Goal: Task Accomplishment & Management: Manage account settings

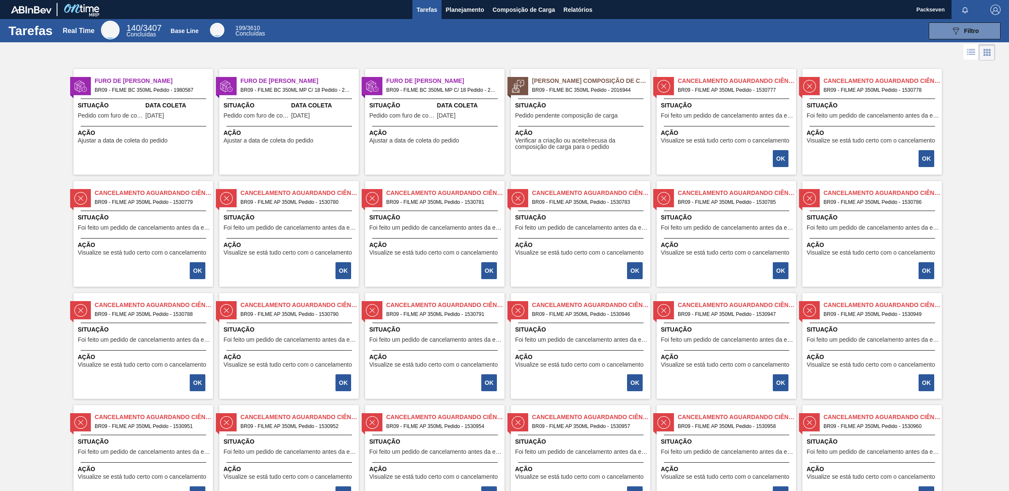
click at [661, 80] on img at bounding box center [663, 86] width 13 height 13
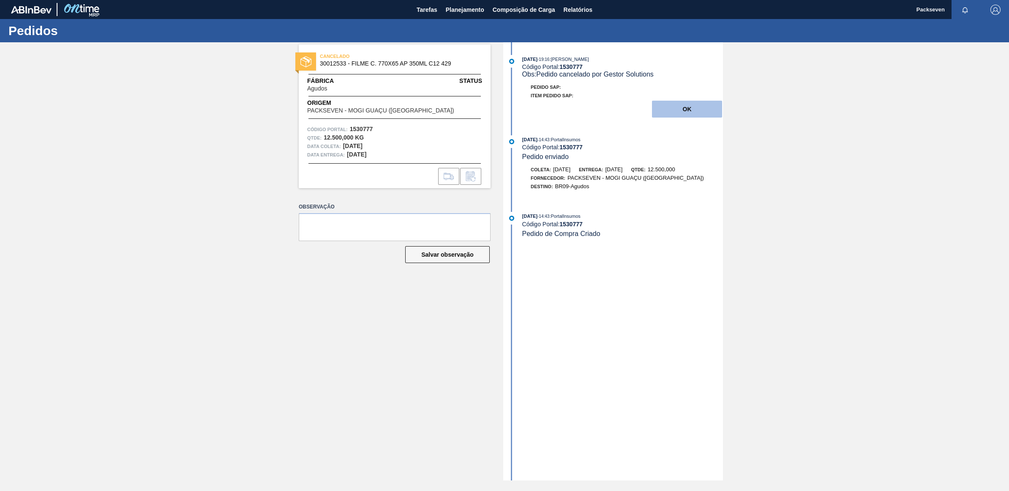
click at [706, 107] on button "OK" at bounding box center [687, 109] width 70 height 17
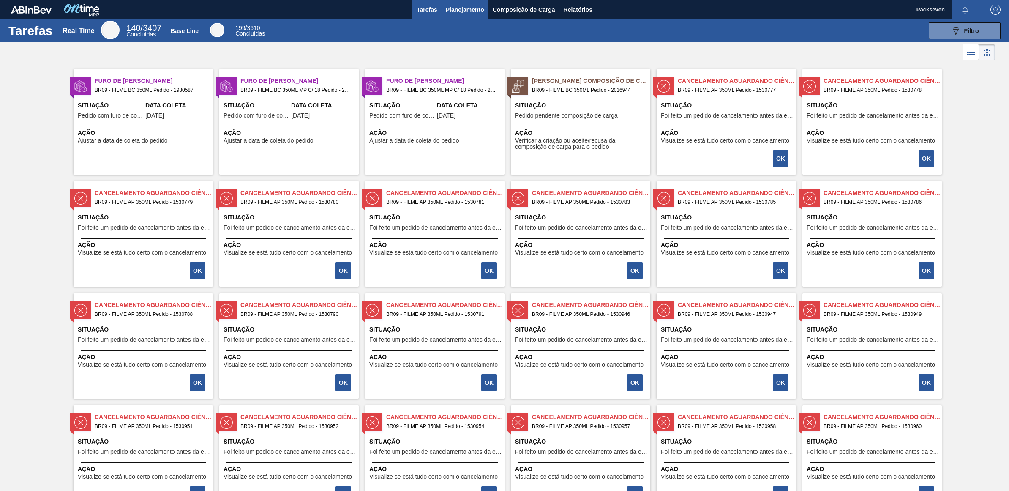
click at [472, 4] on button "Planejamento" at bounding box center [465, 9] width 47 height 19
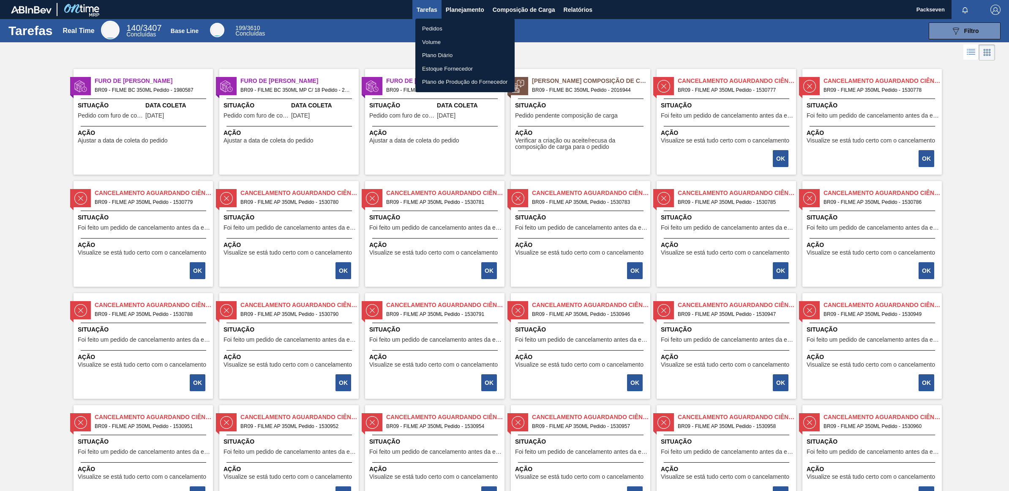
click at [445, 25] on li "Pedidos" at bounding box center [464, 29] width 99 height 14
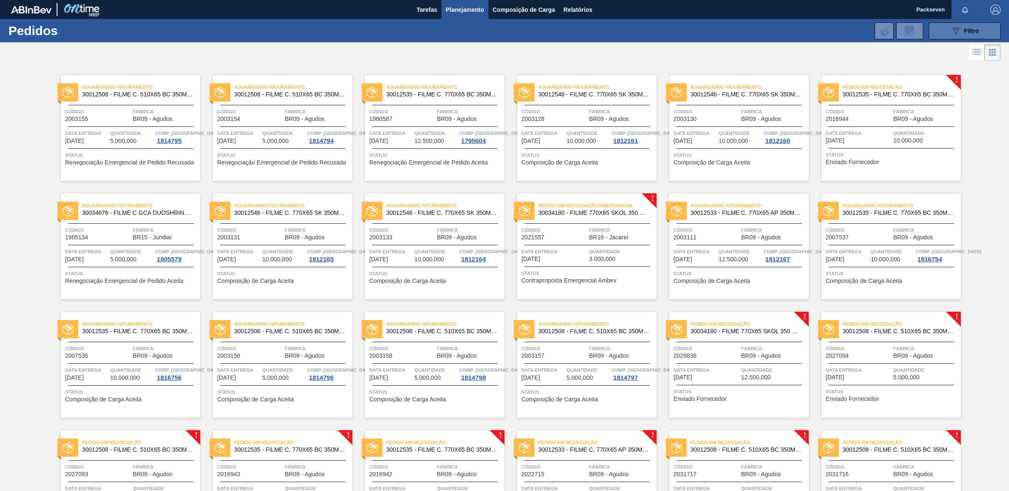
click at [965, 30] on span "Filtro" at bounding box center [971, 30] width 15 height 7
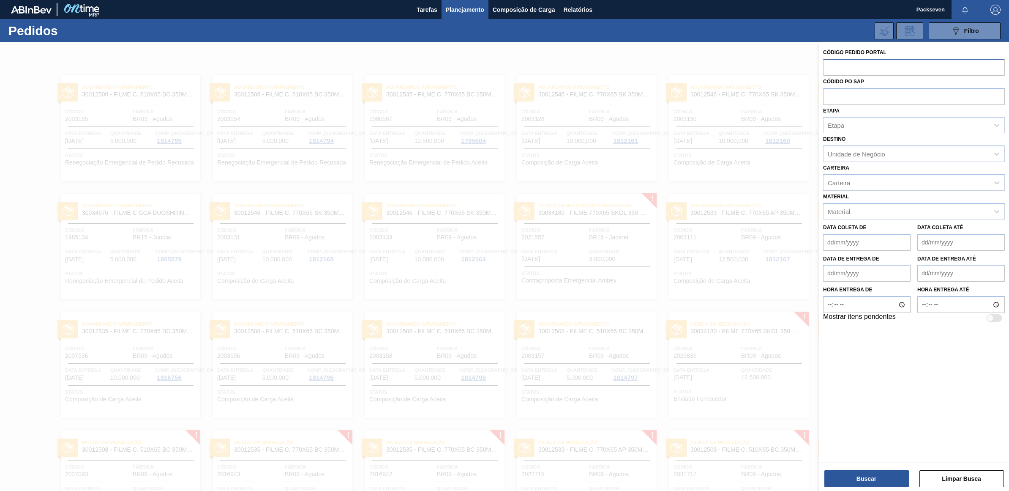
click at [858, 70] on input "text" at bounding box center [914, 67] width 182 height 16
type input "2003153"
click at [866, 477] on button "Buscar" at bounding box center [866, 478] width 85 height 17
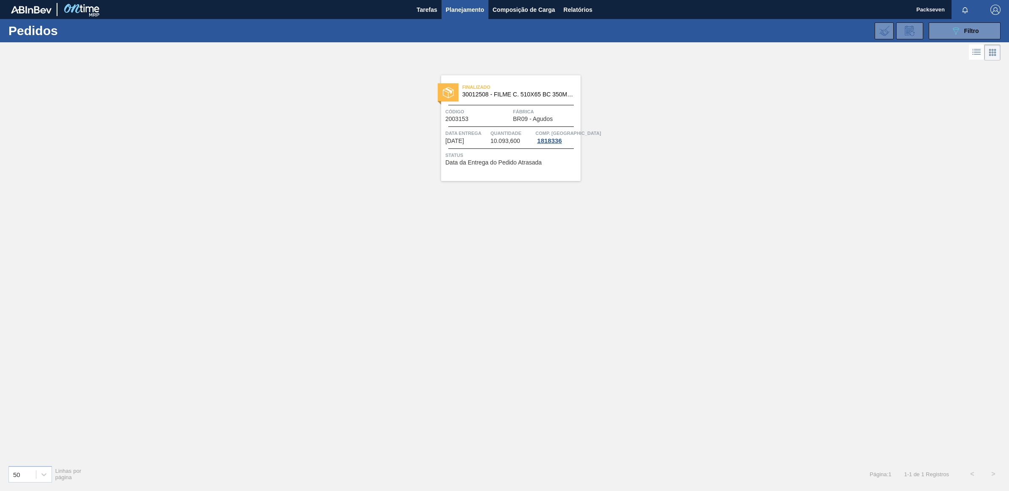
click at [501, 107] on span "Código" at bounding box center [477, 111] width 65 height 8
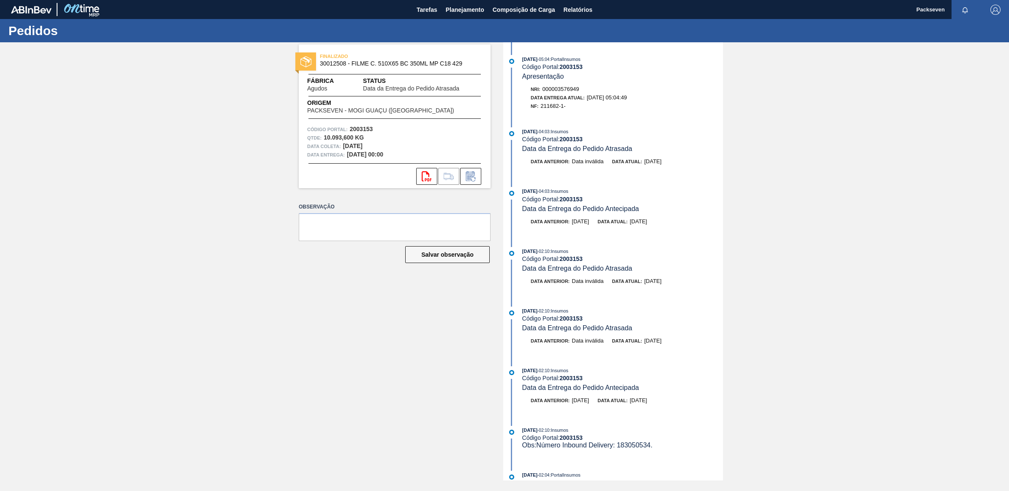
click at [907, 218] on div "FINALIZADO 30012508 - FILME C. 510X65 BC 350ML MP C18 429 Fábrica Agudos Status…" at bounding box center [504, 261] width 1009 height 438
click at [29, 35] on h1 "Pedidos" at bounding box center [83, 31] width 150 height 10
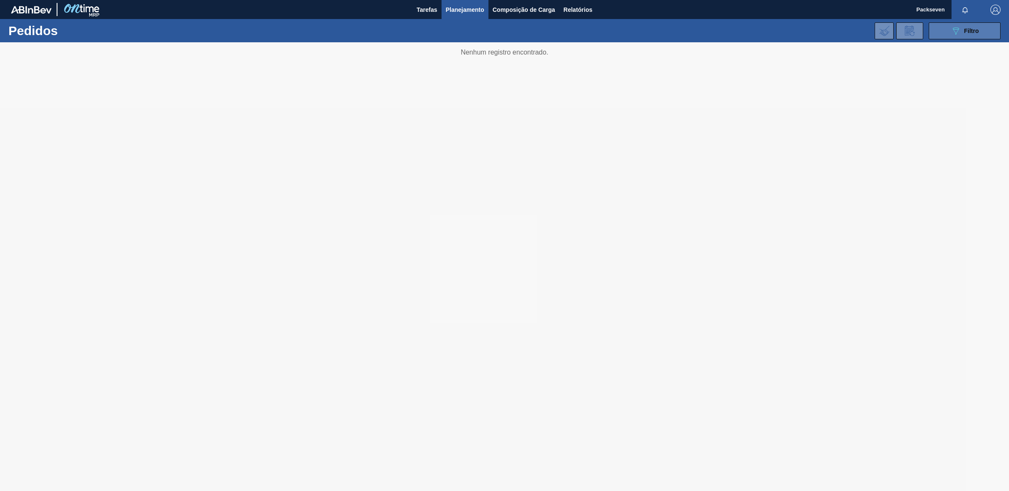
click at [965, 30] on span "Filtro" at bounding box center [971, 30] width 15 height 7
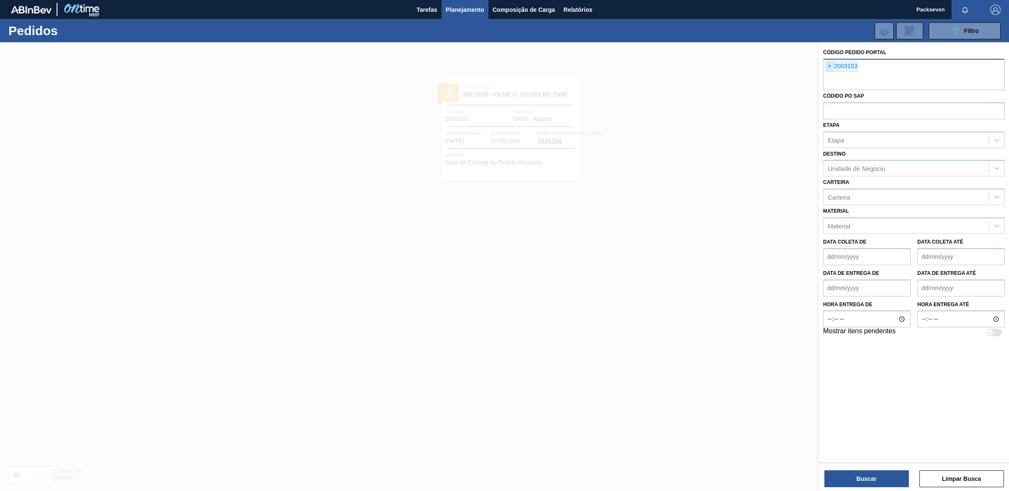
click at [829, 64] on span "×" at bounding box center [830, 66] width 8 height 10
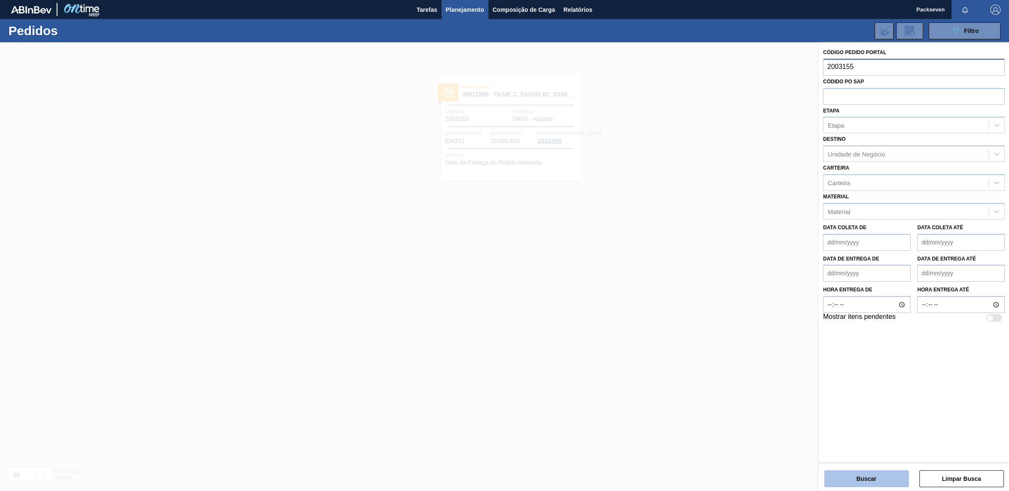
type input "2003155"
click at [875, 480] on button "Buscar" at bounding box center [866, 478] width 85 height 17
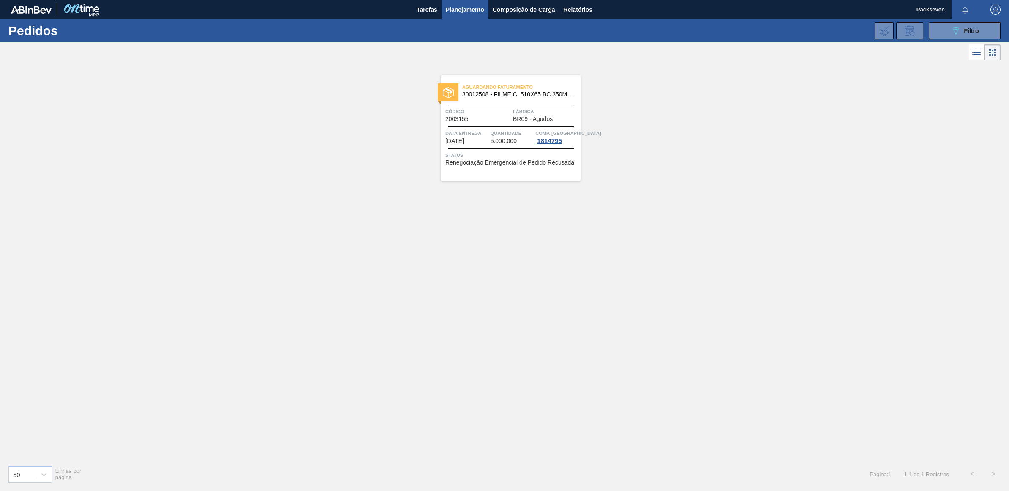
click at [499, 93] on span "30012508 - FILME C. 510X65 BC 350ML MP C18 429" at bounding box center [518, 94] width 112 height 6
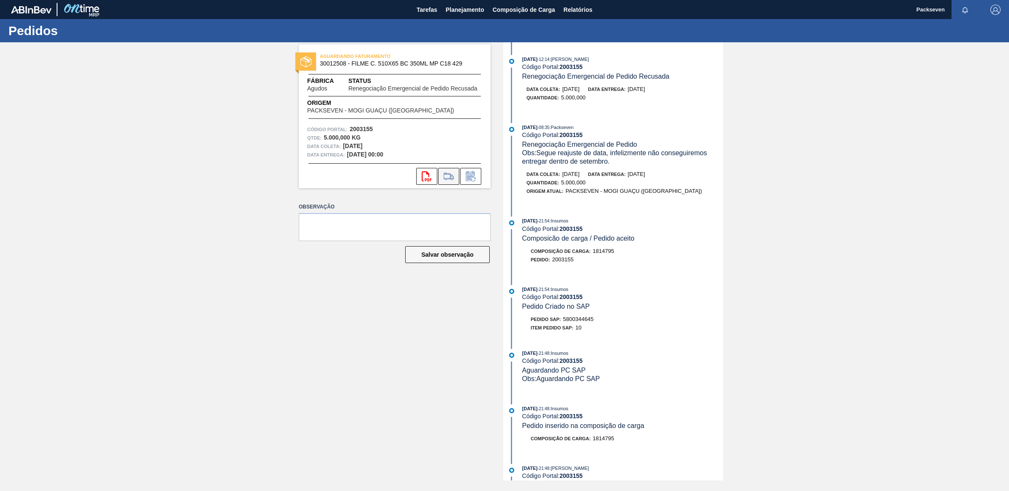
click at [448, 174] on icon at bounding box center [449, 176] width 14 height 10
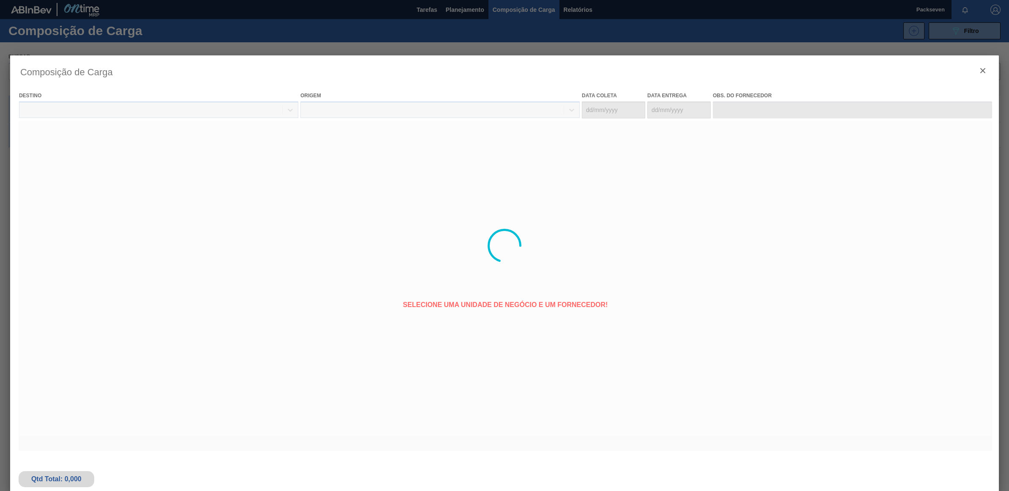
type coleta "[DATE]"
type entrega "[DATE]"
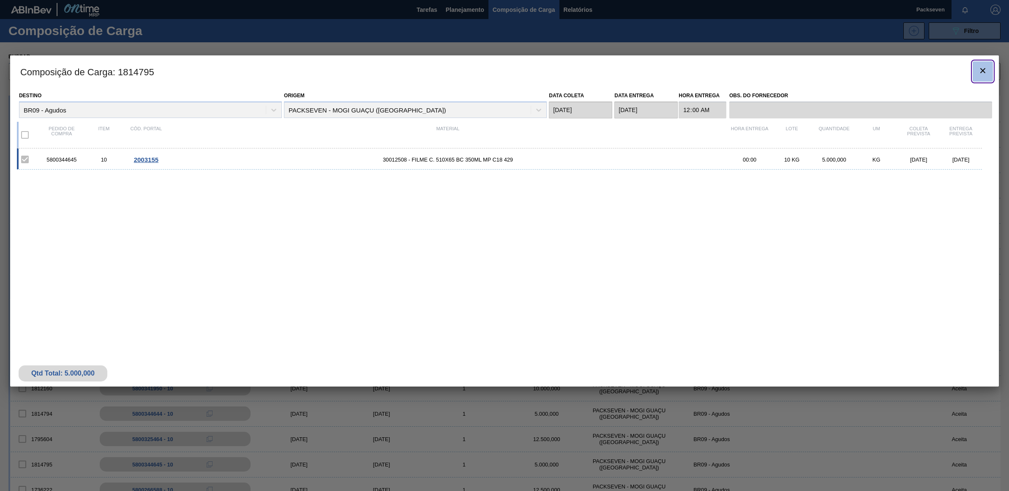
click at [983, 72] on icon "botão de ícone" at bounding box center [983, 70] width 10 height 10
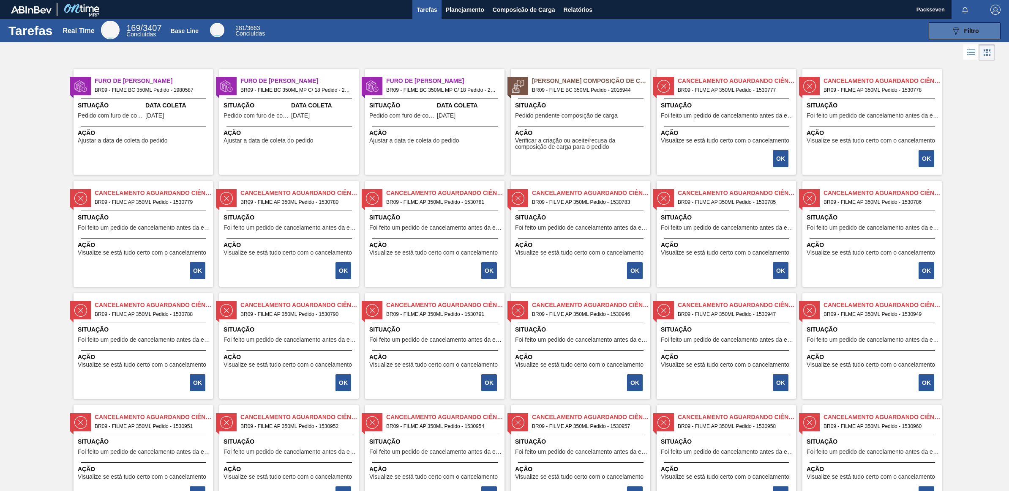
click at [962, 30] on div "089F7B8B-B2A5-4AFE-B5C0-19BA573D28AC Filtro" at bounding box center [965, 31] width 28 height 10
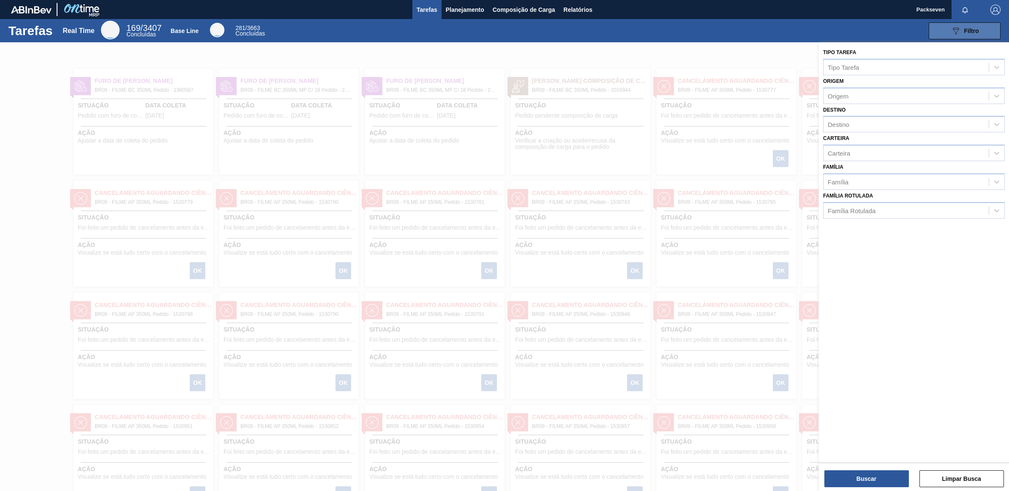
click at [964, 33] on span "Filtro" at bounding box center [971, 30] width 15 height 7
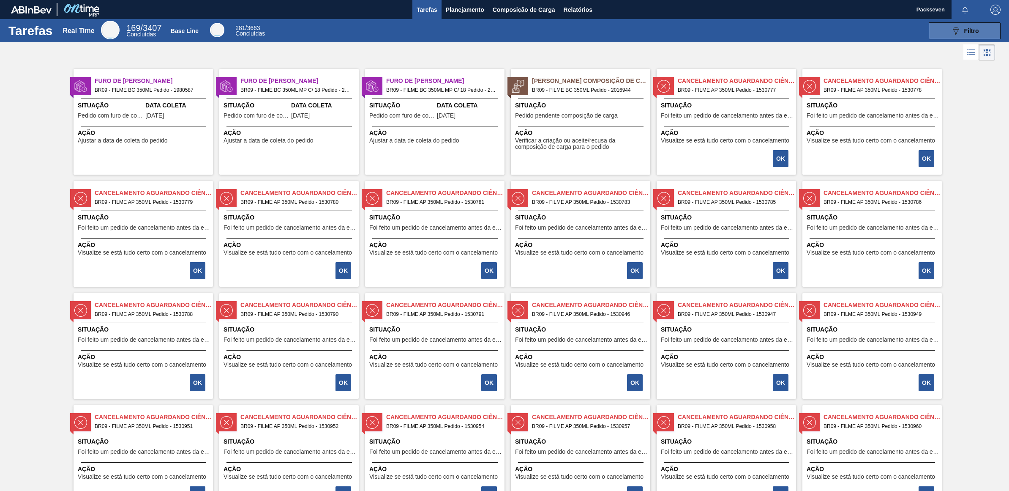
click at [970, 27] on span "Filtro" at bounding box center [971, 30] width 15 height 7
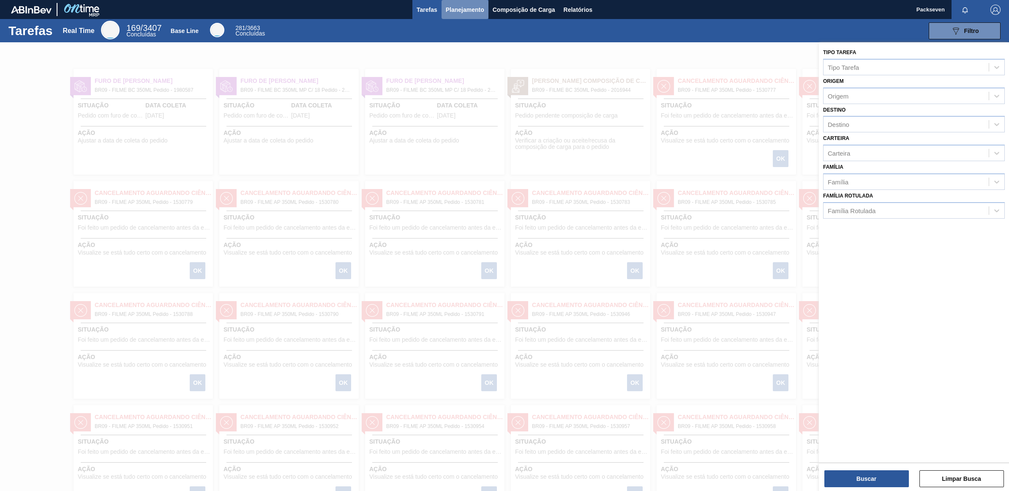
click at [468, 8] on span "Planejamento" at bounding box center [465, 10] width 38 height 10
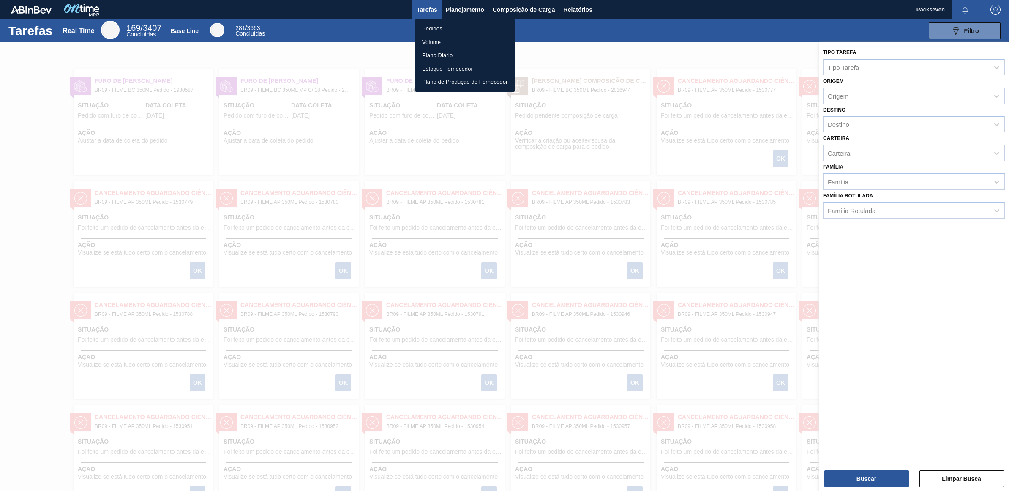
click at [438, 25] on li "Pedidos" at bounding box center [464, 29] width 99 height 14
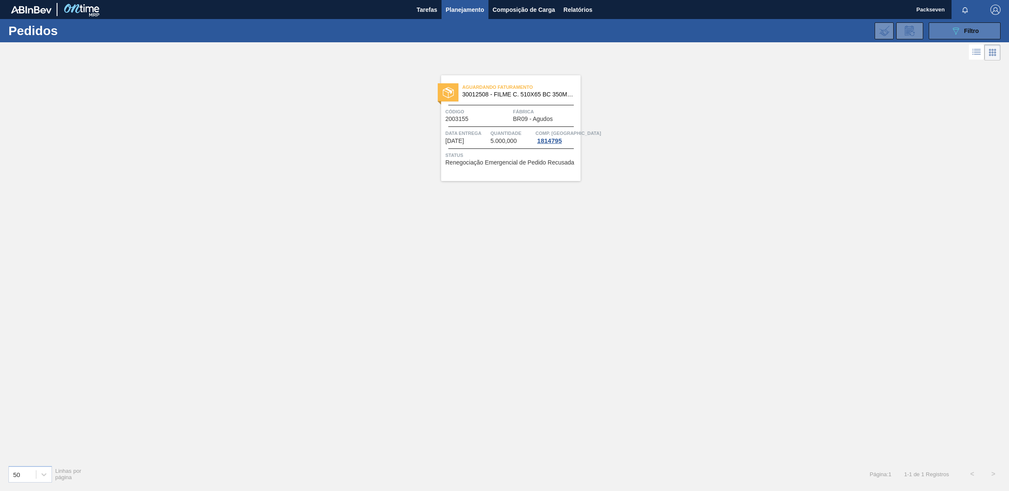
click at [973, 29] on span "Filtro" at bounding box center [971, 30] width 15 height 7
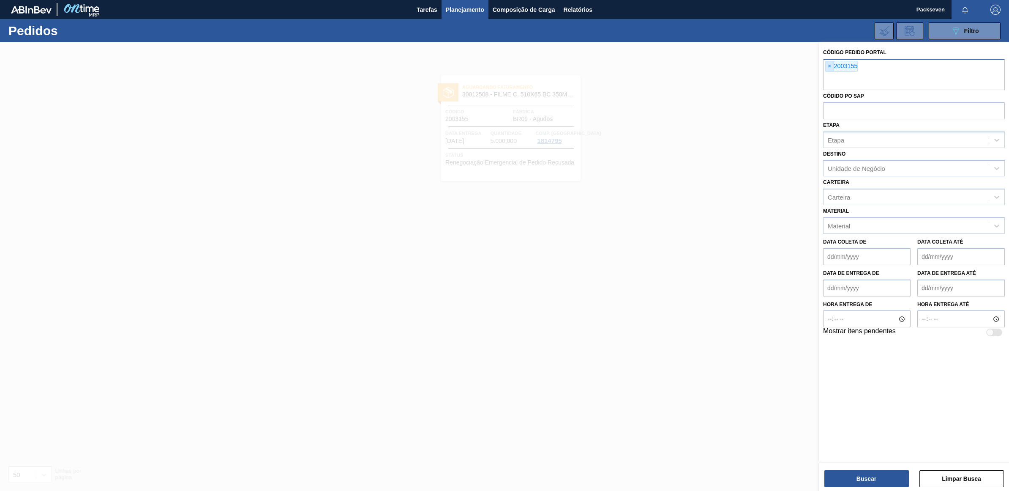
click at [831, 63] on span "×" at bounding box center [830, 66] width 8 height 10
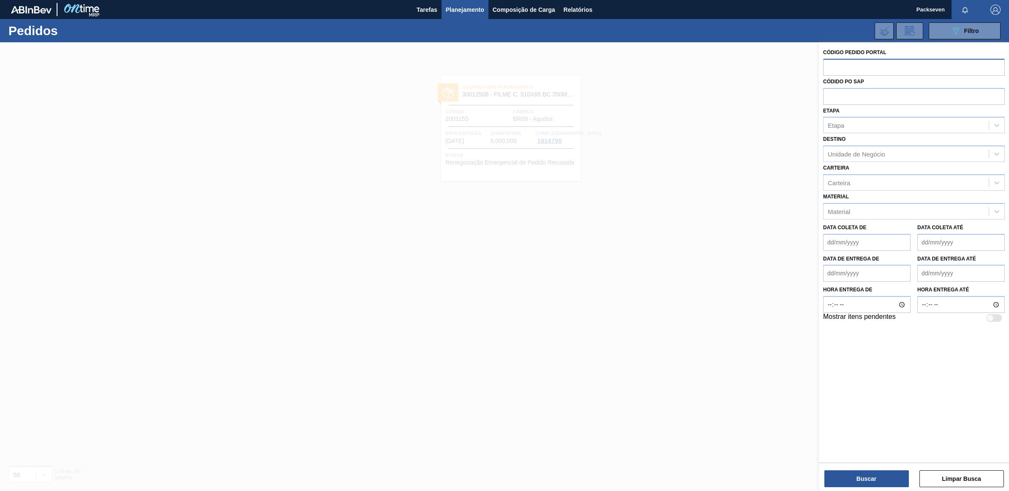
click at [847, 65] on input "text" at bounding box center [914, 67] width 182 height 16
type input "3002155"
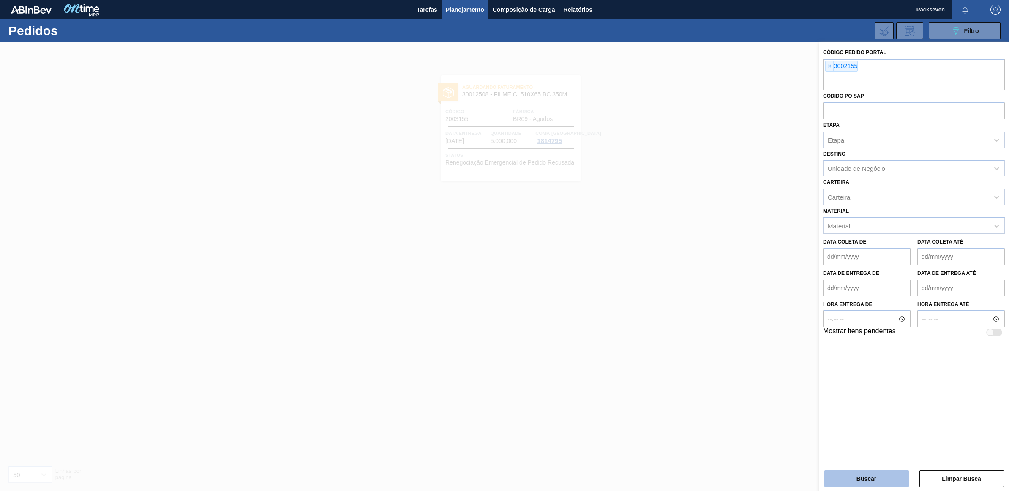
click at [873, 474] on button "Buscar" at bounding box center [866, 478] width 85 height 17
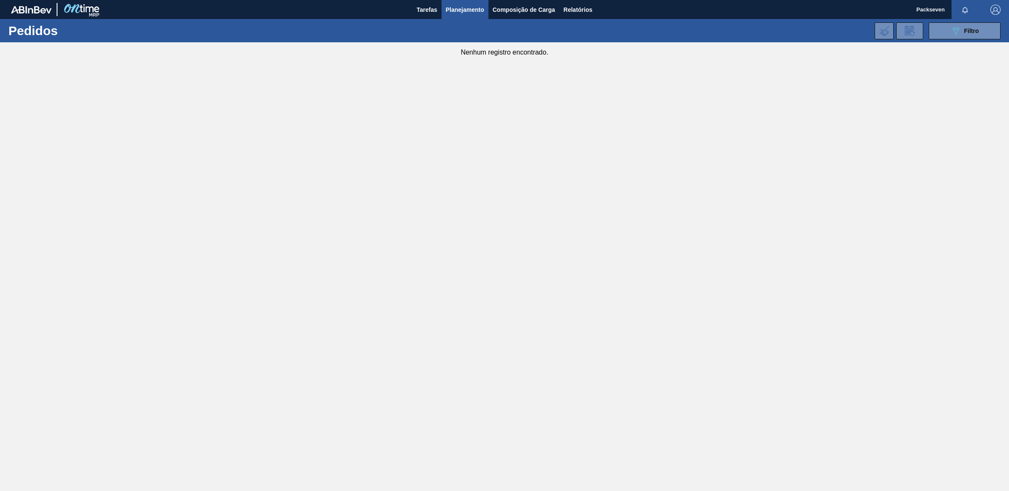
click at [454, 8] on span "Planejamento" at bounding box center [465, 10] width 38 height 10
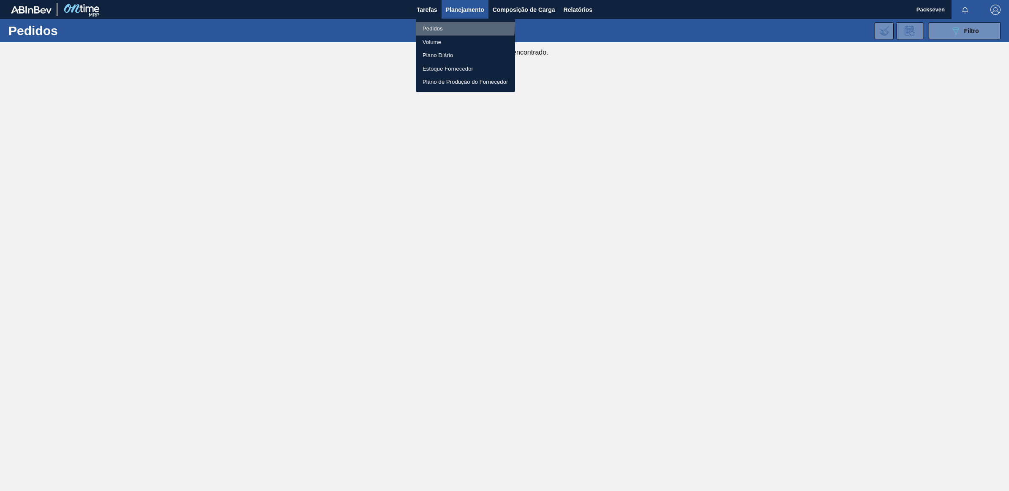
click at [434, 24] on li "Pedidos" at bounding box center [465, 29] width 99 height 14
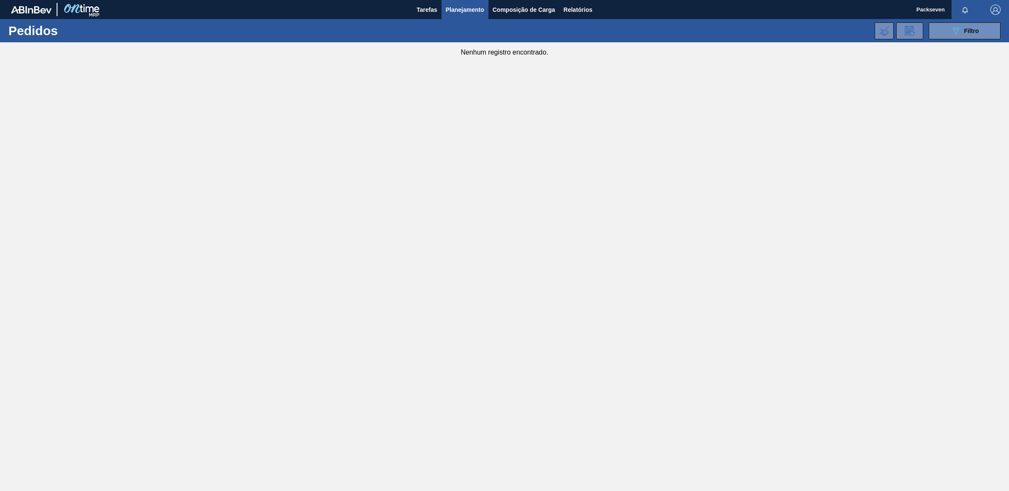
click at [461, 11] on span "Planejamento" at bounding box center [465, 10] width 38 height 10
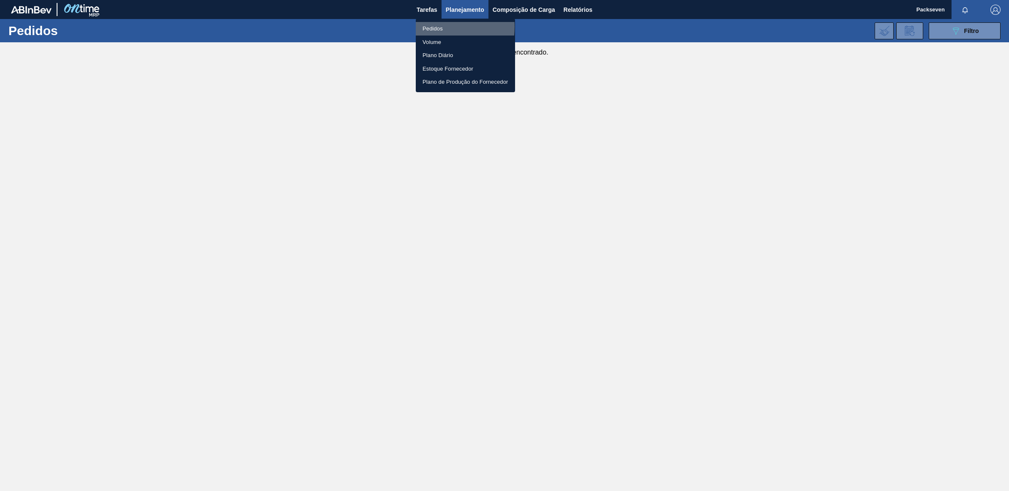
click at [423, 27] on li "Pedidos" at bounding box center [465, 29] width 99 height 14
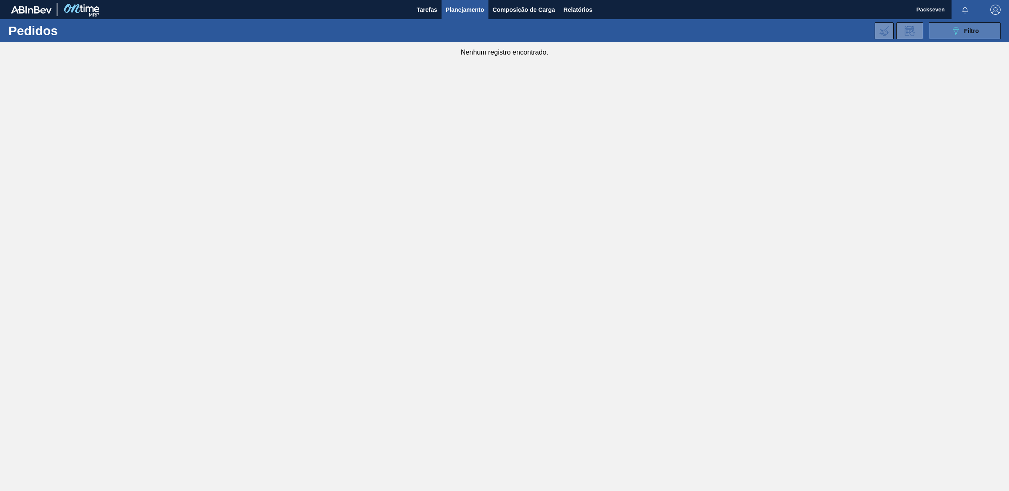
click at [957, 25] on button "089F7B8B-B2A5-4AFE-B5C0-19BA573D28AC Filtro" at bounding box center [965, 30] width 72 height 17
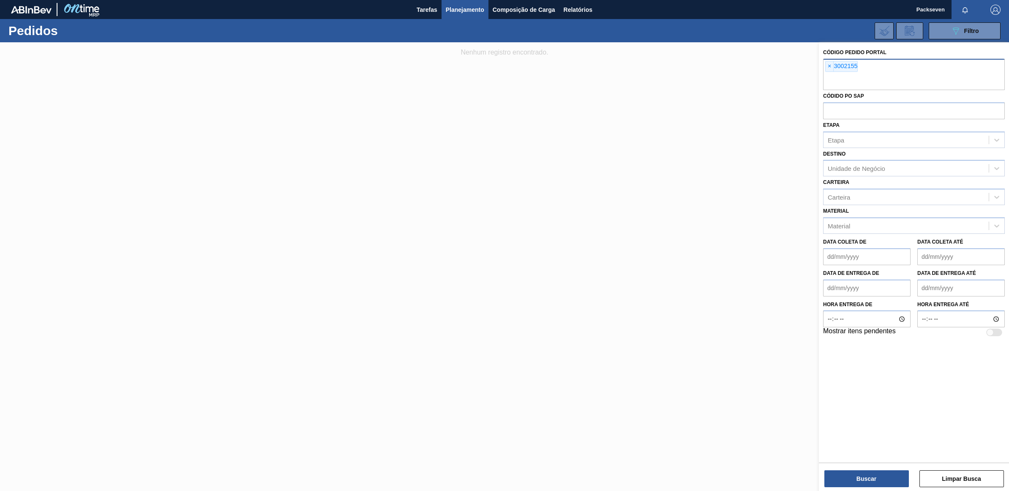
click at [825, 61] on div "× 3002155" at bounding box center [841, 66] width 33 height 11
click at [829, 65] on span "×" at bounding box center [830, 66] width 8 height 10
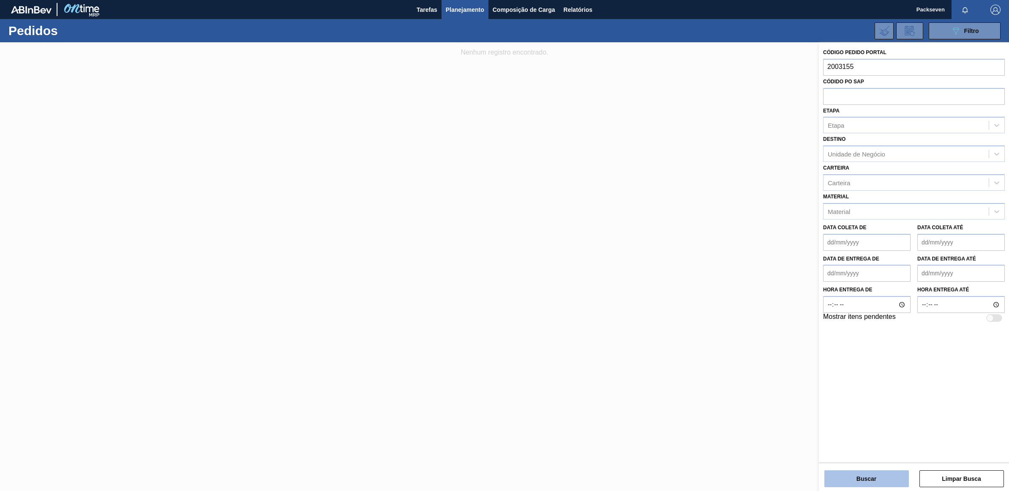
type input "2003155"
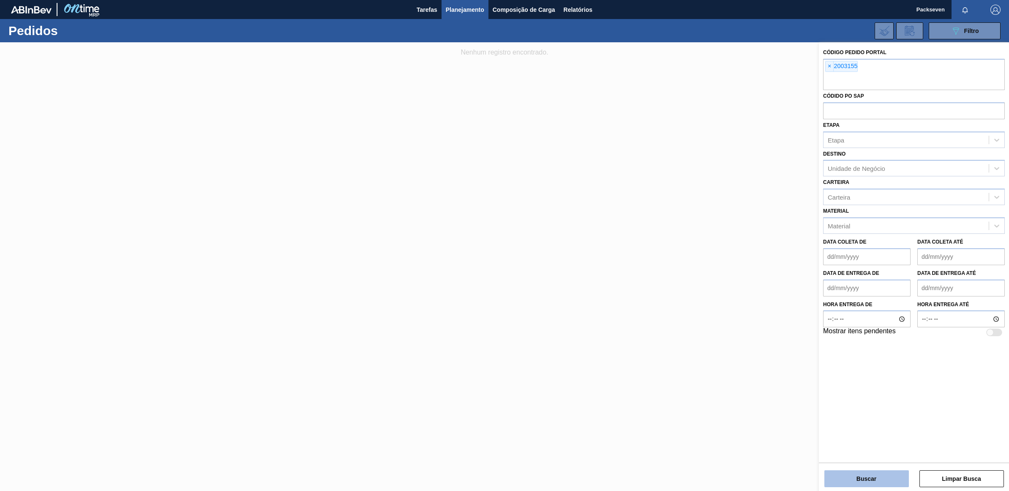
click at [857, 472] on button "Buscar" at bounding box center [866, 478] width 85 height 17
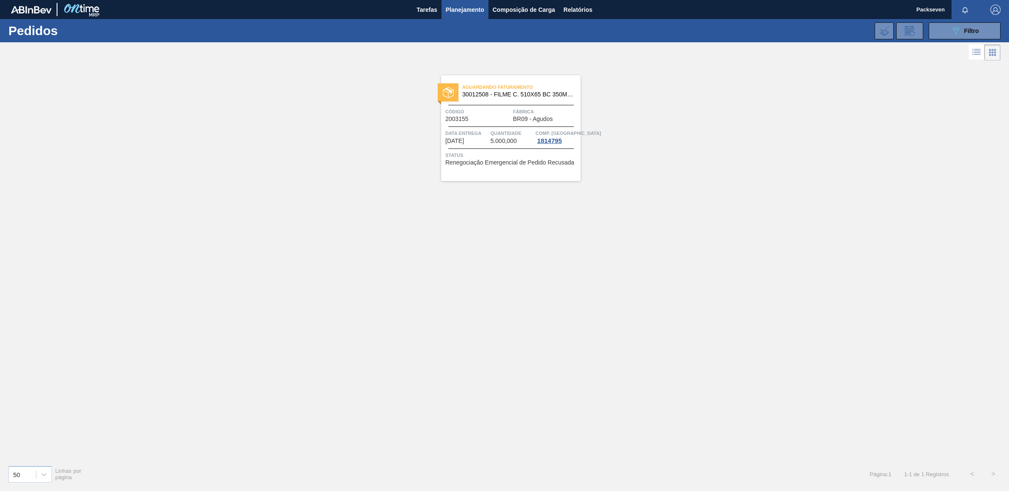
click at [496, 120] on div "Código 2003155" at bounding box center [477, 114] width 65 height 15
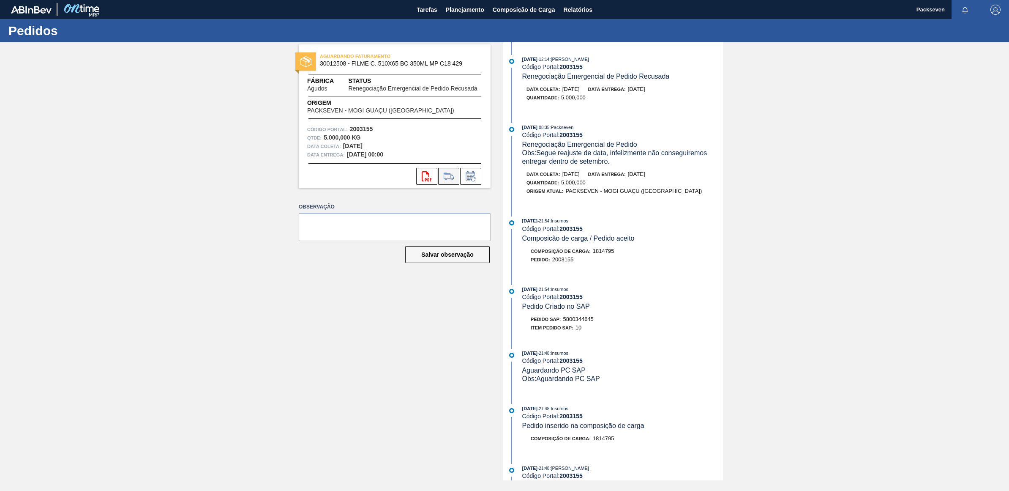
click at [446, 172] on icon at bounding box center [449, 175] width 10 height 6
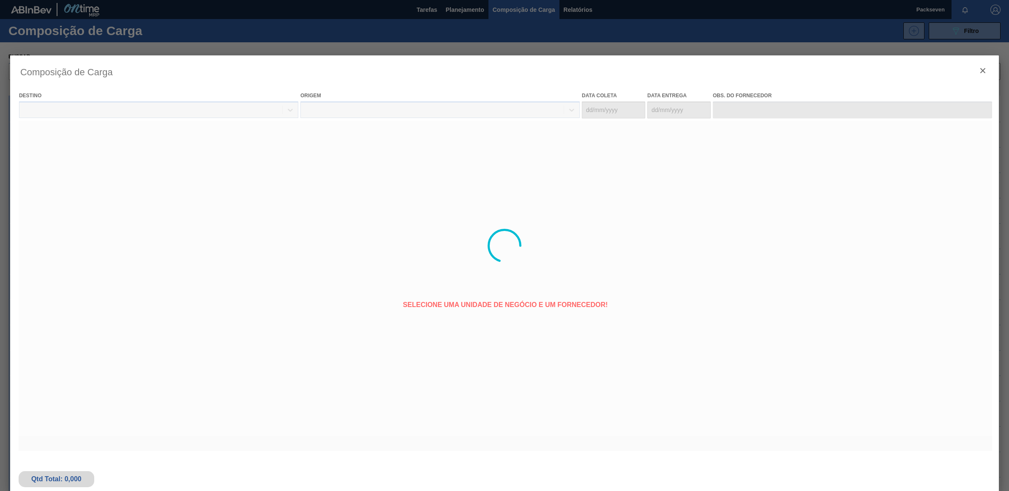
type coleta "[DATE]"
type entrega "[DATE]"
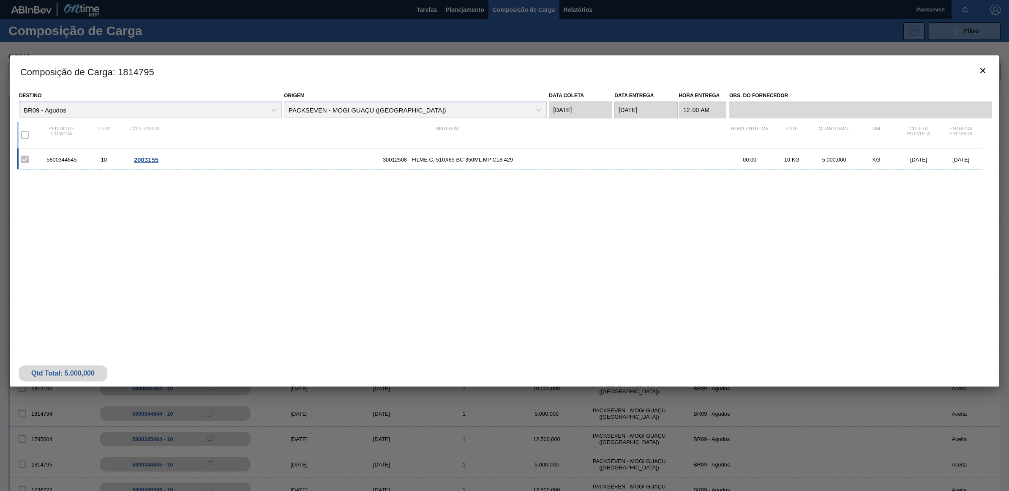
click at [144, 158] on span "2003155" at bounding box center [146, 159] width 25 height 7
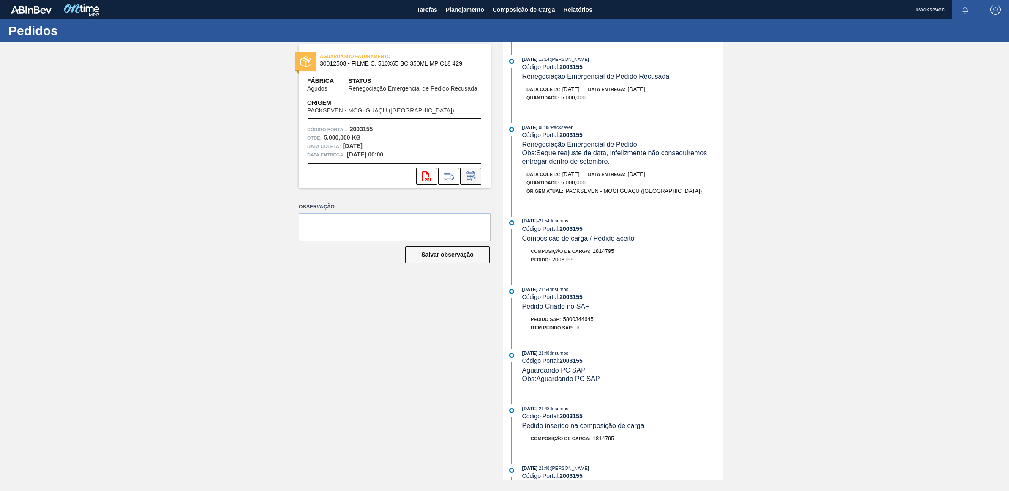
click at [477, 176] on icon at bounding box center [471, 176] width 14 height 10
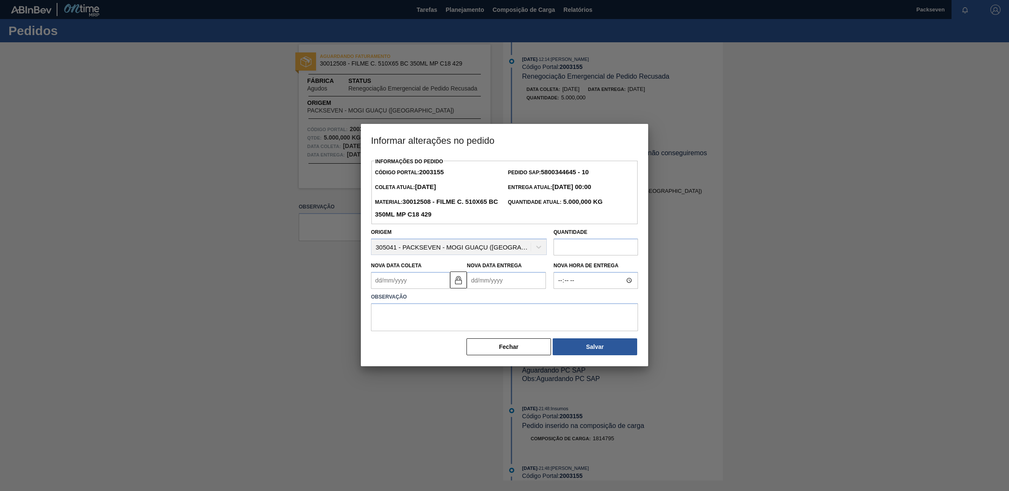
click at [536, 247] on div "Origem 305041 - PACKSEVEN - MOGI GUAÇU (SP)" at bounding box center [459, 240] width 176 height 29
click at [517, 350] on button "Fechar" at bounding box center [508, 346] width 85 height 17
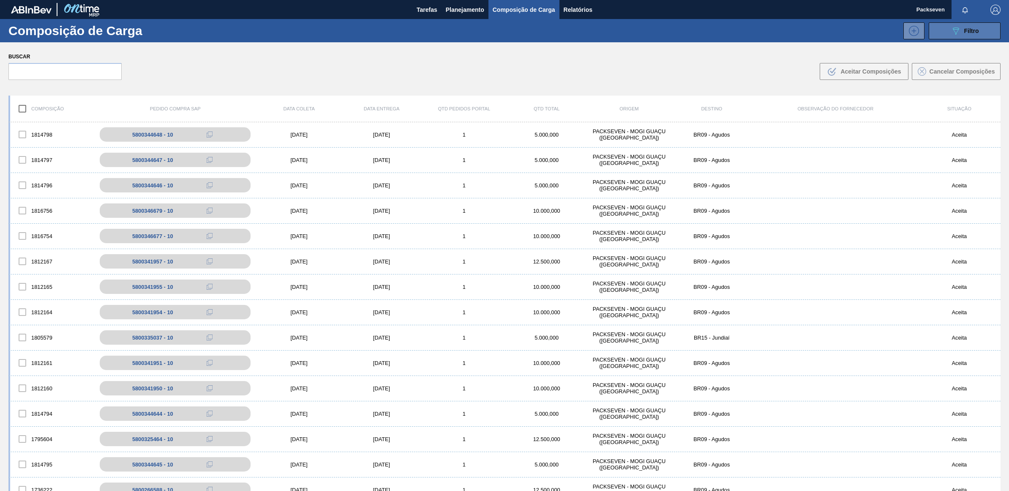
click at [982, 29] on button "089F7B8B-B2A5-4AFE-B5C0-19BA573D28AC Filtro" at bounding box center [965, 30] width 72 height 17
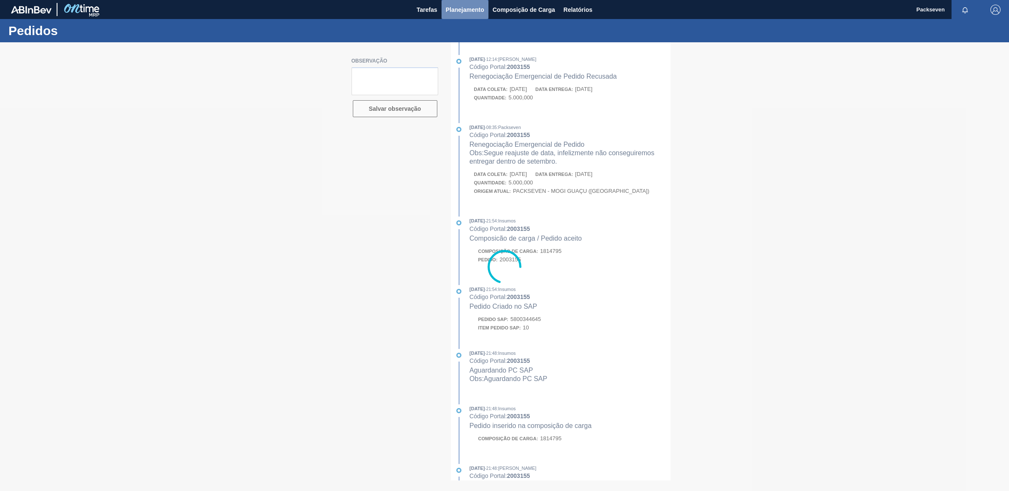
click at [461, 5] on span "Planejamento" at bounding box center [465, 10] width 38 height 10
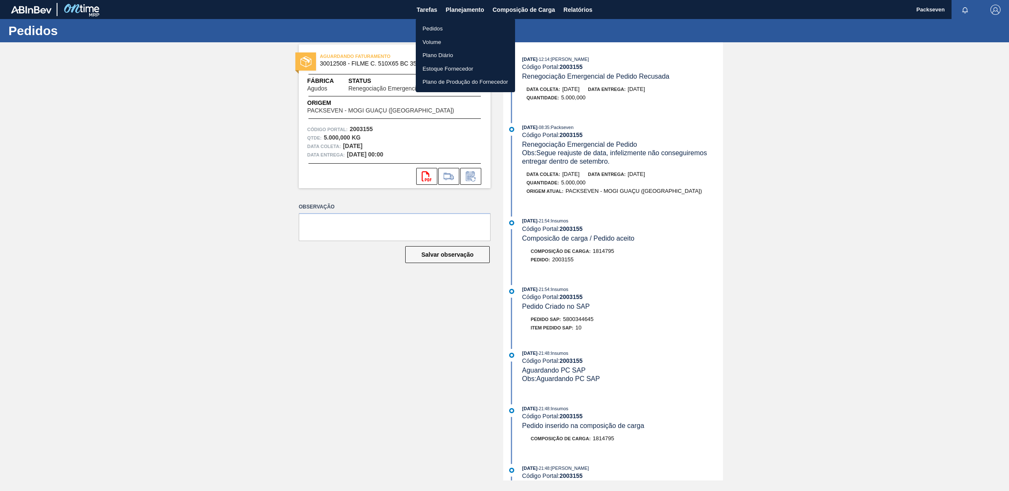
click at [437, 25] on li "Pedidos" at bounding box center [465, 29] width 99 height 14
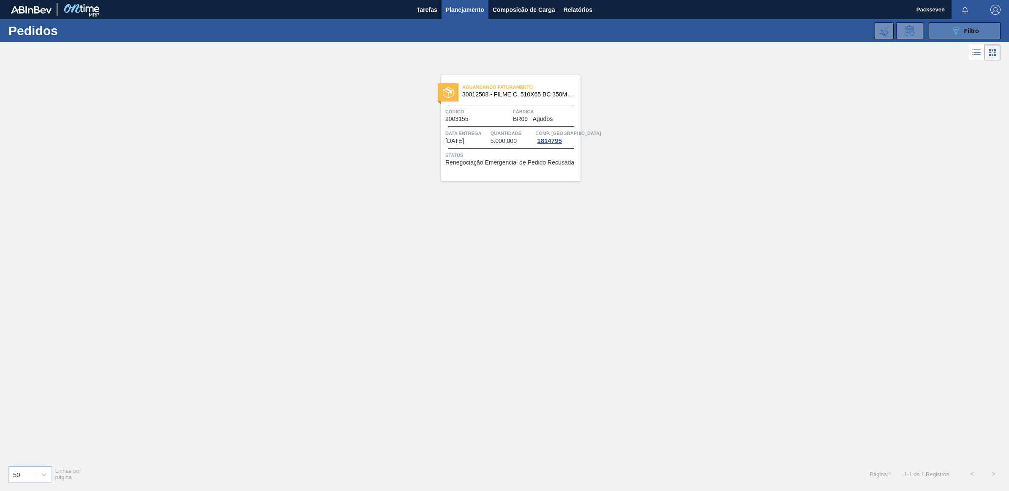
click at [972, 30] on span "Filtro" at bounding box center [971, 30] width 15 height 7
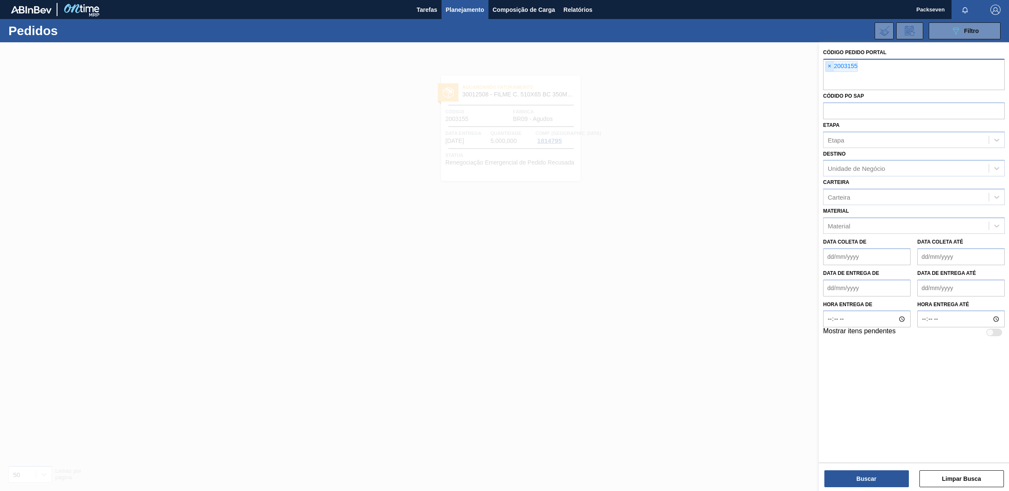
click at [831, 64] on span "×" at bounding box center [830, 66] width 8 height 10
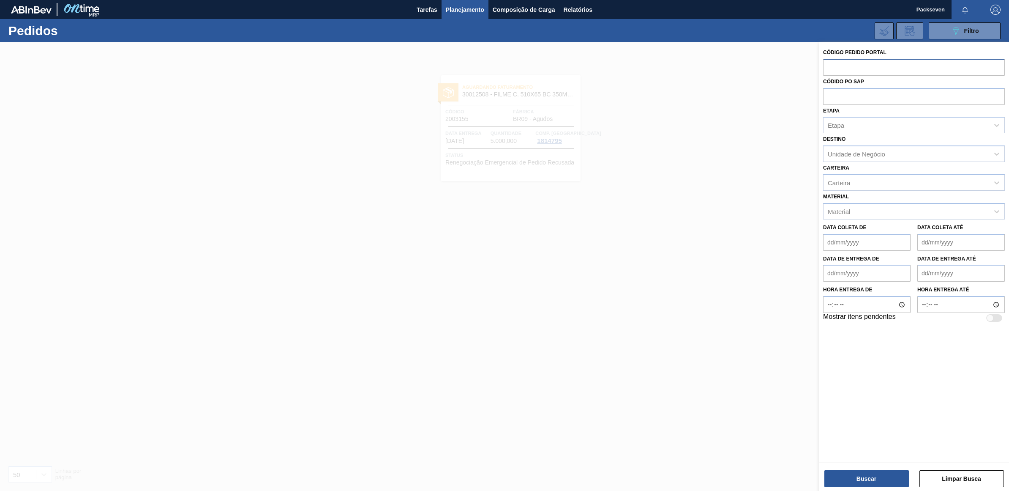
click at [840, 63] on input "text" at bounding box center [914, 67] width 182 height 16
type input "2003154"
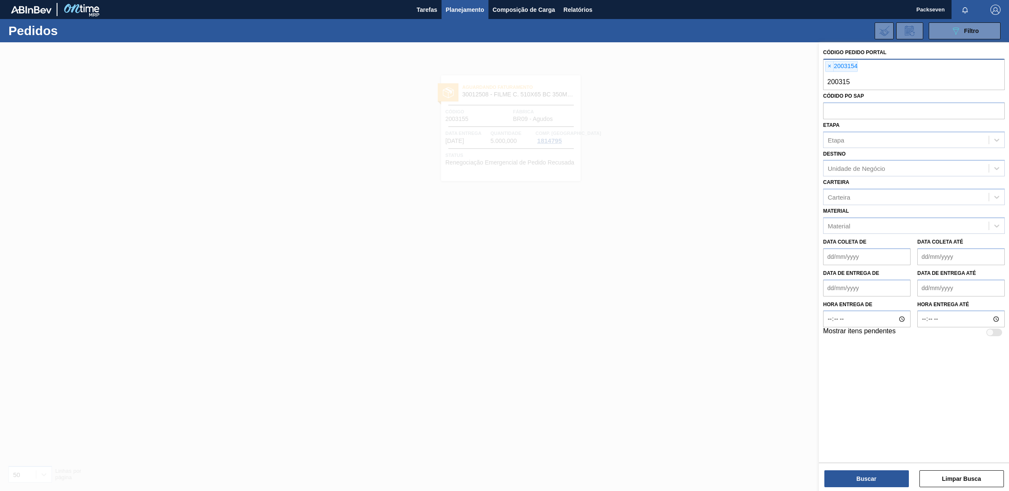
type input "2003157"
type input "2003156"
type input "2003158"
type input "2021557"
click at [887, 473] on button "Buscar" at bounding box center [866, 478] width 85 height 17
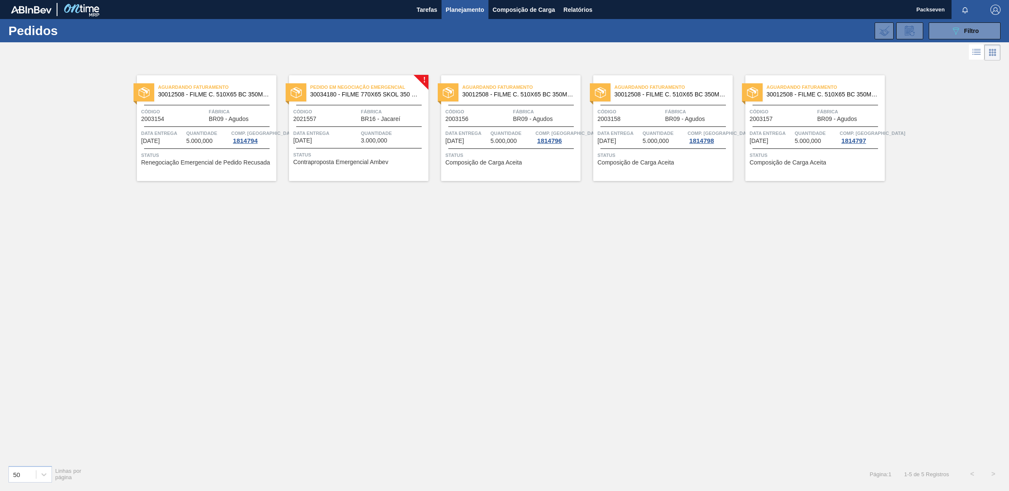
click at [423, 76] on div "Pedido em Negociação Emergencial 30034180 - FILME 770X65 SKOL 350 MP C12 Código…" at bounding box center [358, 128] width 139 height 106
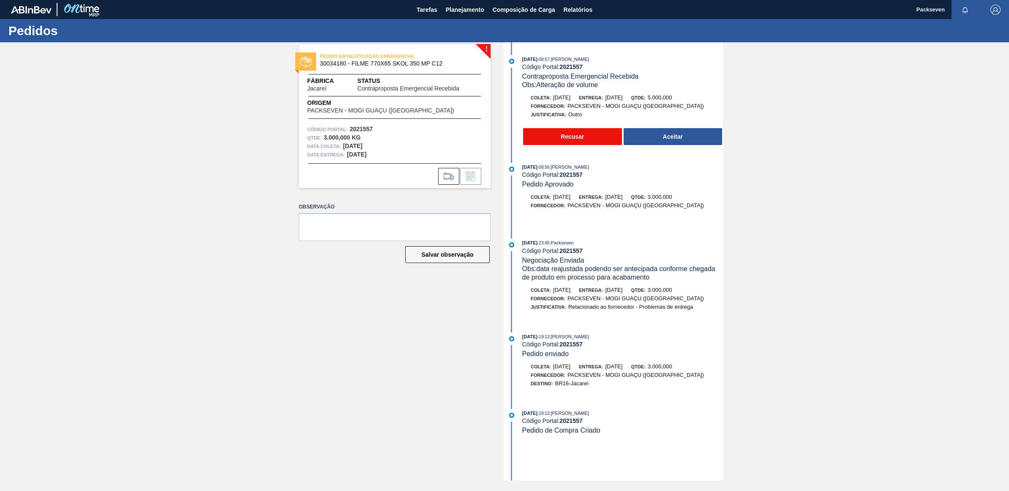
click at [574, 137] on button "Recusar" at bounding box center [572, 136] width 99 height 17
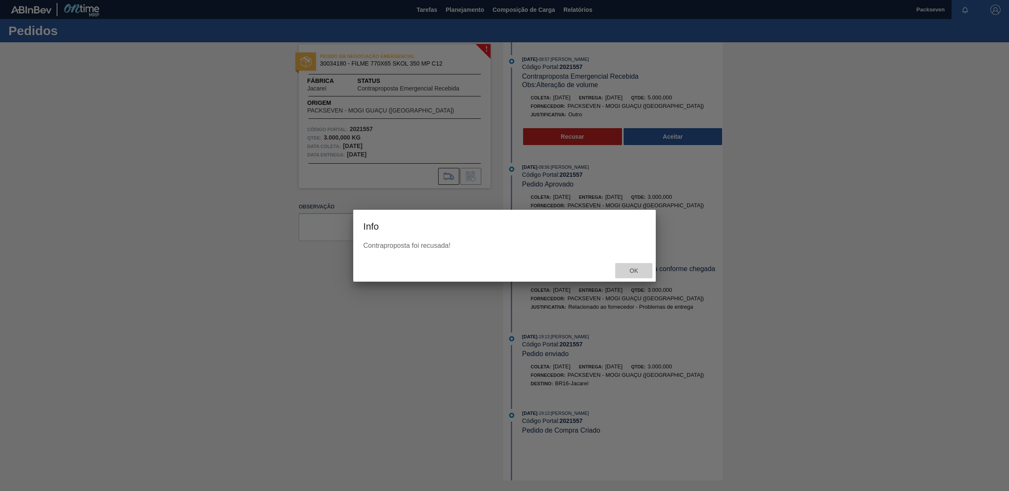
click at [636, 273] on span "Ok" at bounding box center [634, 270] width 22 height 7
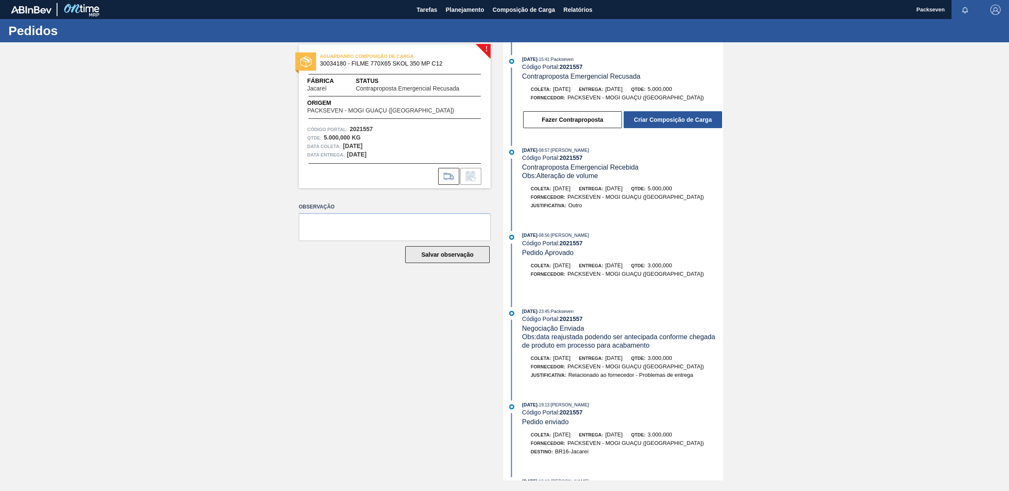
click at [445, 251] on button "Salvar observação" at bounding box center [447, 254] width 85 height 17
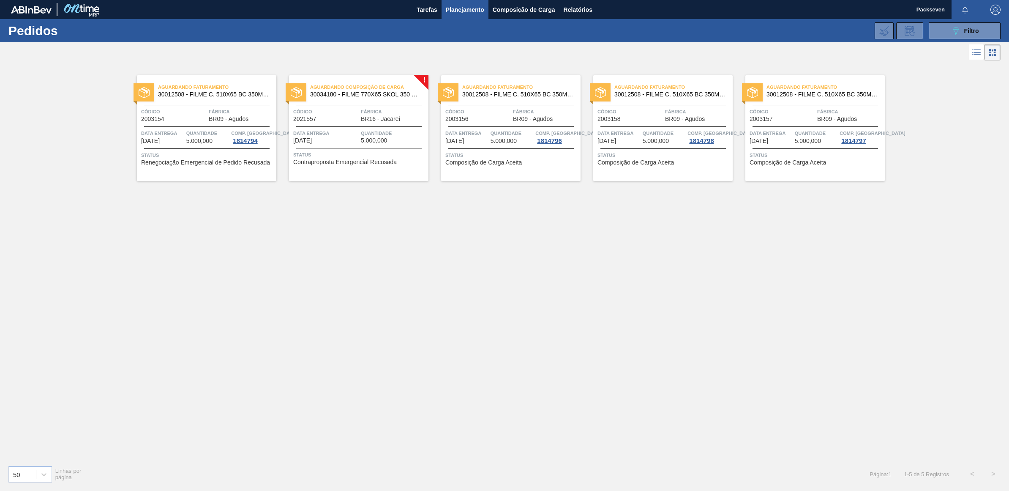
click at [340, 84] on span "Aguardando Composição de Carga" at bounding box center [369, 87] width 118 height 8
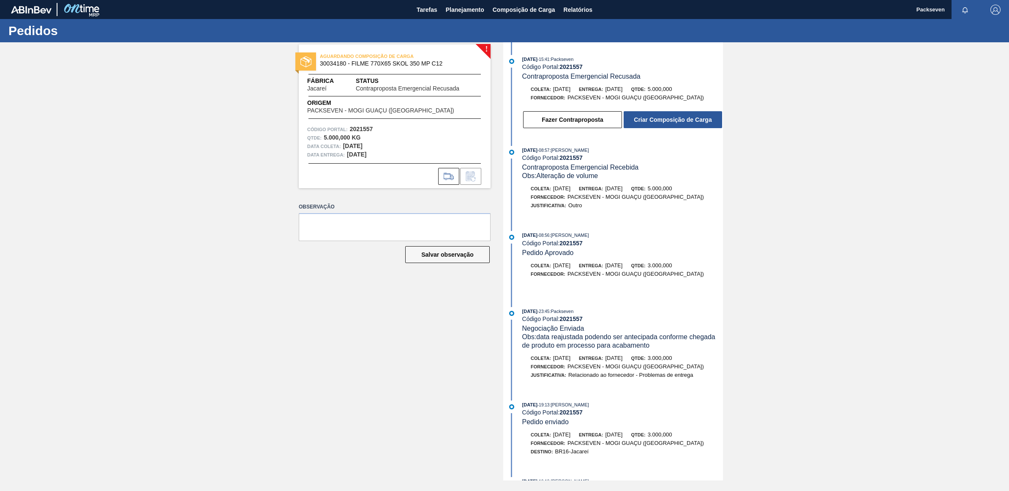
click at [482, 44] on div "AGUARDANDO COMPOSIÇÃO DE CARGA 30034180 - FILME 770X65 SKOL 350 MP C12 Fábrica …" at bounding box center [395, 116] width 192 height 144
click at [464, 255] on button "Salvar observação" at bounding box center [447, 254] width 85 height 17
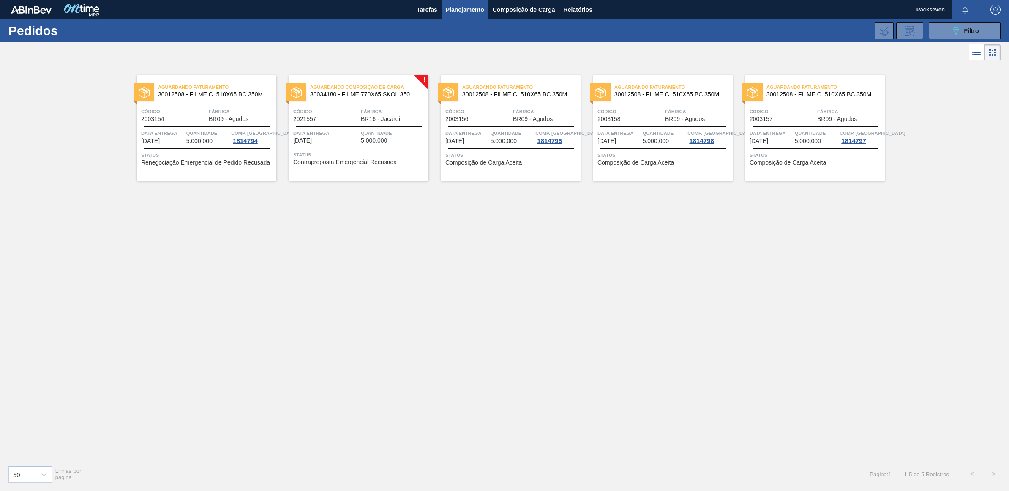
click at [199, 89] on span "Aguardando Faturamento" at bounding box center [217, 87] width 118 height 8
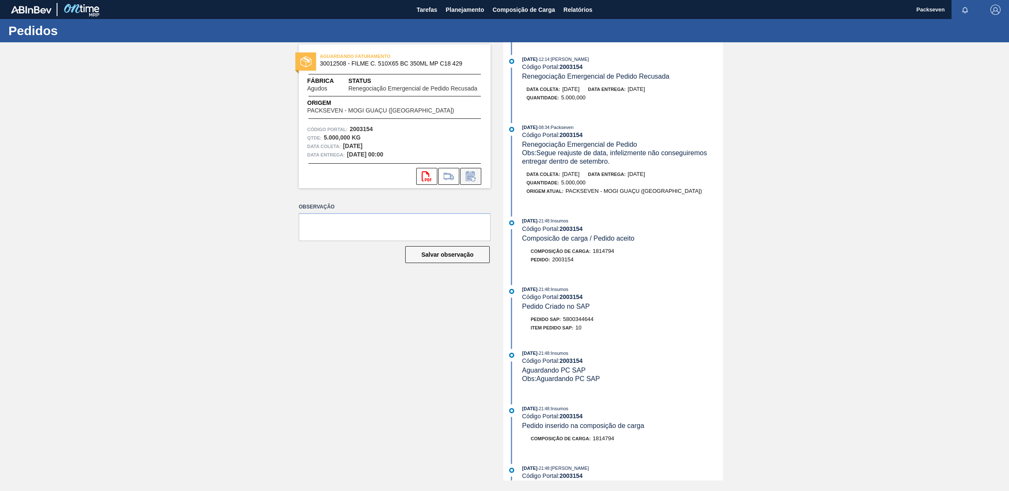
click at [469, 175] on icon at bounding box center [471, 176] width 14 height 10
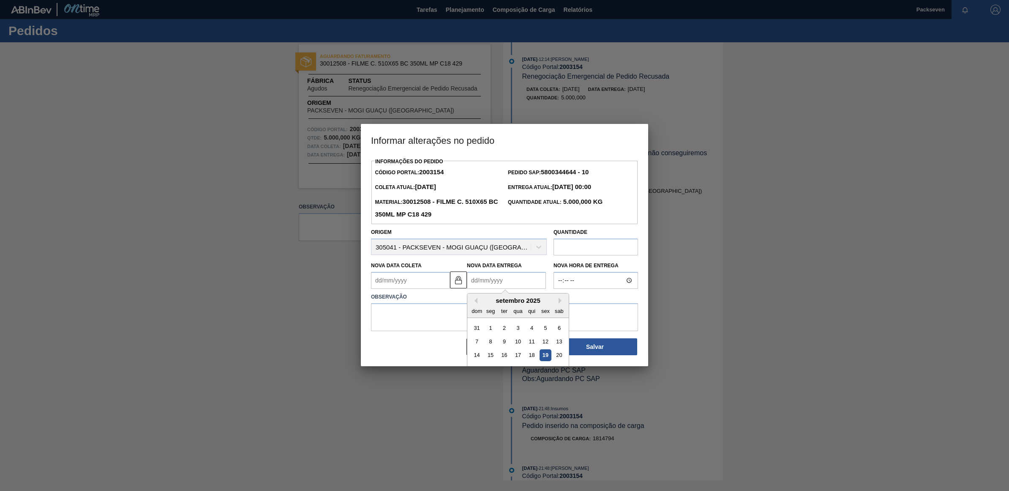
click at [485, 281] on Entrega2003154 "Nova Data Entrega" at bounding box center [506, 280] width 79 height 17
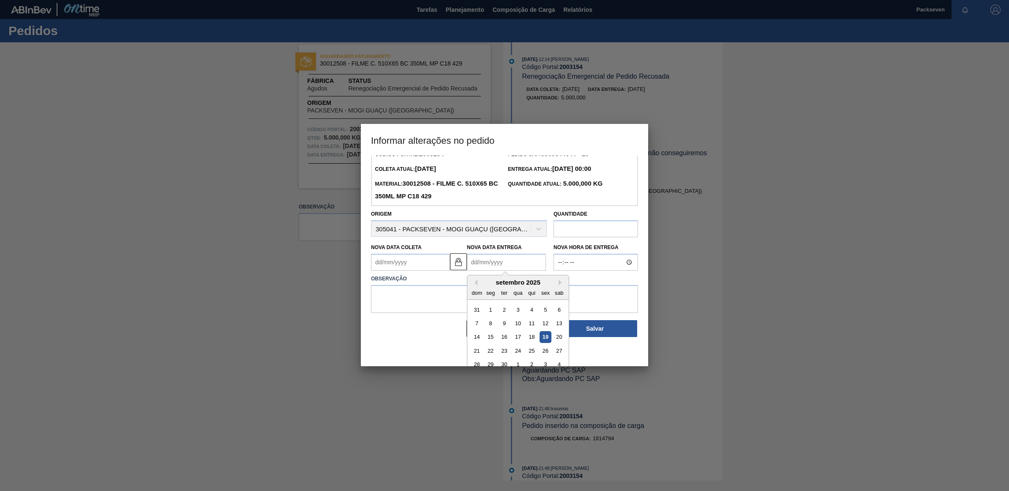
scroll to position [28, 0]
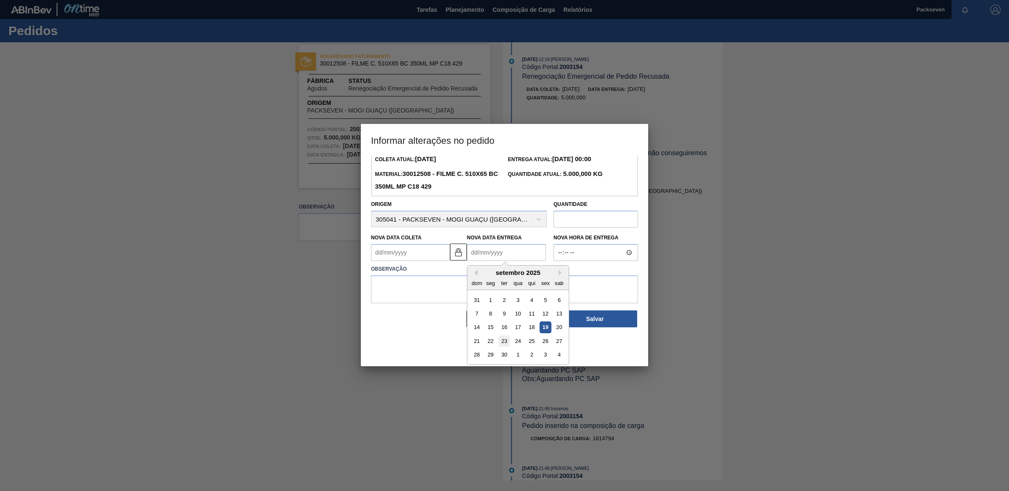
click at [501, 339] on div "23" at bounding box center [504, 340] width 11 height 11
type Coleta2003154 "[DATE]"
type Entrega2003154 "[DATE]"
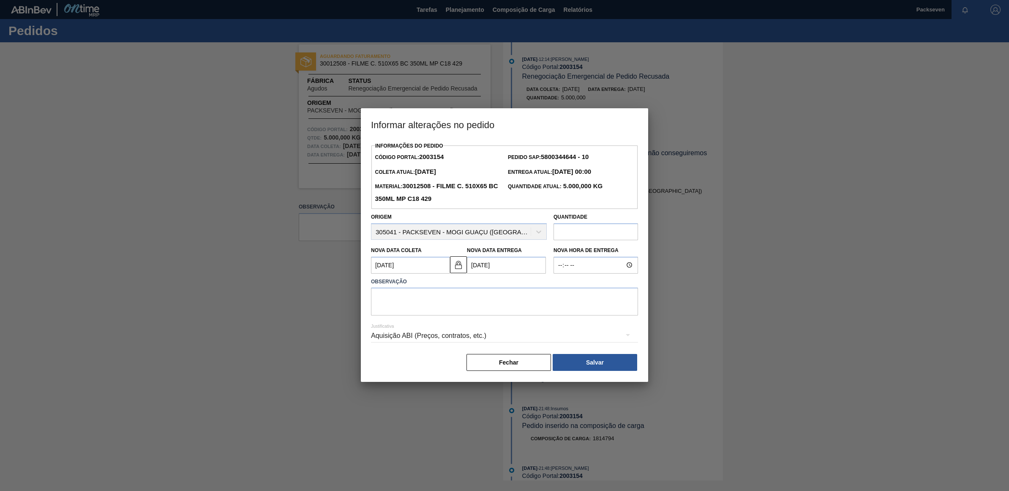
click at [504, 267] on Entrega2003154 "[DATE]" at bounding box center [506, 264] width 79 height 17
click at [519, 346] on div "14 15 16 17 18 19 20" at bounding box center [518, 340] width 96 height 14
click at [518, 350] on div "24" at bounding box center [517, 353] width 11 height 11
type Coleta2003154 "[DATE]"
type Entrega2003154 "[DATE]"
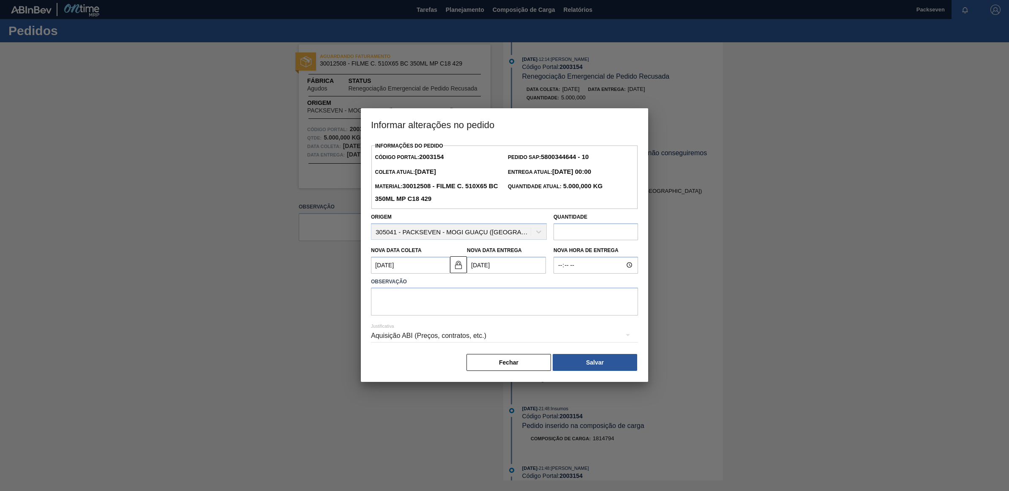
click at [491, 266] on Entrega2003154 "[DATE]" at bounding box center [506, 264] width 79 height 17
click at [506, 350] on div "23" at bounding box center [504, 353] width 11 height 11
type Coleta2003154 "[DATE]"
type Entrega2003154 "[DATE]"
click at [597, 363] on button "Salvar" at bounding box center [595, 362] width 85 height 17
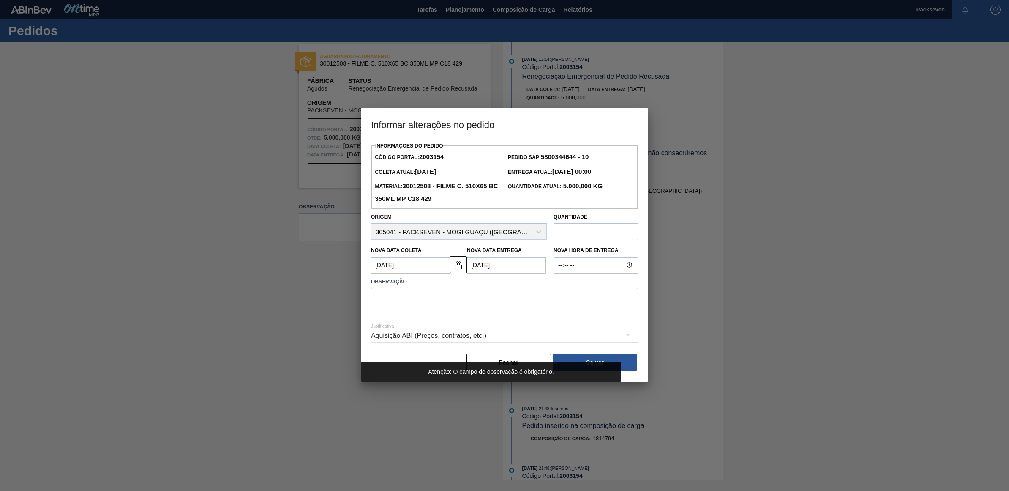
click at [418, 302] on textarea at bounding box center [504, 301] width 267 height 28
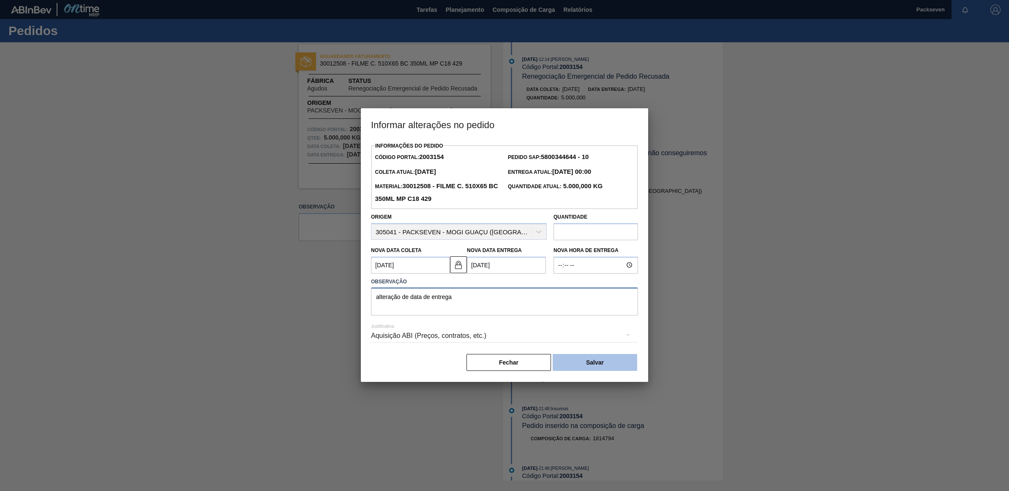
type textarea "alteração de data de entrega"
click at [612, 363] on button "Salvar" at bounding box center [595, 362] width 85 height 17
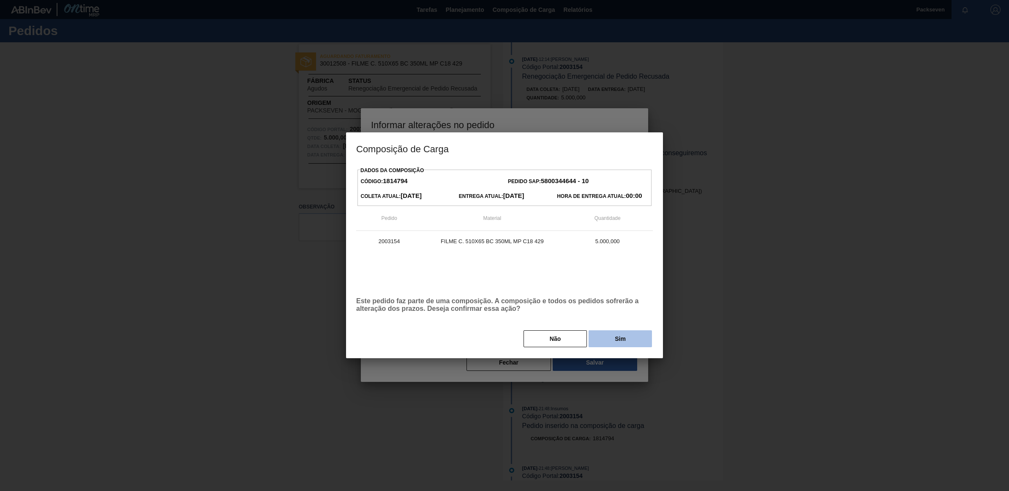
click at [620, 336] on button "Sim" at bounding box center [620, 338] width 63 height 17
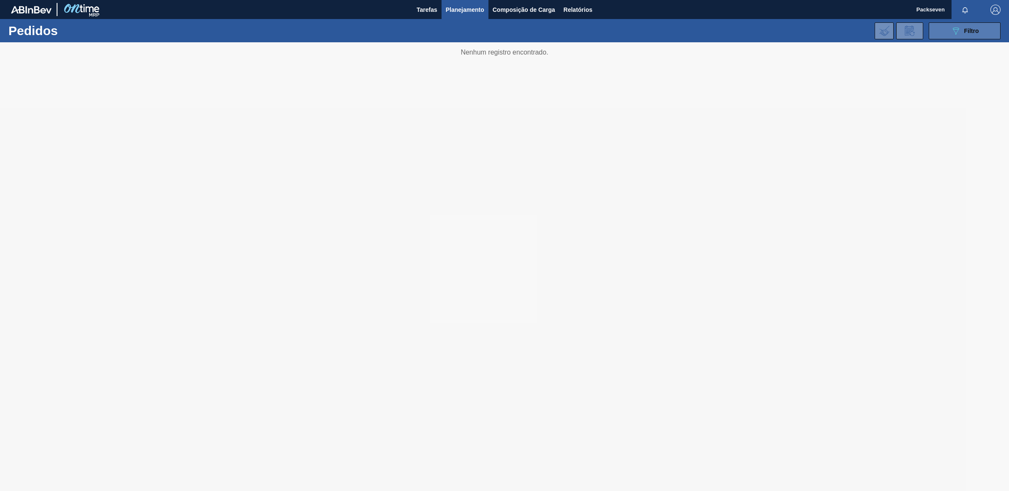
click at [942, 30] on button "089F7B8B-B2A5-4AFE-B5C0-19BA573D28AC Filtro" at bounding box center [965, 30] width 72 height 17
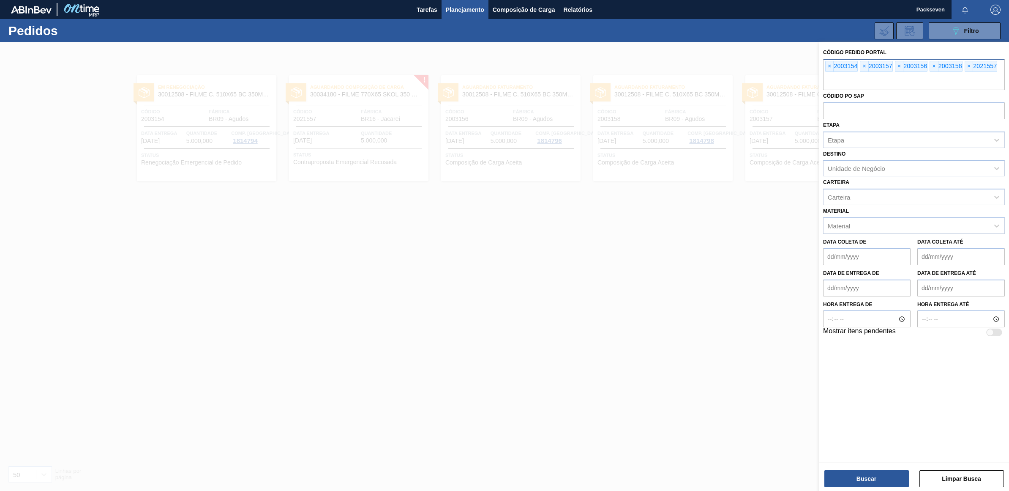
click at [882, 62] on div "× 2003157" at bounding box center [876, 66] width 33 height 11
click at [885, 62] on div "× 2003157" at bounding box center [876, 66] width 33 height 11
click at [564, 282] on div at bounding box center [504, 287] width 1009 height 491
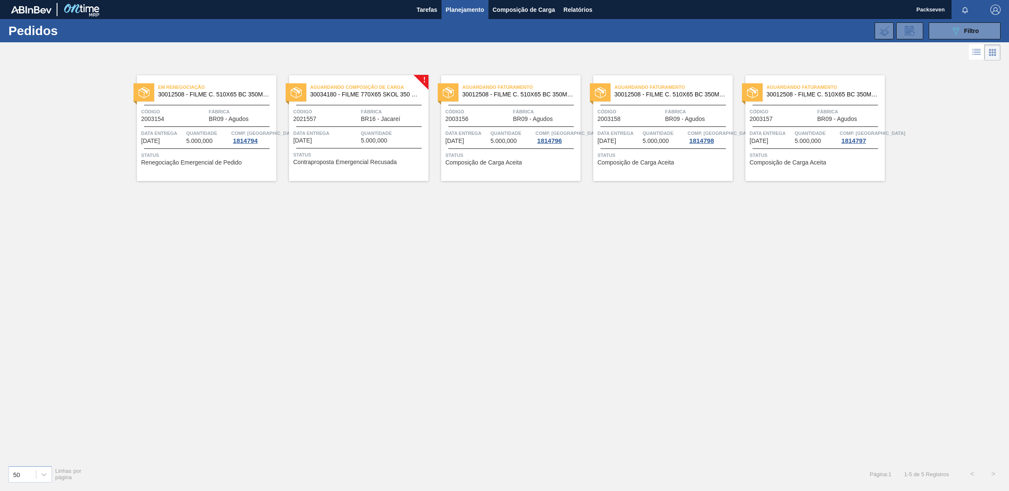
click at [468, 120] on div "Código 2003156" at bounding box center [477, 114] width 65 height 15
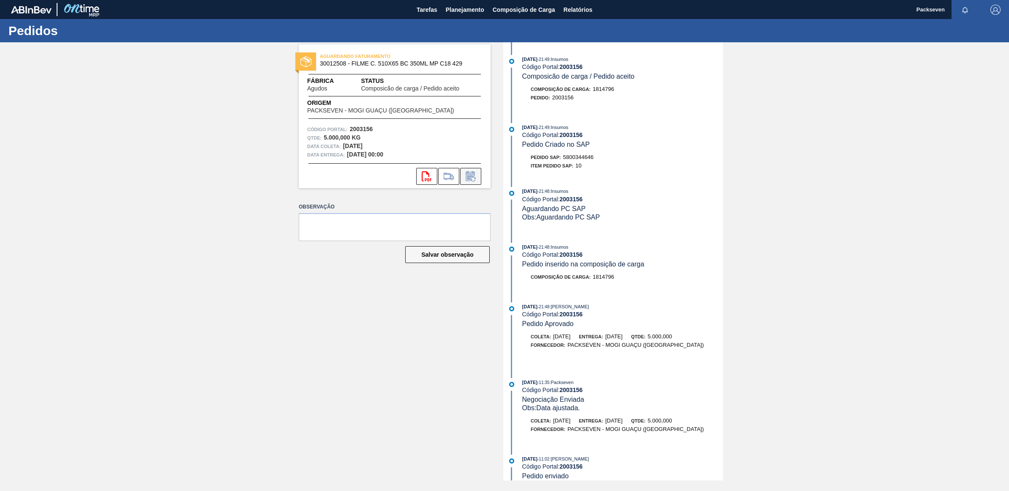
click at [470, 172] on icon at bounding box center [470, 176] width 9 height 10
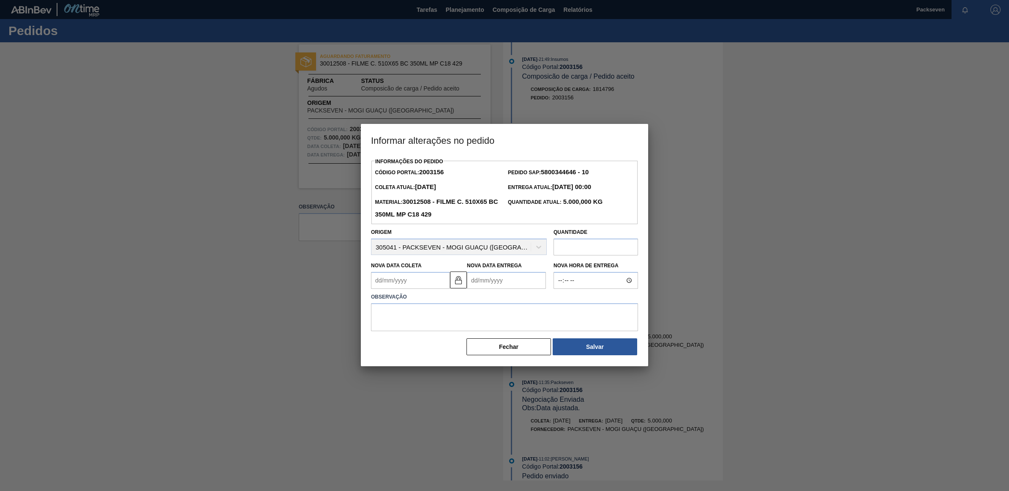
click at [472, 281] on Entrega2003156 "Nova Data Entrega" at bounding box center [506, 280] width 79 height 17
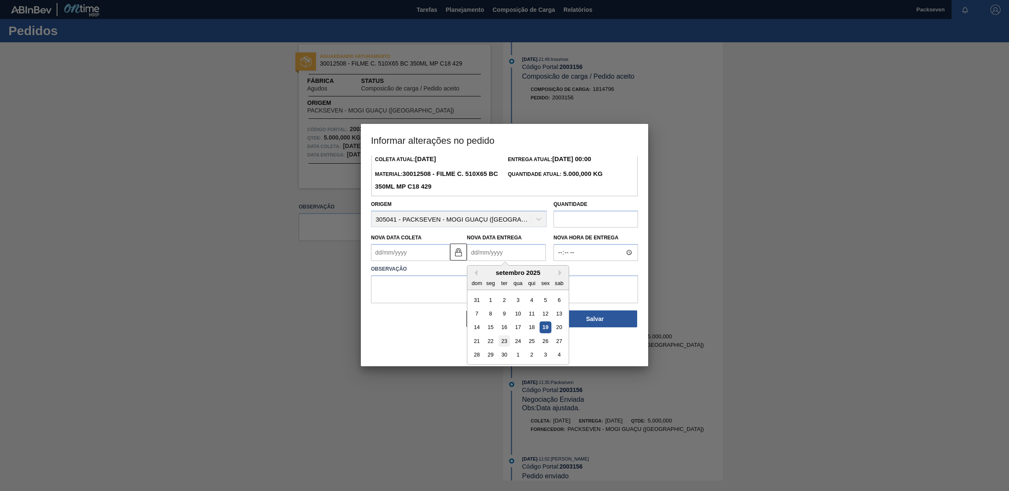
click at [504, 340] on div "23" at bounding box center [504, 340] width 11 height 11
type Coleta2003156 "[DATE]"
type Entrega2003156 "[DATE]"
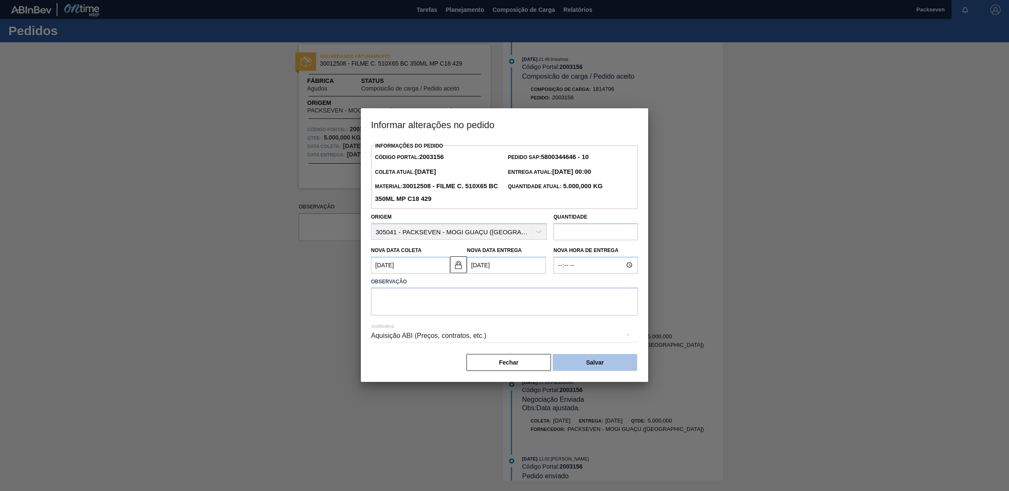
click at [611, 364] on button "Salvar" at bounding box center [595, 362] width 85 height 17
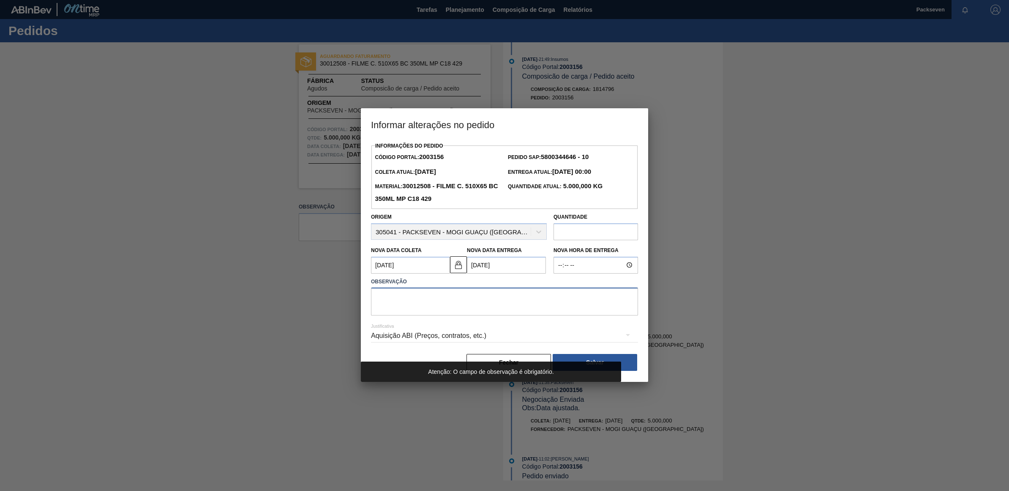
click at [463, 302] on textarea at bounding box center [504, 301] width 267 height 28
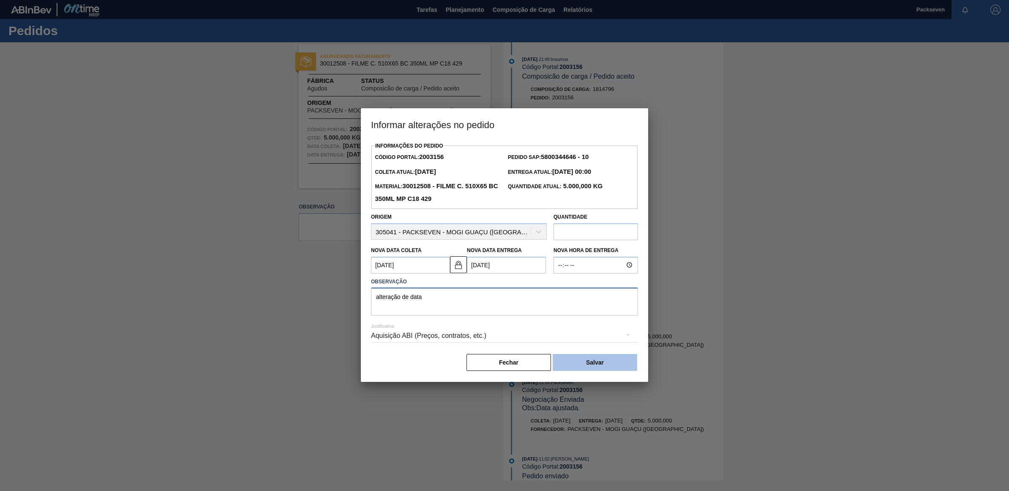
type textarea "alteração de data"
click at [610, 359] on button "Salvar" at bounding box center [595, 362] width 85 height 17
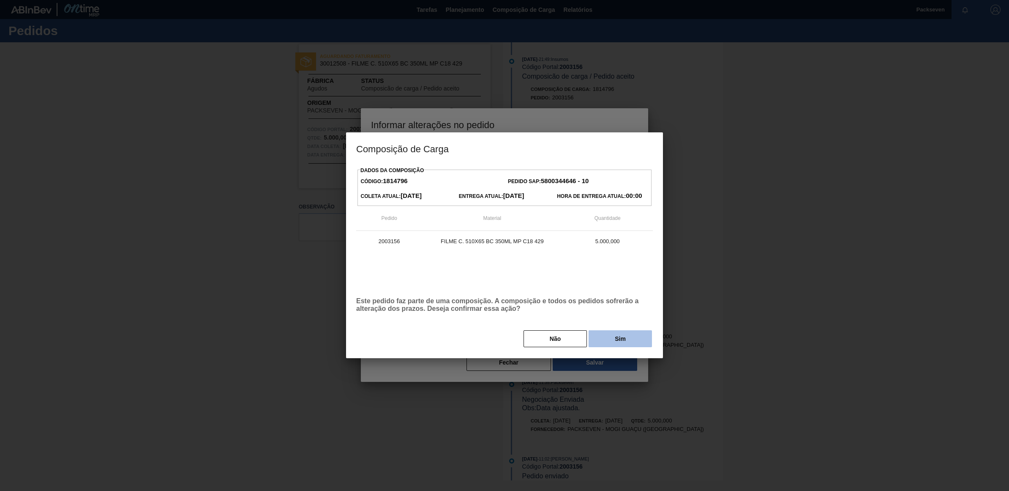
click at [625, 341] on button "Sim" at bounding box center [620, 338] width 63 height 17
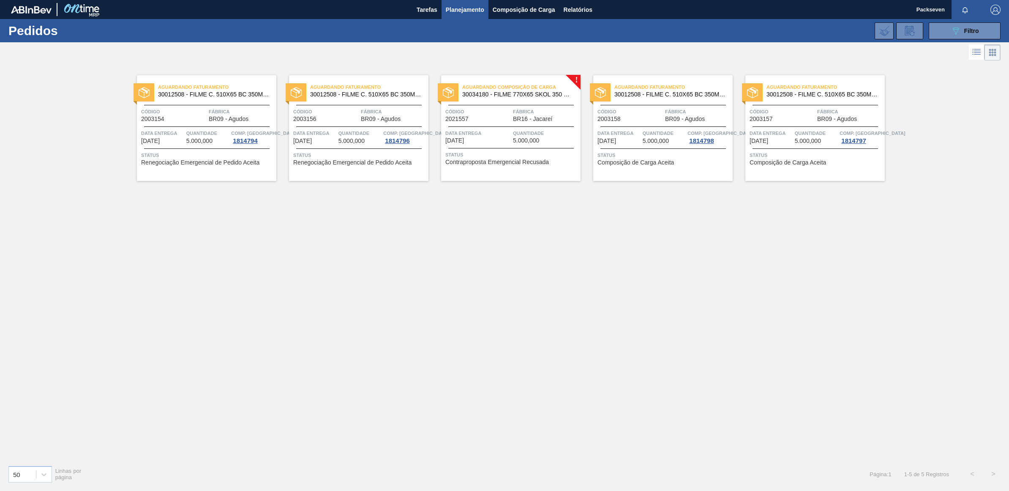
click at [766, 121] on span "2003157" at bounding box center [761, 119] width 23 height 6
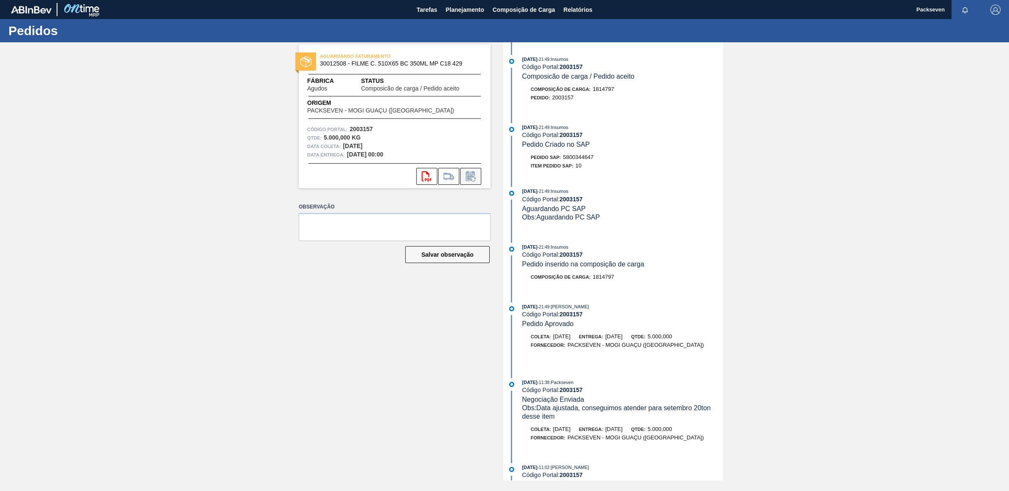
click at [469, 175] on icon at bounding box center [471, 176] width 14 height 10
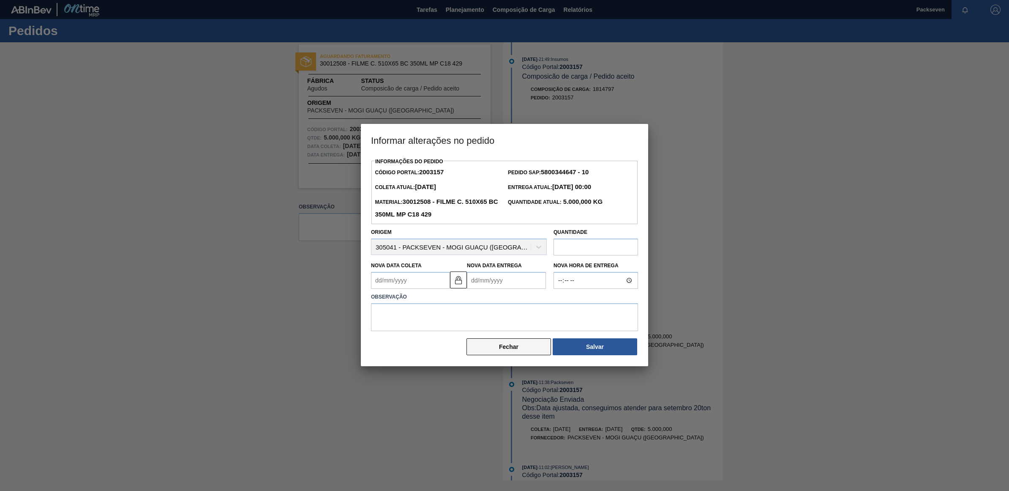
click at [533, 354] on button "Fechar" at bounding box center [508, 346] width 85 height 17
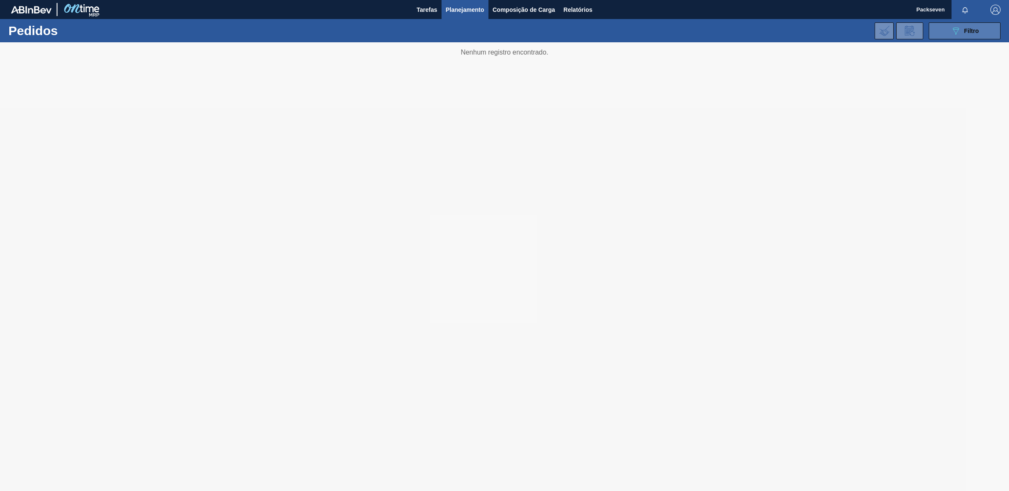
click at [951, 32] on icon "089F7B8B-B2A5-4AFE-B5C0-19BA573D28AC" at bounding box center [956, 31] width 10 height 10
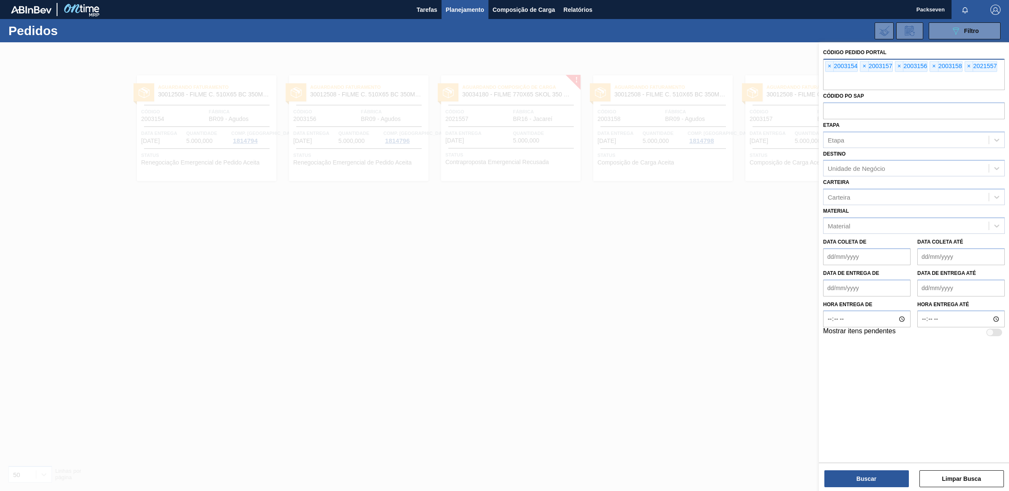
click at [919, 64] on div "× 2003156" at bounding box center [911, 66] width 33 height 11
click at [390, 206] on div at bounding box center [504, 287] width 1009 height 491
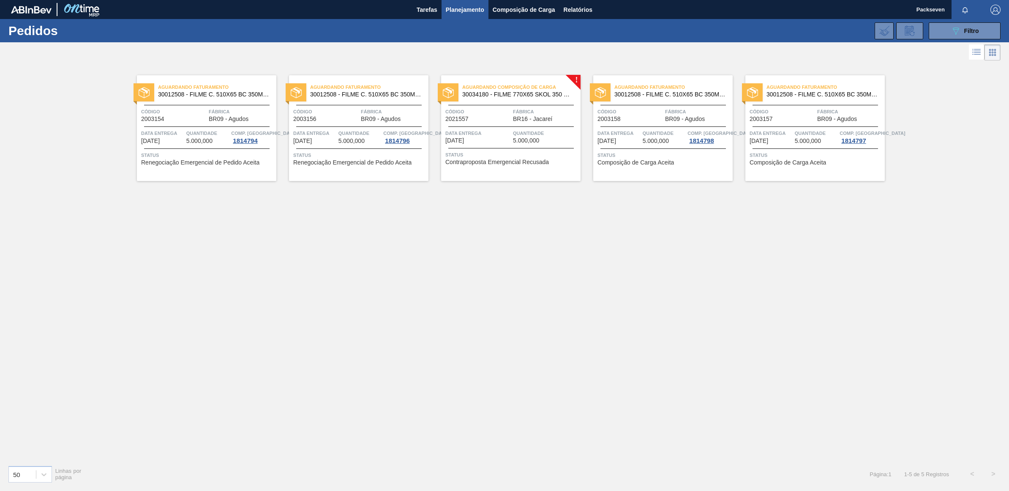
click at [354, 110] on span "Código" at bounding box center [325, 111] width 65 height 8
click at [812, 106] on div "Aguardando Faturamento 30012508 - FILME C. 510X65 BC 350ML MP C18 429 Código 20…" at bounding box center [814, 128] width 139 height 106
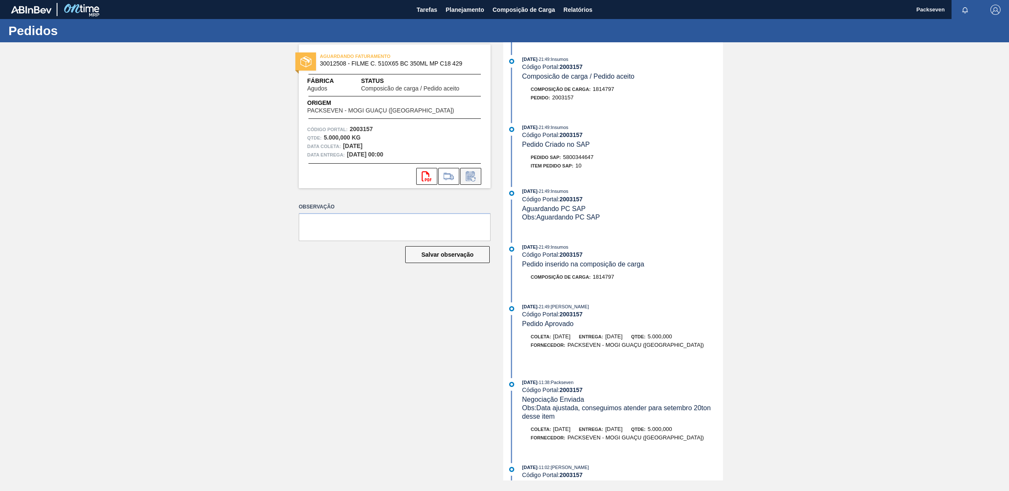
click at [468, 174] on icon at bounding box center [471, 176] width 14 height 10
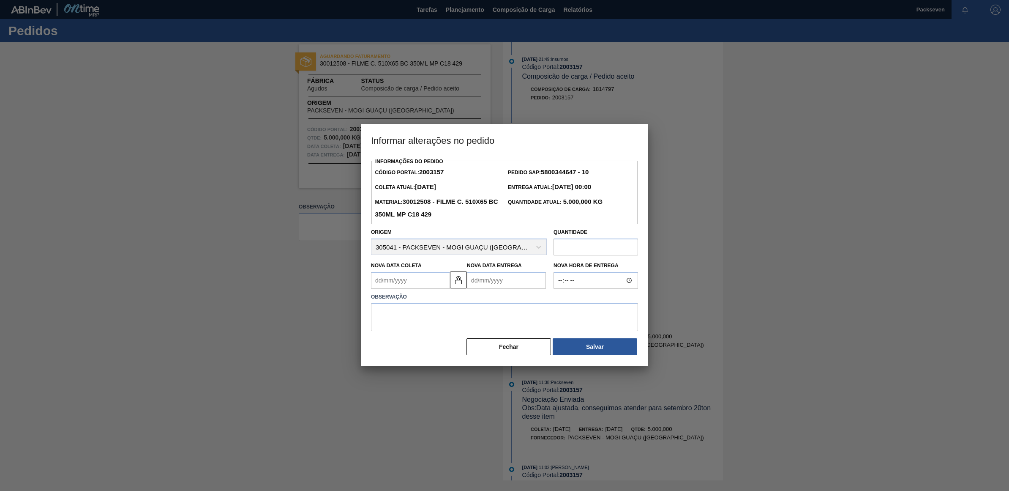
click at [511, 279] on Entrega2003157 "Nova Data Entrega" at bounding box center [506, 280] width 79 height 17
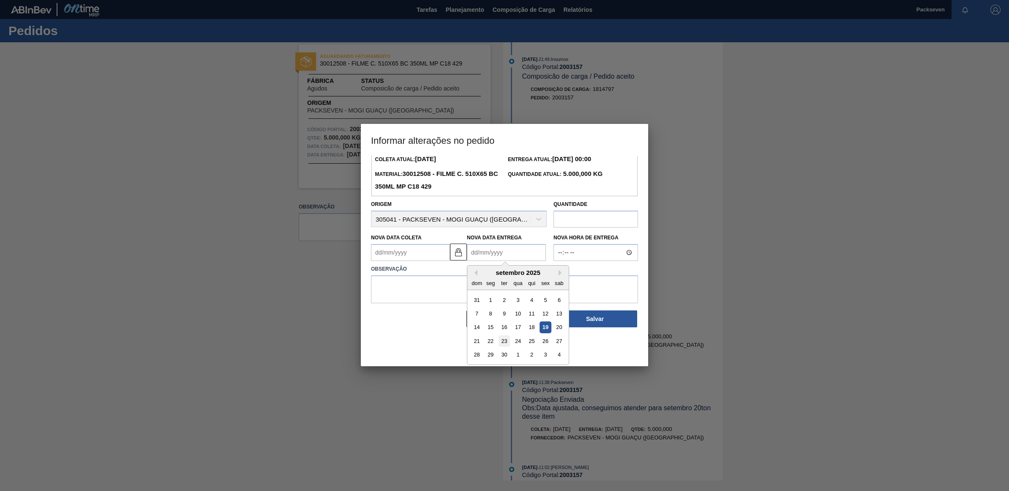
click at [504, 343] on div "23" at bounding box center [504, 340] width 11 height 11
type Coleta2003157 "[DATE]"
type Entrega2003157 "[DATE]"
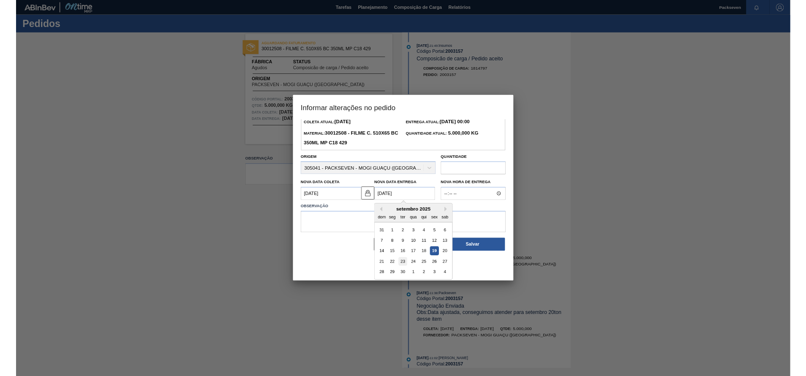
scroll to position [0, 0]
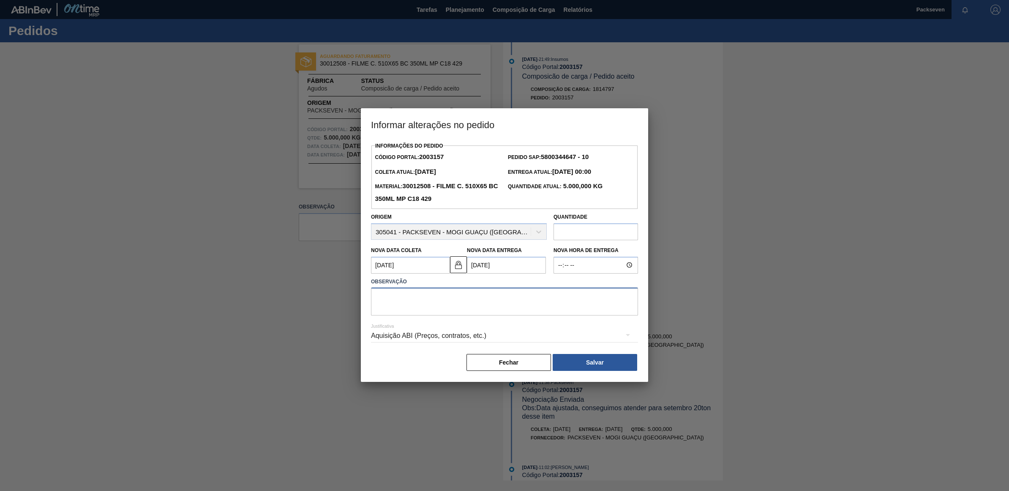
click at [435, 301] on textarea at bounding box center [504, 301] width 267 height 28
type textarea "alteração de data"
click at [595, 359] on button "Salvar" at bounding box center [595, 362] width 85 height 17
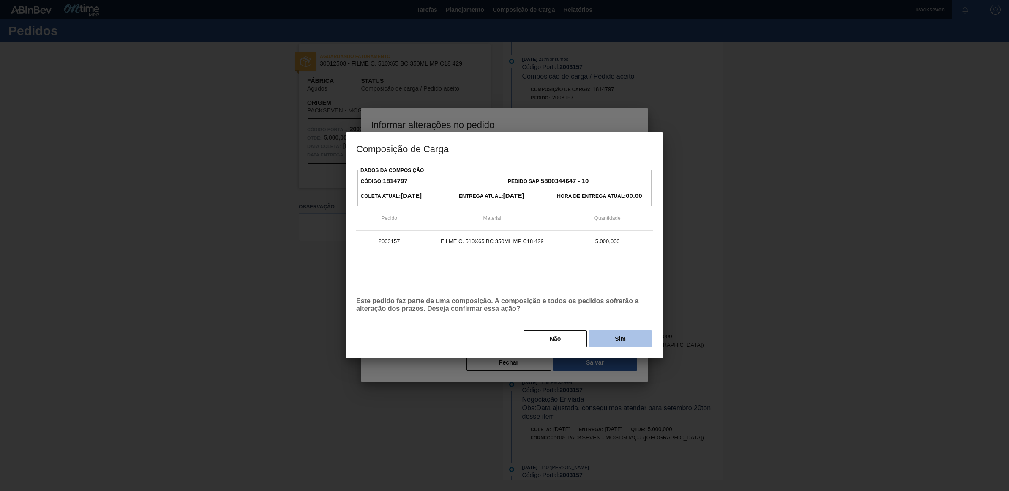
click at [625, 341] on button "Sim" at bounding box center [620, 338] width 63 height 17
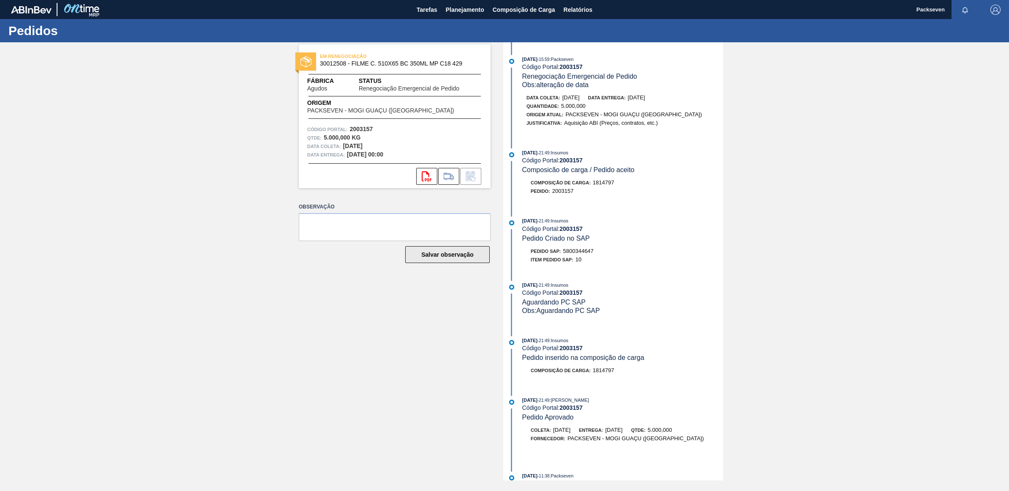
click at [451, 257] on button "Salvar observação" at bounding box center [447, 254] width 85 height 17
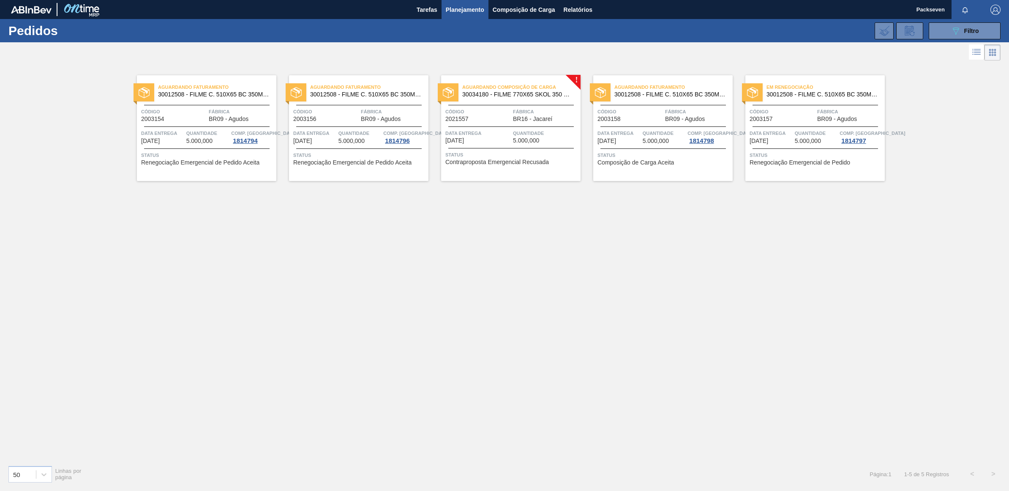
click at [683, 113] on span "Fábrica" at bounding box center [697, 111] width 65 height 8
click at [962, 33] on div "089F7B8B-B2A5-4AFE-B5C0-19BA573D28AC Filtro" at bounding box center [965, 31] width 28 height 10
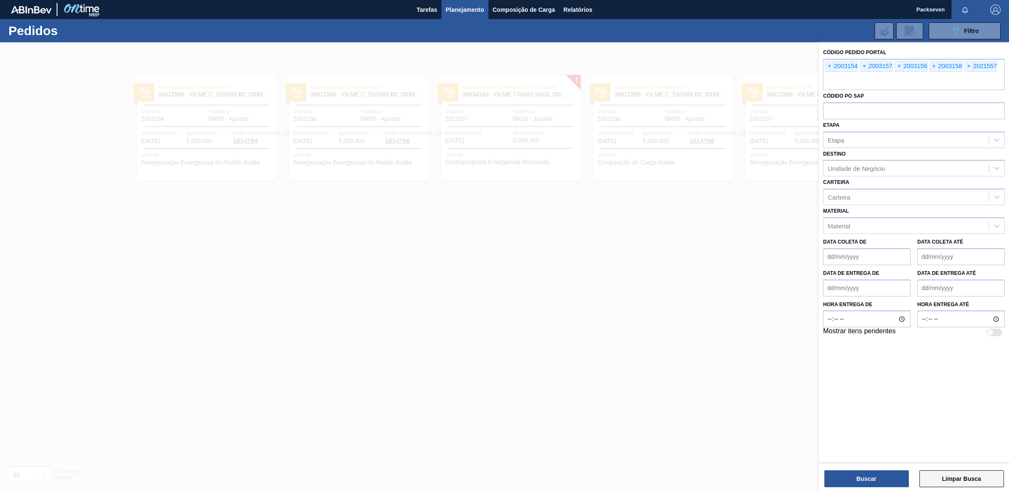
click at [956, 476] on button "Limpar Busca" at bounding box center [961, 478] width 85 height 17
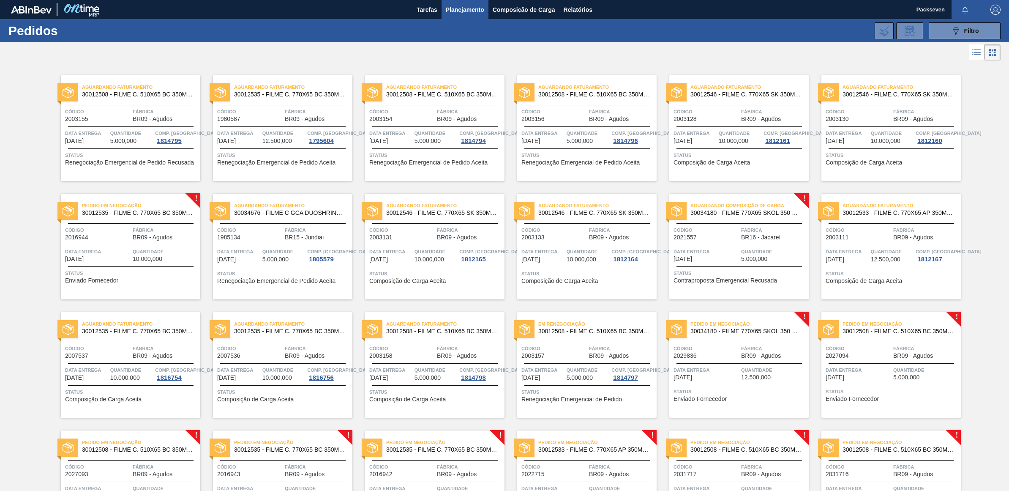
click at [193, 194] on div "Pedido em Negociação 30012535 - FILME C. 770X65 BC 350ML C12 429 Código 2016944…" at bounding box center [130, 247] width 139 height 106
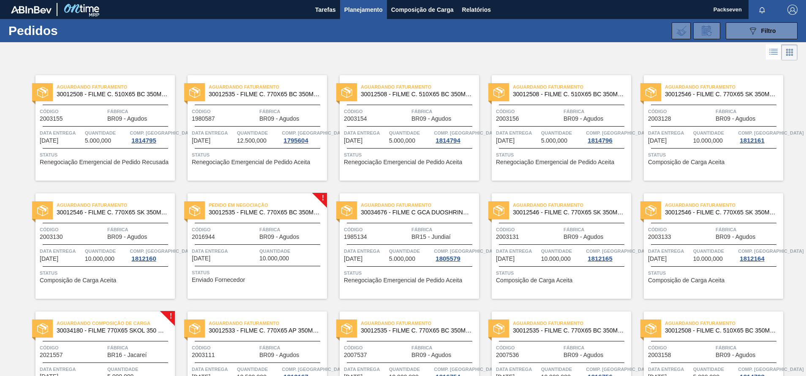
click at [218, 248] on span "Data entrega" at bounding box center [224, 251] width 65 height 8
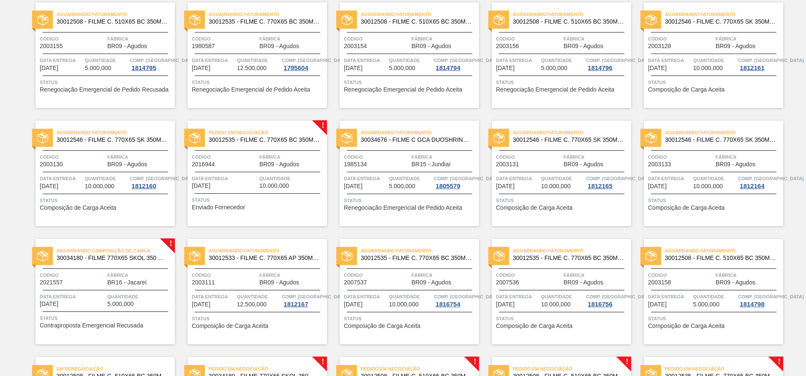
scroll to position [55, 0]
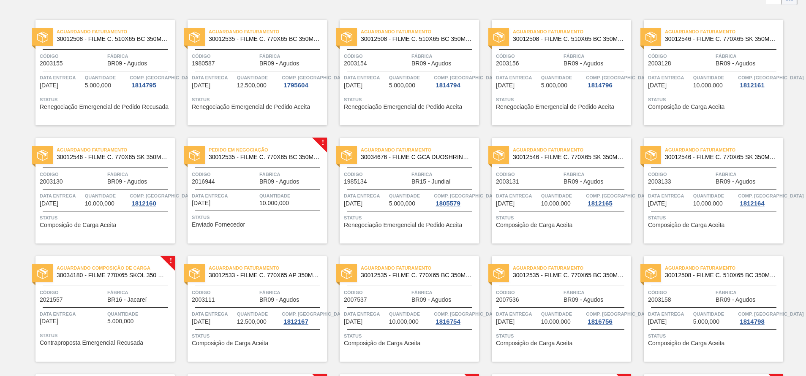
click at [167, 257] on div "Aguardando Composição de Carga 30034180 - FILME 770X65 SKOL 350 MP C12 Código 2…" at bounding box center [104, 309] width 139 height 106
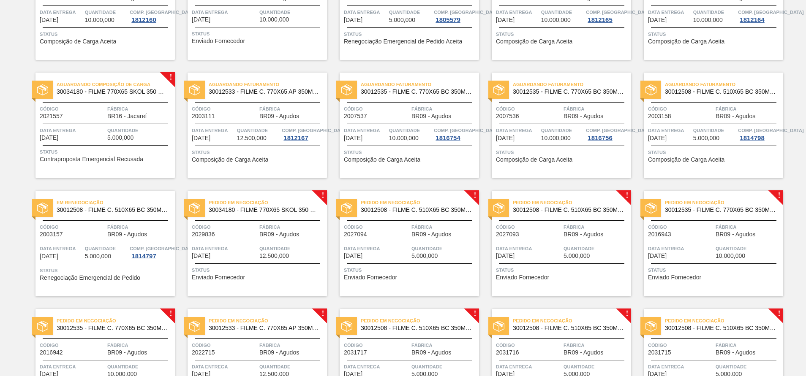
scroll to position [254, 0]
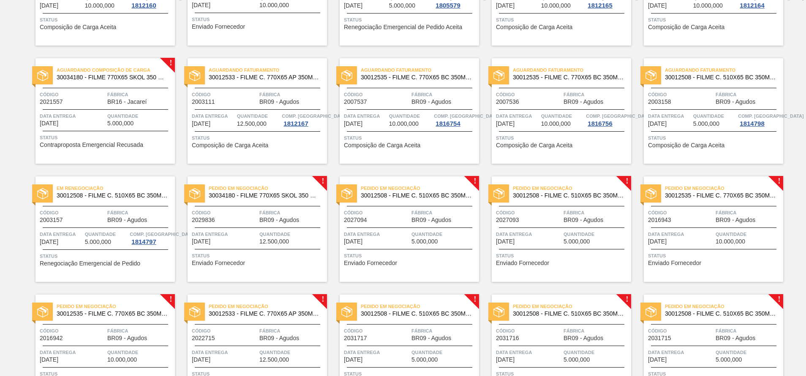
click at [320, 178] on div "Pedido em Negociação 30034180 - FILME 770X65 SKOL 350 MP C12 Código 2029836 Fáb…" at bounding box center [257, 230] width 139 height 106
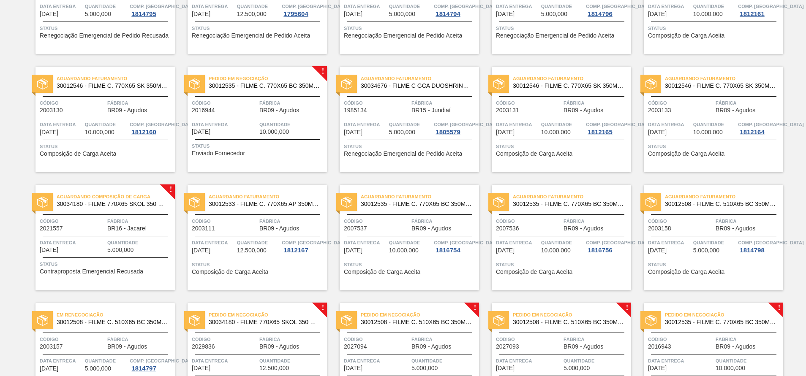
scroll to position [190, 0]
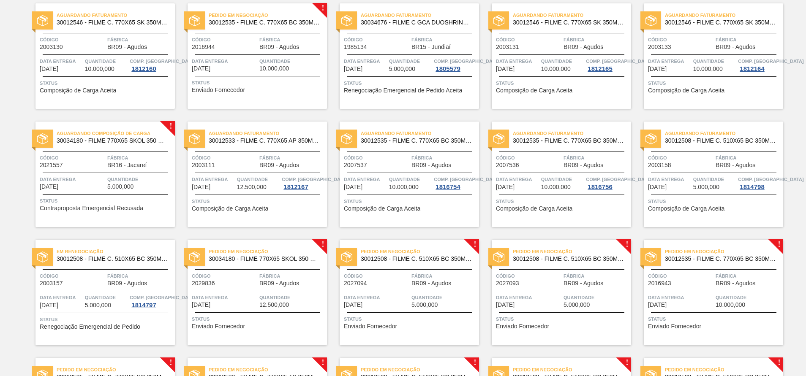
click at [475, 243] on div "Pedido em Negociação 30012508 - FILME C. 510X65 BC 350ML MP C18 429 Código 2027…" at bounding box center [409, 293] width 139 height 106
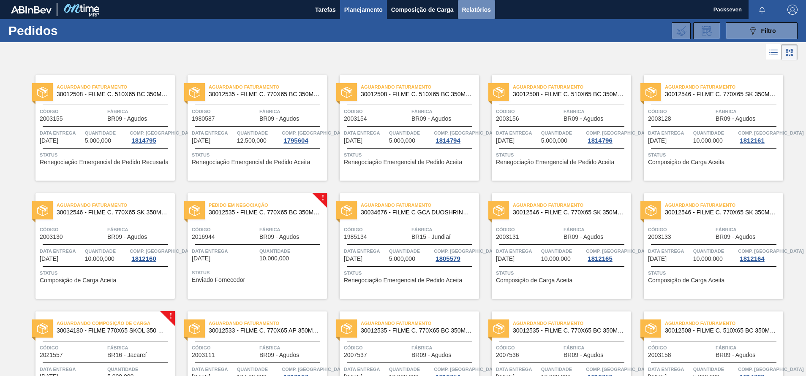
click at [483, 7] on span "Relatórios" at bounding box center [476, 10] width 29 height 10
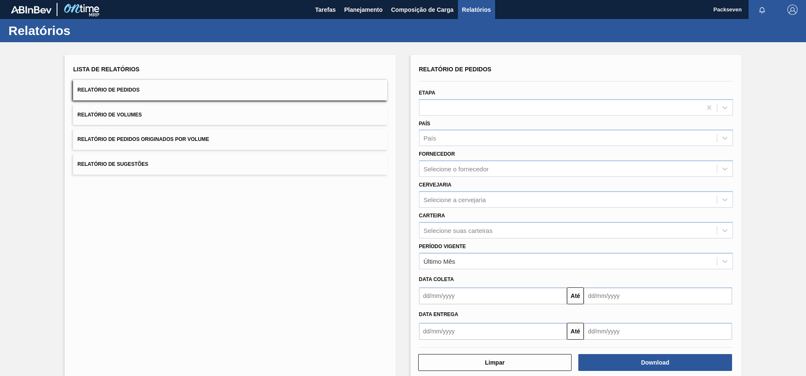
click at [119, 88] on span "Relatório de Pedidos" at bounding box center [108, 90] width 62 height 6
click at [723, 229] on icon at bounding box center [725, 230] width 8 height 8
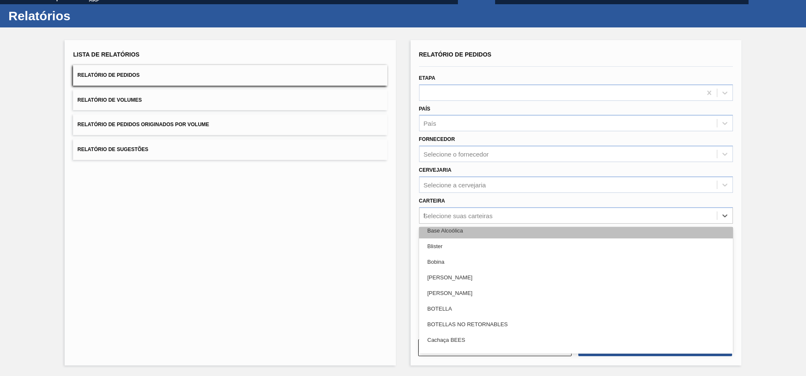
scroll to position [377, 0]
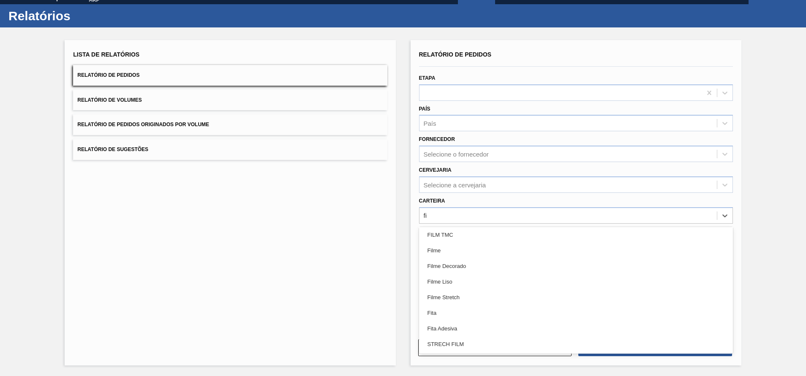
type input "fil"
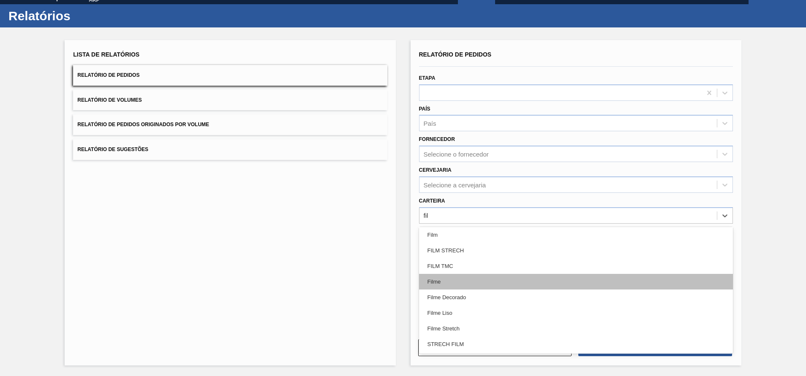
click at [456, 281] on div "Filme" at bounding box center [576, 282] width 314 height 16
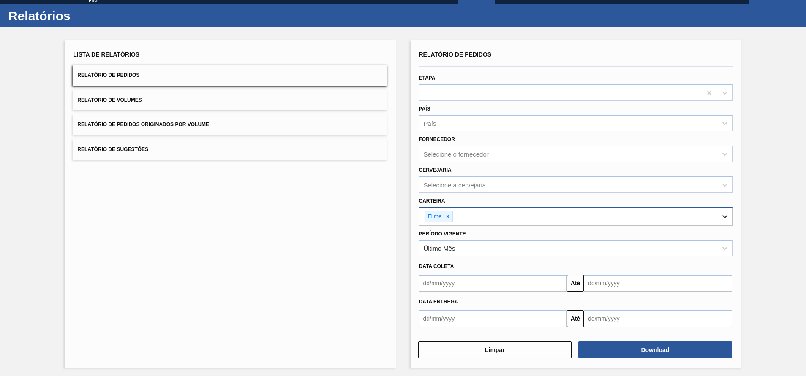
click at [728, 215] on div at bounding box center [724, 216] width 15 height 15
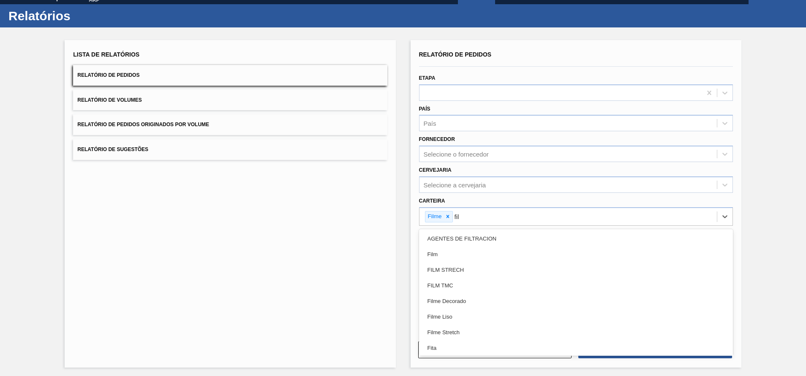
type input "film"
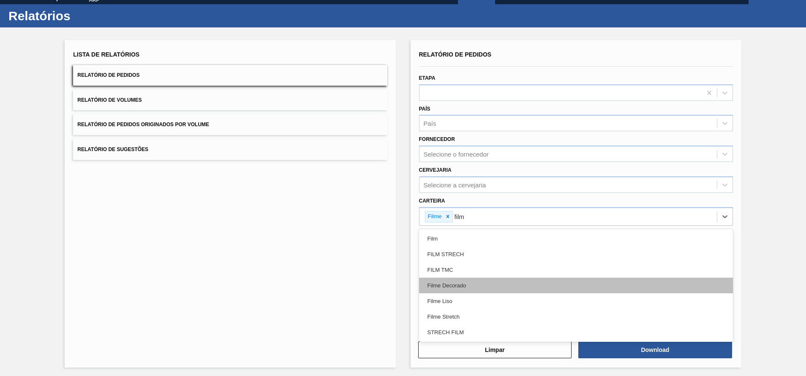
click at [467, 287] on div "Filme Decorado" at bounding box center [576, 286] width 314 height 16
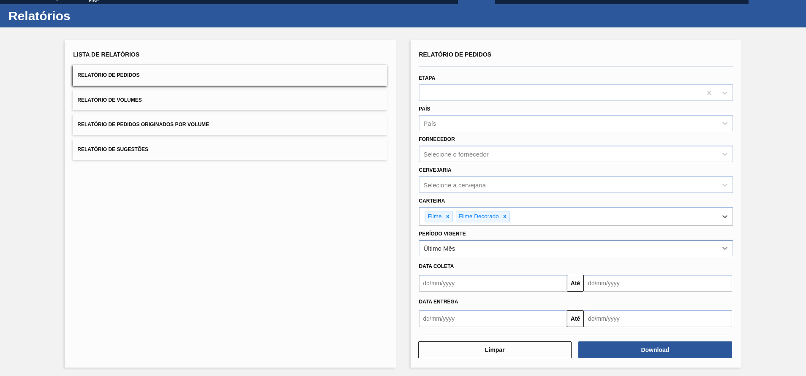
click at [725, 248] on icon at bounding box center [724, 249] width 5 height 3
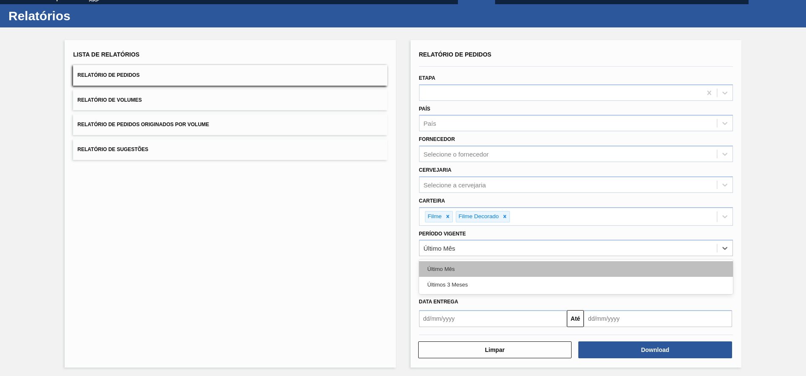
click at [452, 266] on div "Último Mês" at bounding box center [576, 270] width 314 height 16
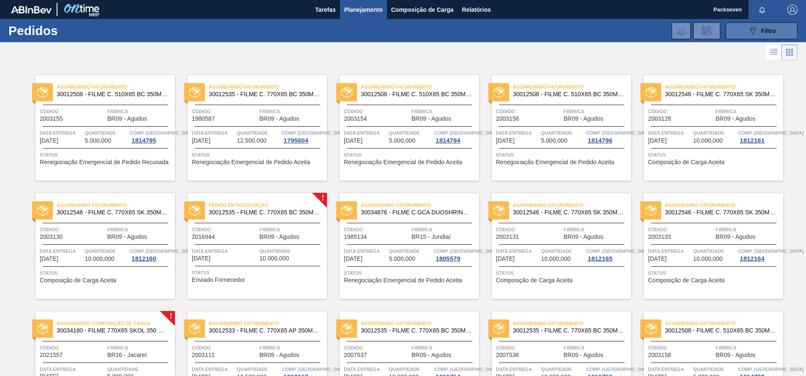
click at [761, 32] on span "Filtro" at bounding box center [768, 30] width 15 height 7
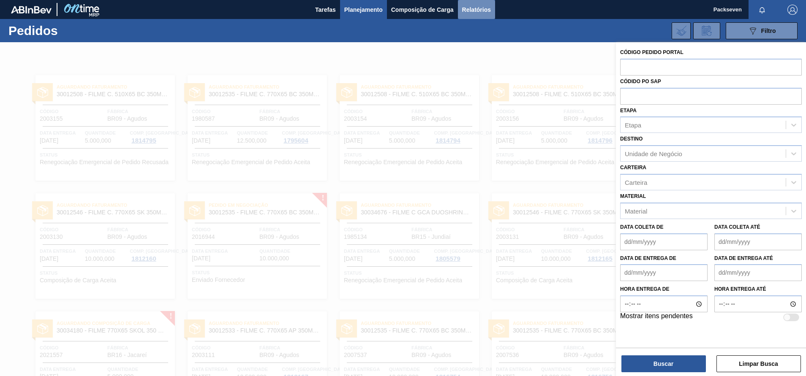
click at [477, 7] on span "Relatórios" at bounding box center [476, 10] width 29 height 10
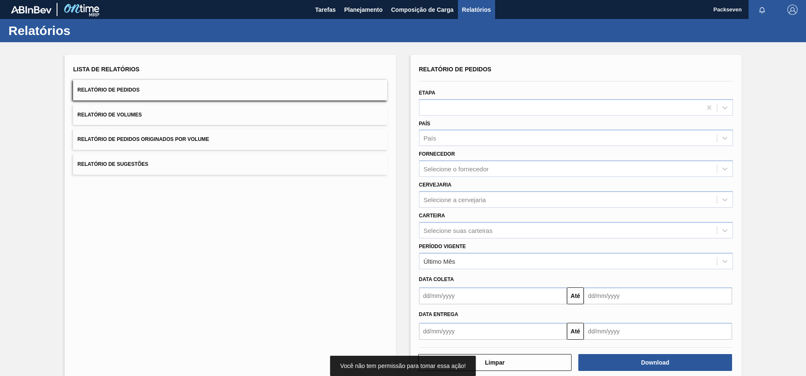
click at [158, 87] on button "Relatório de Pedidos" at bounding box center [230, 90] width 314 height 21
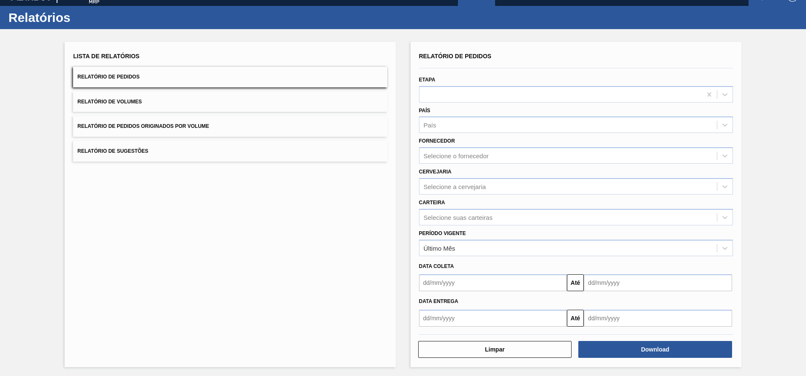
scroll to position [15, 0]
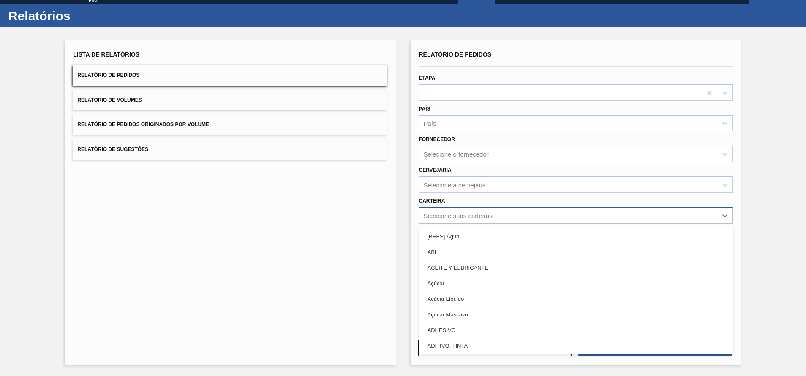
click at [621, 220] on div "Selecione suas carteiras" at bounding box center [568, 216] width 297 height 12
type input "filme"
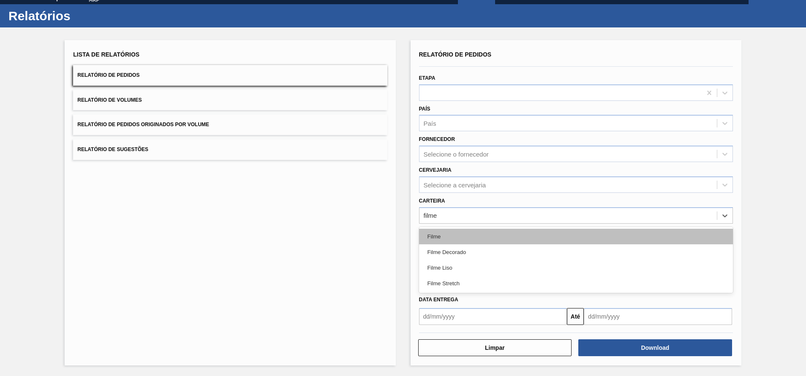
click at [446, 235] on div "Filme" at bounding box center [576, 237] width 314 height 16
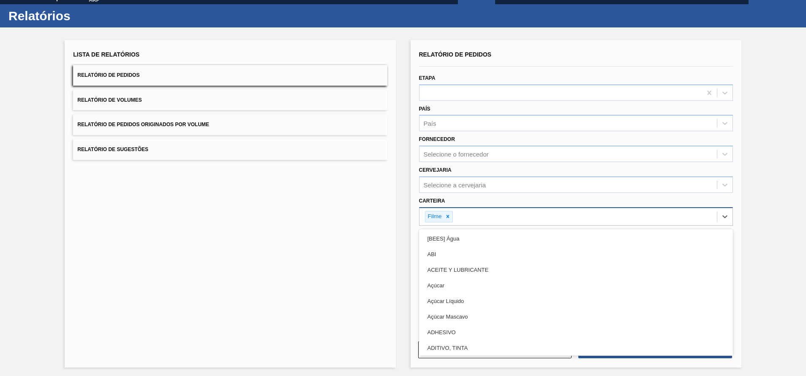
click at [498, 215] on div "Filme" at bounding box center [568, 216] width 297 height 17
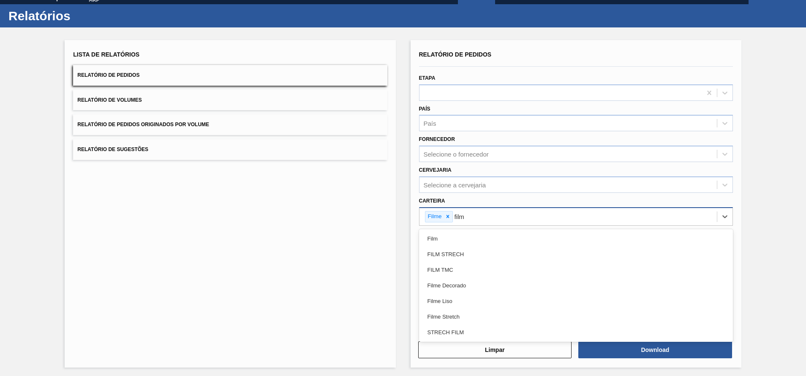
type input "filme"
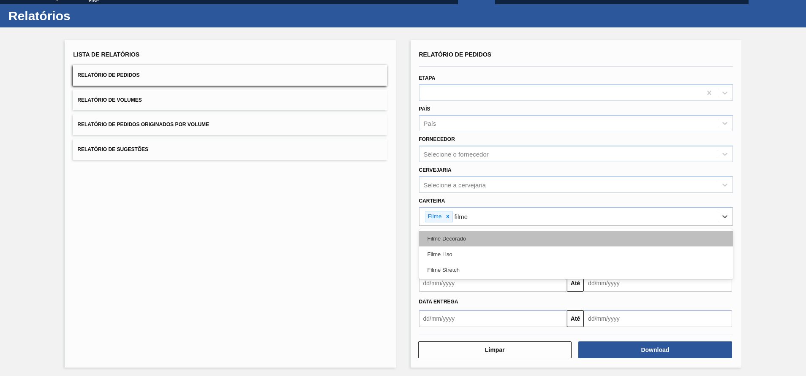
click at [468, 236] on div "Filme Decorado" at bounding box center [576, 239] width 314 height 16
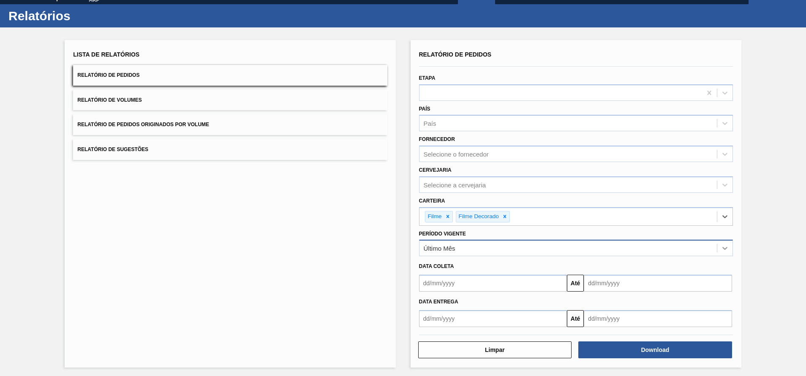
click at [726, 246] on icon at bounding box center [725, 248] width 8 height 8
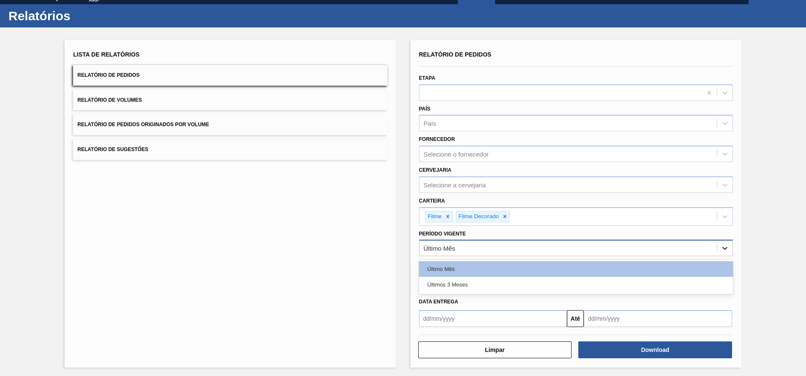
click at [726, 246] on icon at bounding box center [725, 248] width 8 height 8
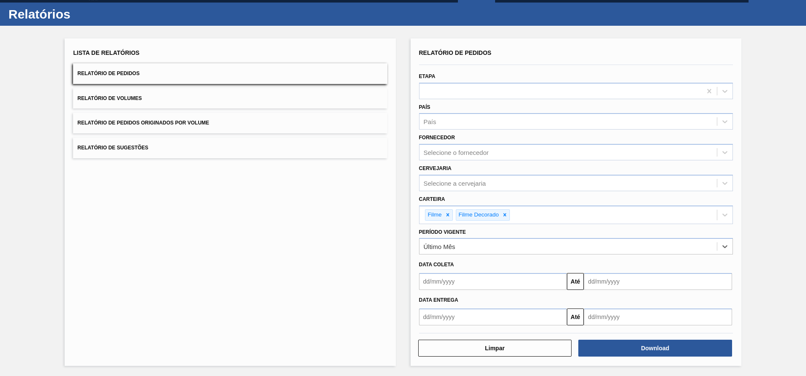
scroll to position [17, 0]
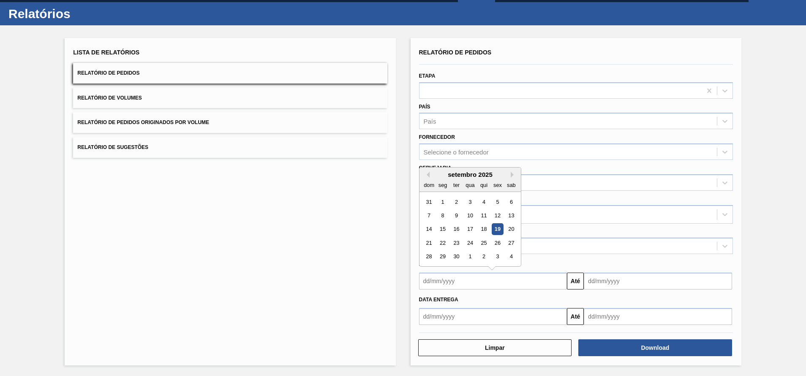
click at [451, 280] on input "text" at bounding box center [493, 281] width 148 height 17
click at [511, 173] on button "Next Month" at bounding box center [514, 175] width 6 height 6
click at [469, 204] on div "1" at bounding box center [469, 201] width 11 height 11
type input "[DATE]"
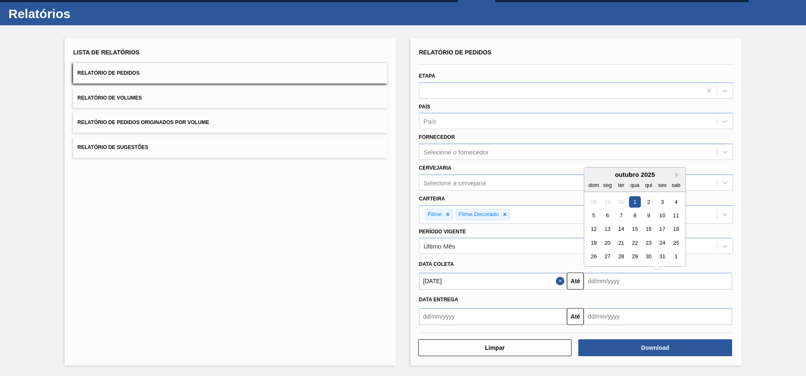
click at [710, 281] on input "text" at bounding box center [658, 281] width 148 height 17
click at [662, 254] on div "31" at bounding box center [662, 256] width 11 height 11
type input "[DATE]"
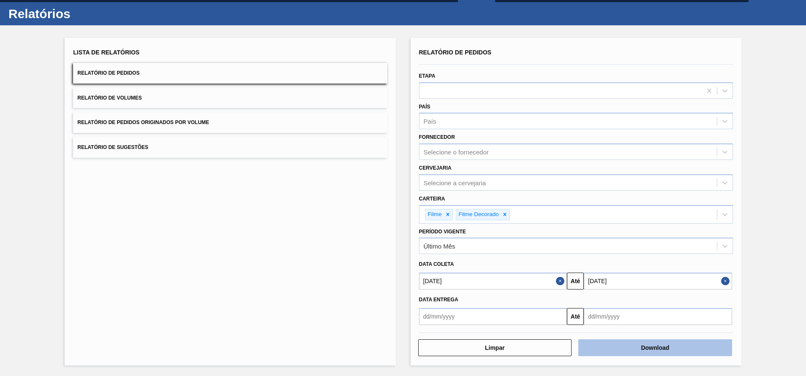
click at [640, 349] on button "Download" at bounding box center [655, 348] width 154 height 17
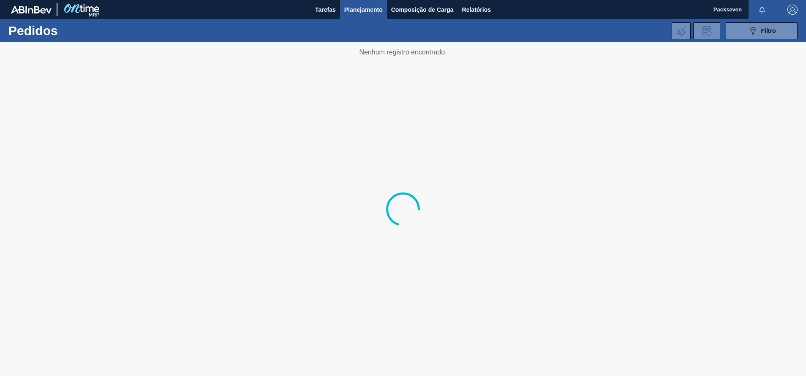
click at [361, 8] on span "Planejamento" at bounding box center [363, 10] width 38 height 10
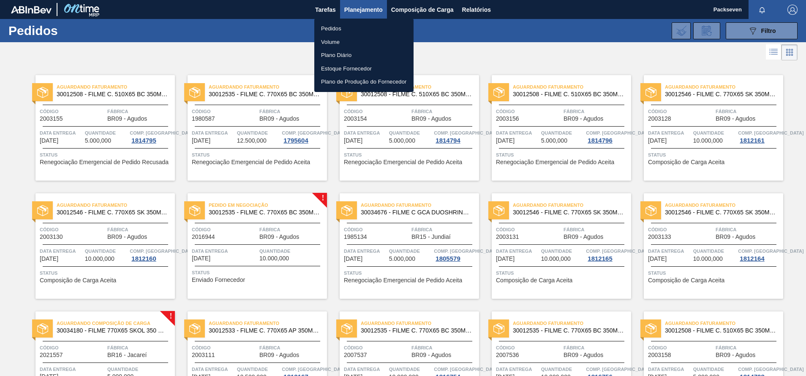
click at [474, 51] on div at bounding box center [403, 188] width 806 height 376
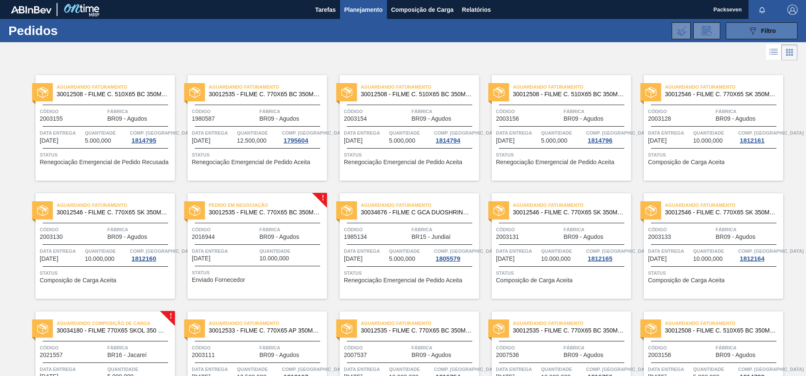
click at [763, 30] on span "Filtro" at bounding box center [768, 30] width 15 height 7
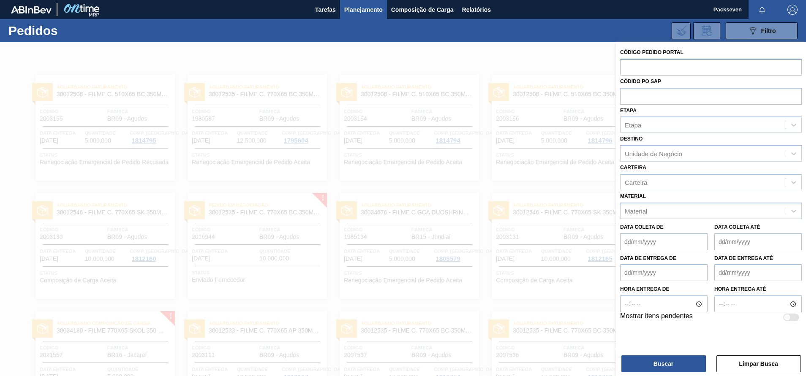
click at [655, 65] on input "text" at bounding box center [711, 67] width 182 height 16
type input "2022709"
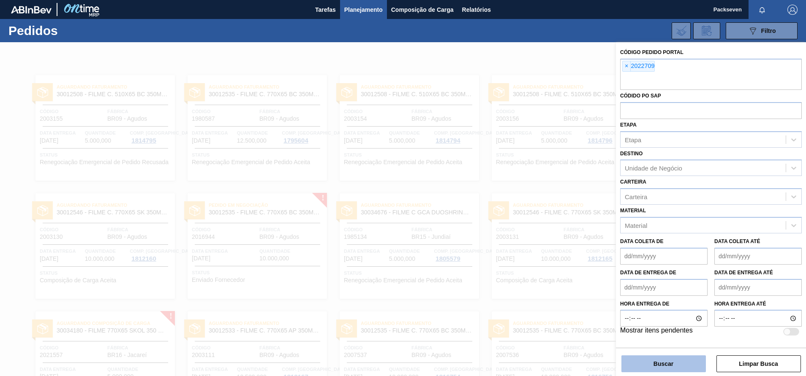
click at [678, 367] on button "Buscar" at bounding box center [663, 364] width 85 height 17
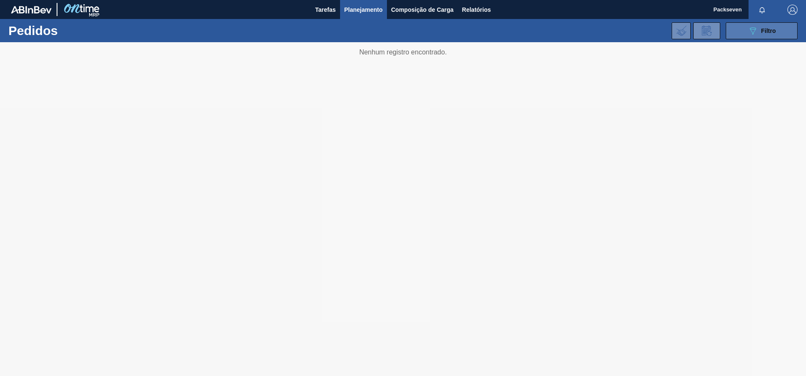
click at [777, 33] on button "089F7B8B-B2A5-4AFE-B5C0-19BA573D28AC Filtro" at bounding box center [762, 30] width 72 height 17
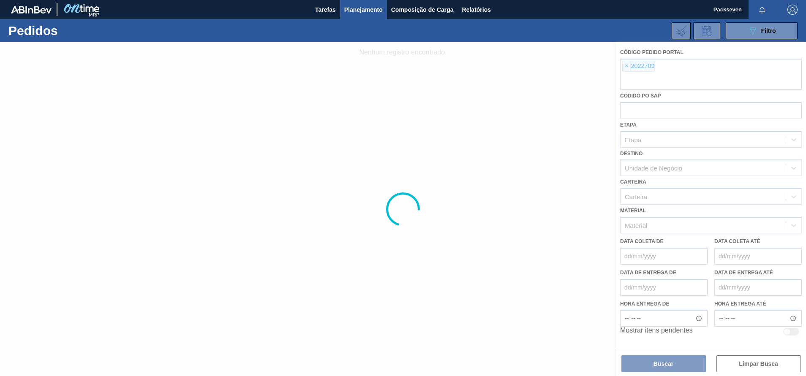
click at [627, 66] on div at bounding box center [403, 209] width 806 height 334
click at [664, 67] on div at bounding box center [403, 209] width 806 height 334
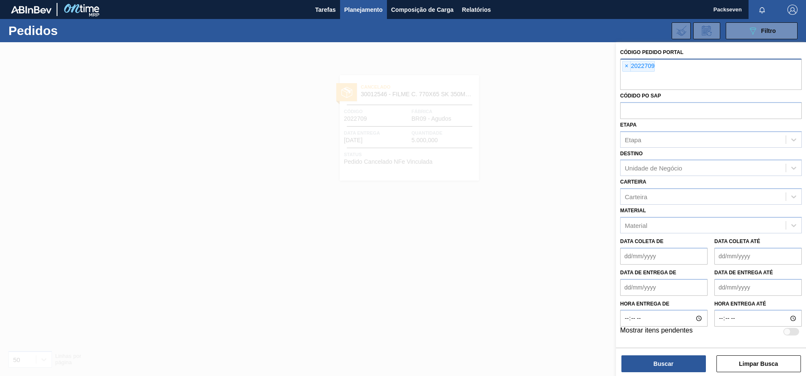
click at [642, 63] on div "× 2022709" at bounding box center [638, 66] width 33 height 11
click at [677, 65] on div "× 2022709" at bounding box center [711, 74] width 182 height 31
click at [626, 65] on span "×" at bounding box center [627, 66] width 8 height 10
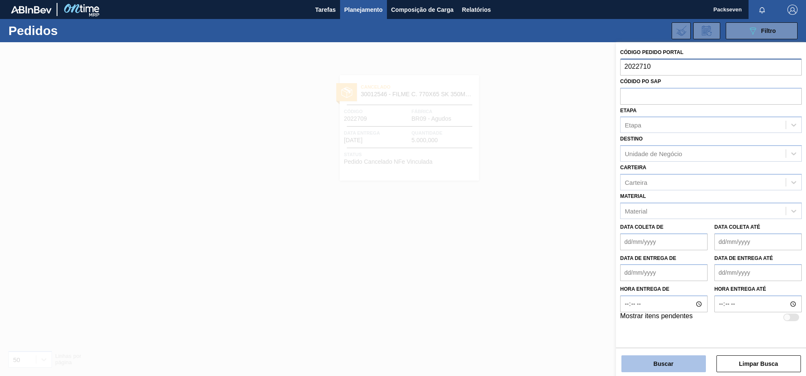
type input "2022710"
click at [680, 369] on button "Buscar" at bounding box center [663, 364] width 85 height 17
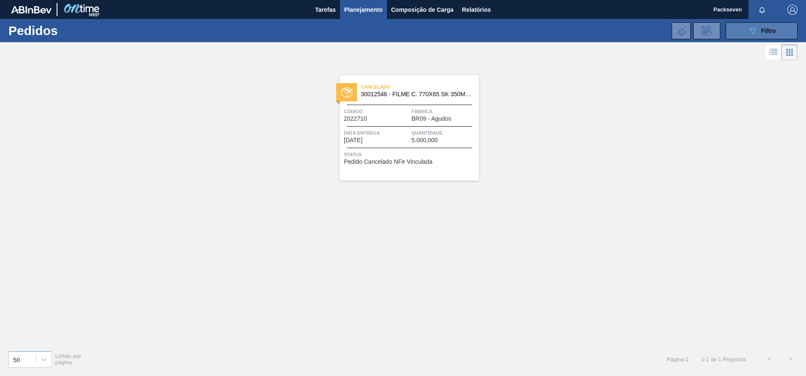
click at [769, 31] on span "Filtro" at bounding box center [768, 30] width 15 height 7
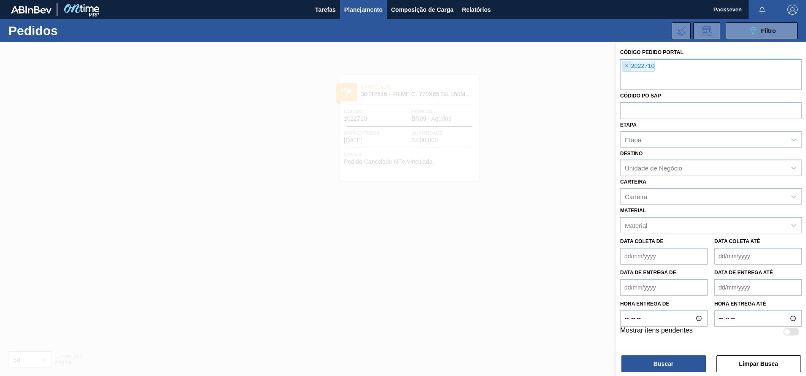
click at [628, 66] on span "×" at bounding box center [627, 66] width 8 height 10
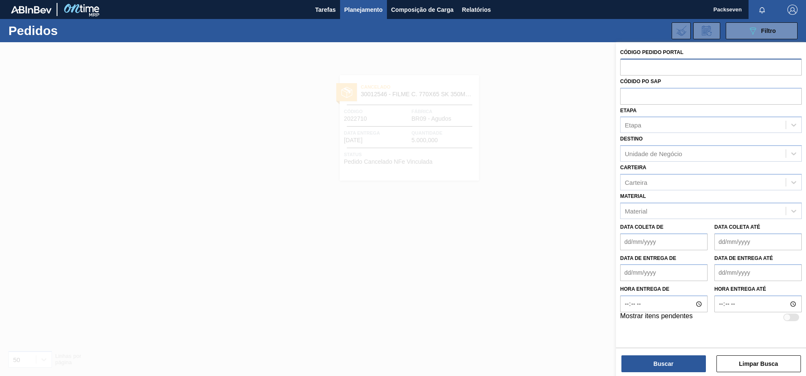
click at [643, 69] on input "text" at bounding box center [711, 67] width 182 height 16
type input "202712"
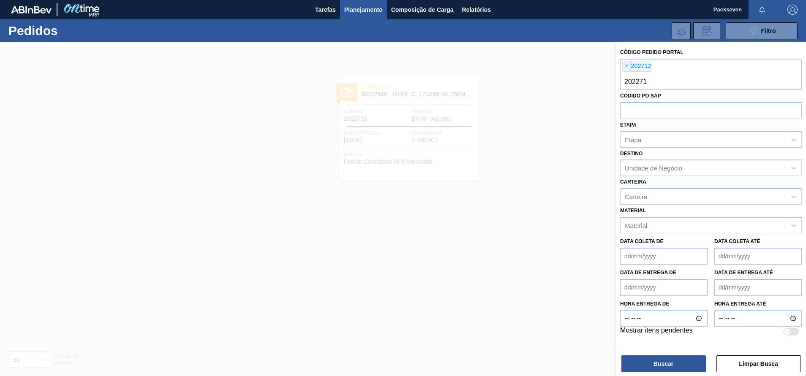
type input "2022713"
type input "2022715"
click at [674, 369] on button "Buscar" at bounding box center [663, 364] width 85 height 17
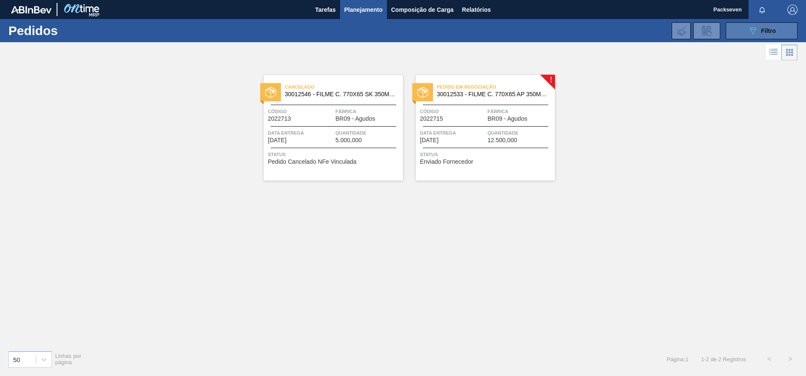
click at [745, 31] on button "089F7B8B-B2A5-4AFE-B5C0-19BA573D28AC Filtro" at bounding box center [762, 30] width 72 height 17
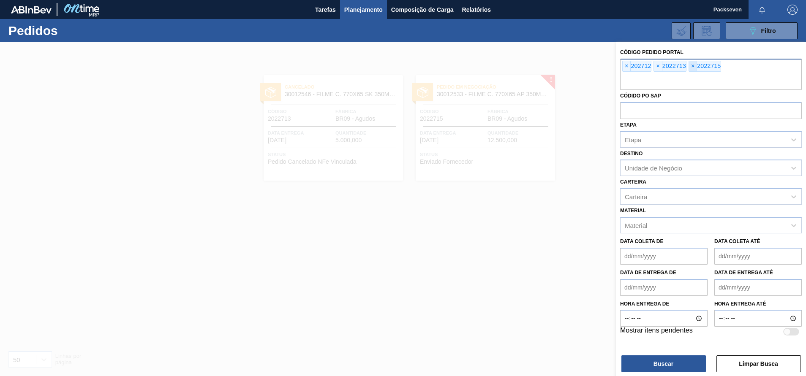
click at [695, 67] on span "×" at bounding box center [693, 66] width 8 height 10
click at [658, 68] on span "×" at bounding box center [658, 66] width 8 height 10
click at [627, 66] on span "×" at bounding box center [627, 66] width 8 height 10
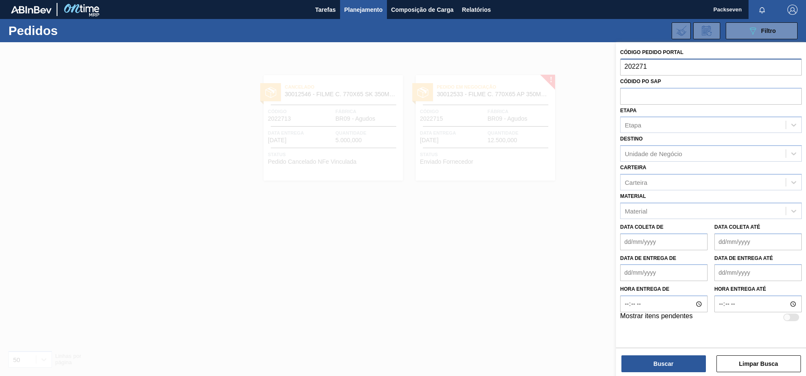
type input "2022712"
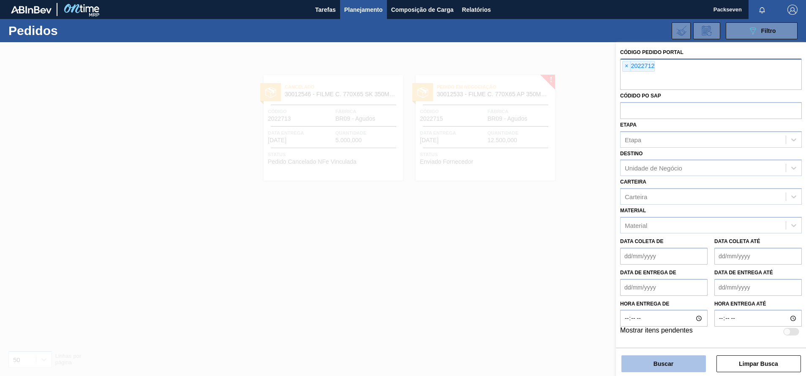
click at [671, 362] on button "Buscar" at bounding box center [663, 364] width 85 height 17
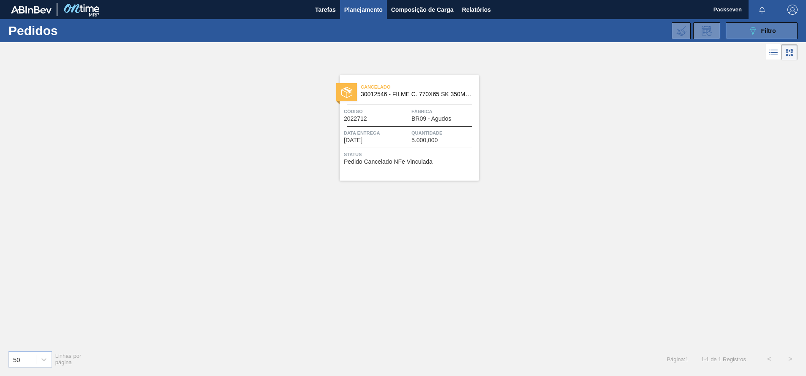
click at [738, 31] on button "089F7B8B-B2A5-4AFE-B5C0-19BA573D28AC Filtro" at bounding box center [762, 30] width 72 height 17
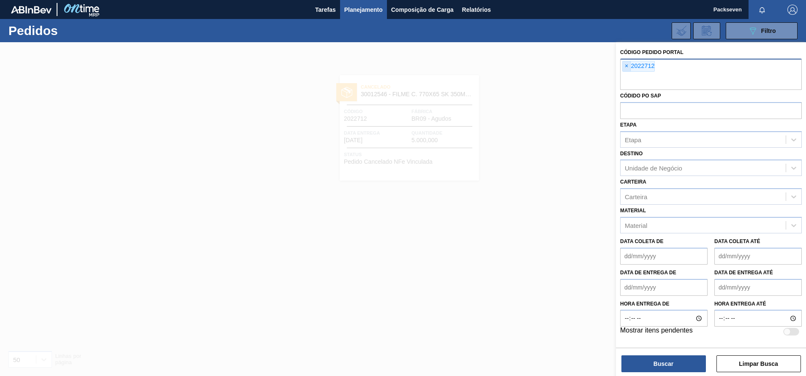
click at [627, 66] on span "×" at bounding box center [627, 66] width 8 height 10
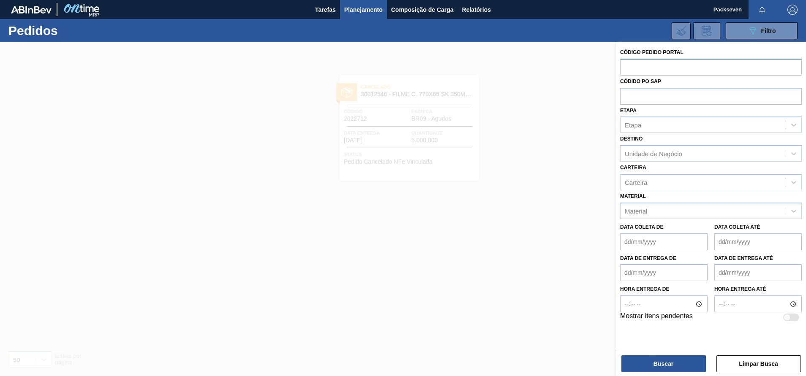
click at [637, 70] on input "text" at bounding box center [711, 67] width 182 height 16
type input "2022715"
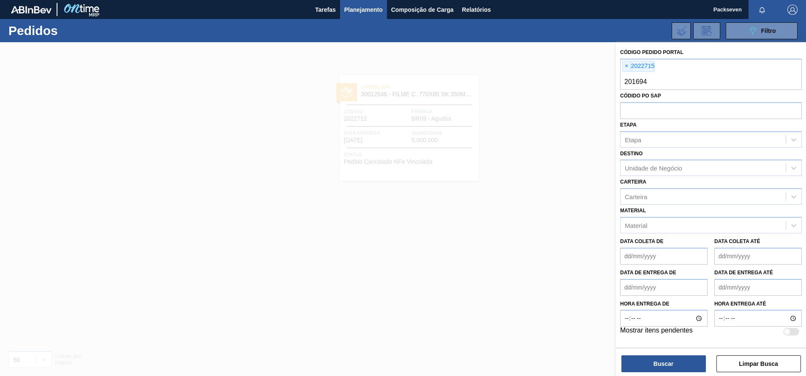
type input "2016942"
type input "2026943"
type input "2031434"
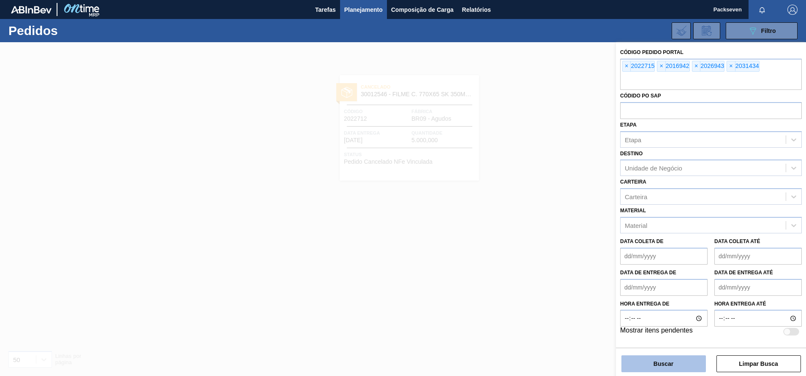
click at [679, 363] on button "Buscar" at bounding box center [663, 364] width 85 height 17
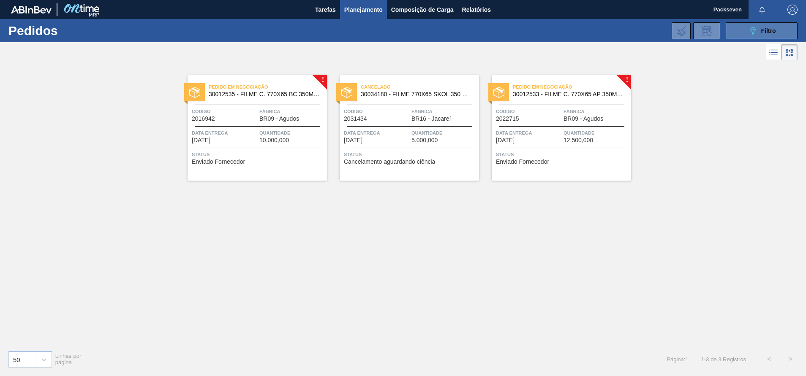
click at [746, 33] on button "089F7B8B-B2A5-4AFE-B5C0-19BA573D28AC Filtro" at bounding box center [762, 30] width 72 height 17
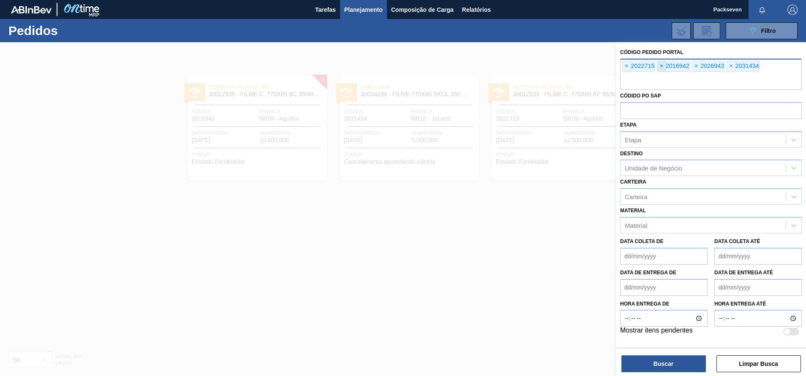
click at [659, 64] on span "×" at bounding box center [661, 66] width 8 height 10
click at [627, 65] on span "×" at bounding box center [627, 66] width 8 height 10
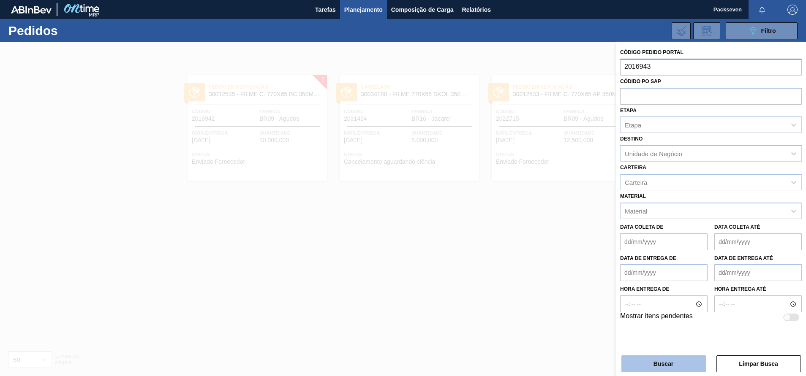
type input "2016943"
click at [640, 359] on button "Buscar" at bounding box center [663, 364] width 85 height 17
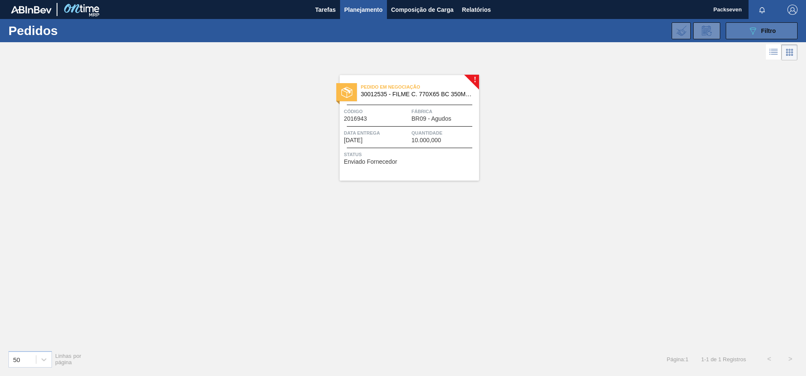
click at [762, 30] on span "Filtro" at bounding box center [768, 30] width 15 height 7
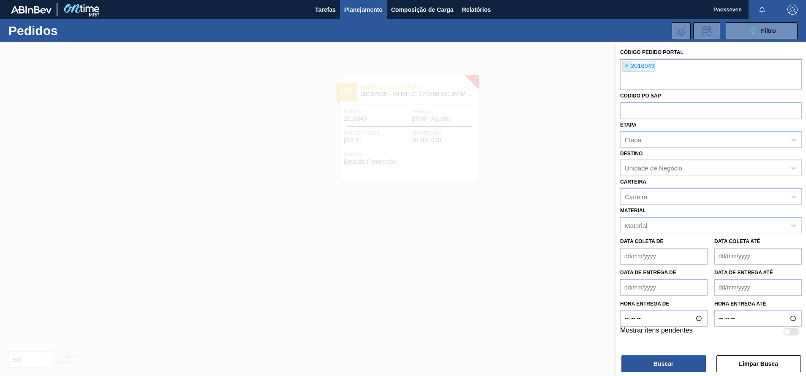
click at [630, 66] on span "×" at bounding box center [627, 66] width 8 height 10
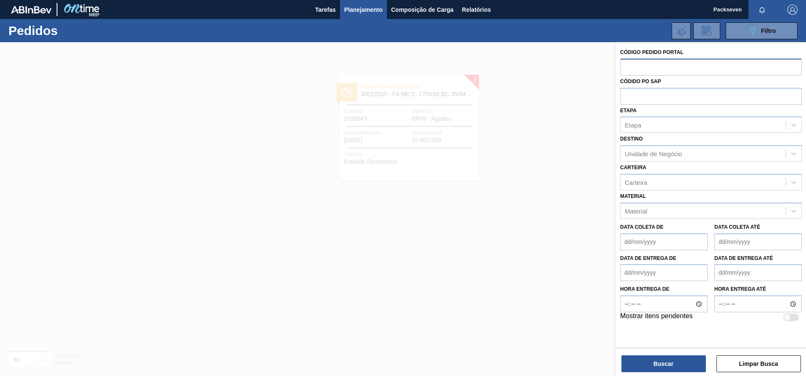
click at [672, 70] on input "text" at bounding box center [711, 67] width 182 height 16
type input "2031434"
click at [684, 363] on button "Buscar" at bounding box center [663, 364] width 85 height 17
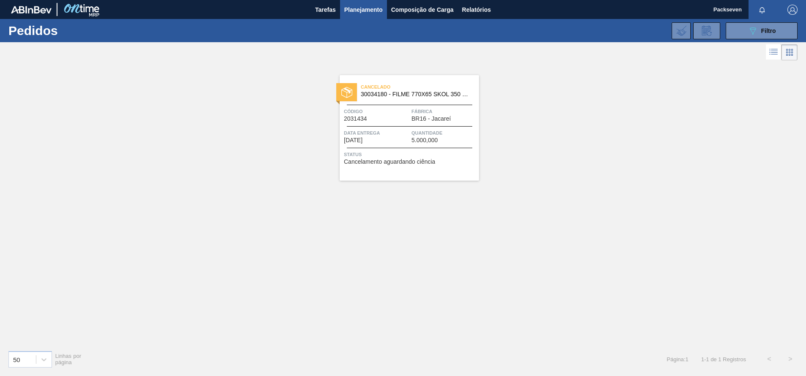
click at [417, 123] on div "Cancelado 30034180 - FILME 770X65 SKOL 350 MP C12 Código 2031434 Fábrica BR16 -…" at bounding box center [409, 128] width 139 height 106
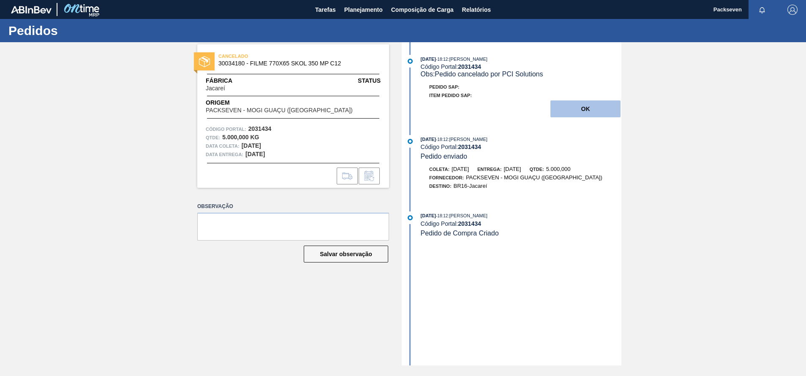
click at [585, 108] on button "OK" at bounding box center [586, 109] width 70 height 17
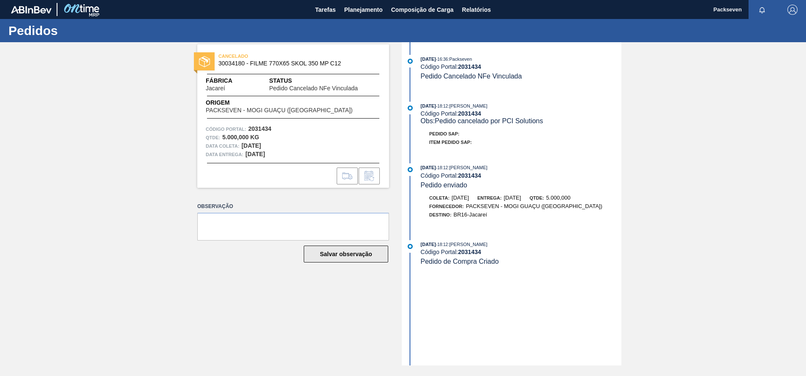
click at [346, 256] on button "Salvar observação" at bounding box center [346, 254] width 85 height 17
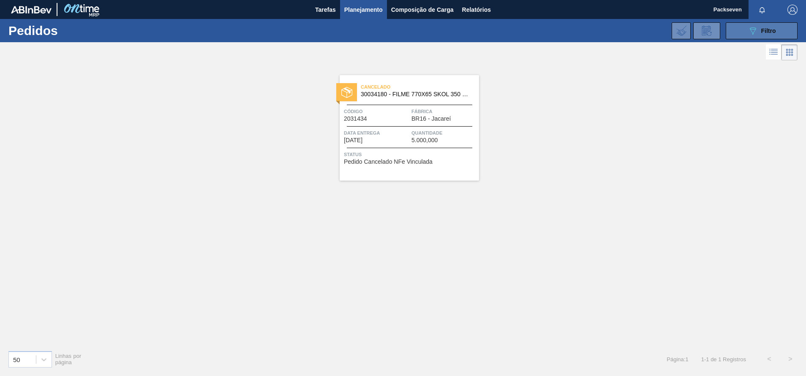
click at [758, 30] on icon "089F7B8B-B2A5-4AFE-B5C0-19BA573D28AC" at bounding box center [753, 31] width 10 height 10
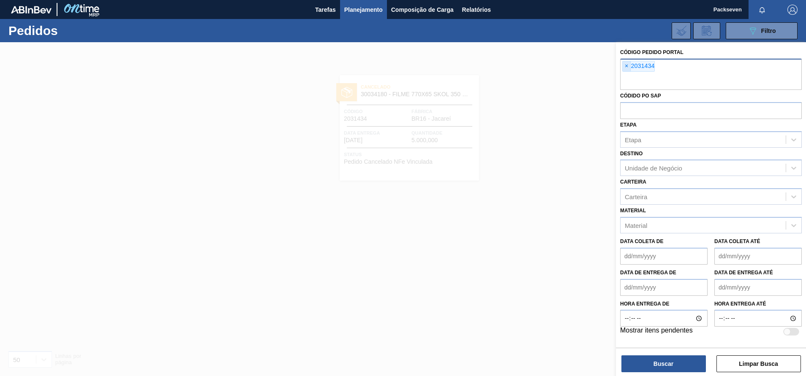
click at [626, 64] on span "×" at bounding box center [627, 66] width 8 height 10
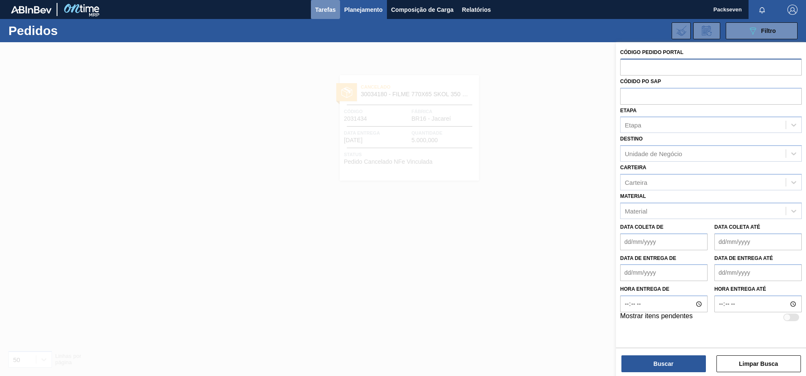
click at [327, 6] on span "Tarefas" at bounding box center [325, 10] width 21 height 10
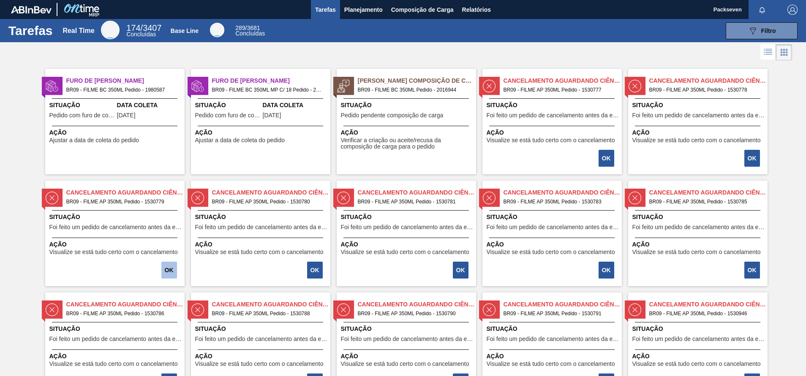
click at [169, 272] on button "OK" at bounding box center [169, 270] width 16 height 17
click at [315, 269] on button "OK" at bounding box center [315, 270] width 16 height 17
click at [399, 106] on span "Situação" at bounding box center [407, 105] width 133 height 9
click at [770, 31] on span "Filtro" at bounding box center [768, 30] width 15 height 7
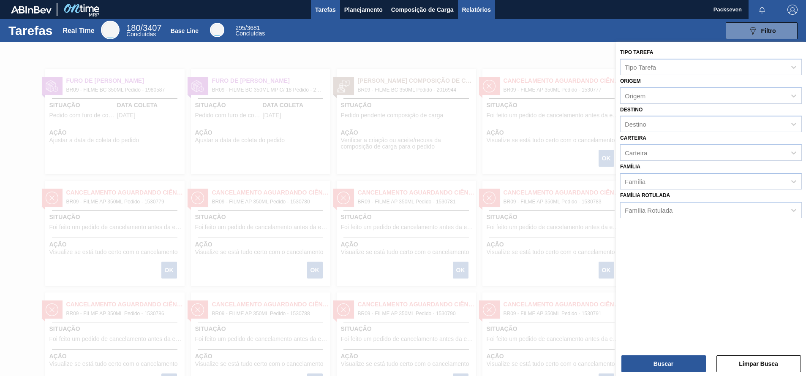
click at [463, 16] on button "Relatórios" at bounding box center [476, 9] width 37 height 19
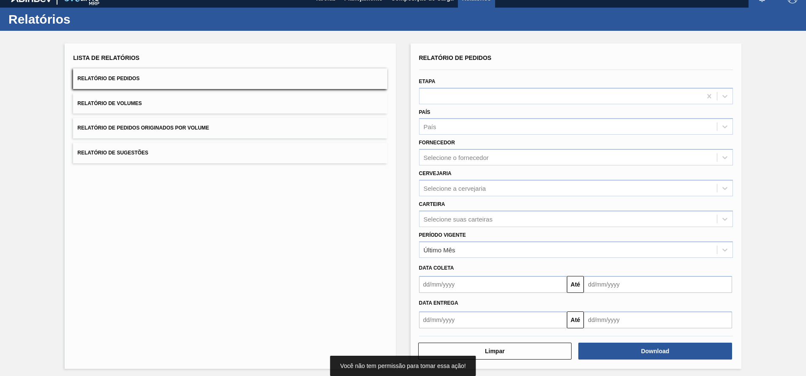
scroll to position [15, 0]
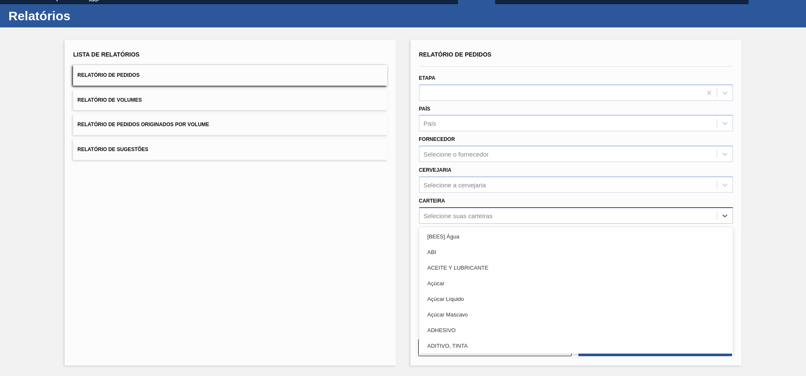
click at [654, 216] on div "Selecione suas carteiras" at bounding box center [568, 216] width 297 height 12
type input "filme"
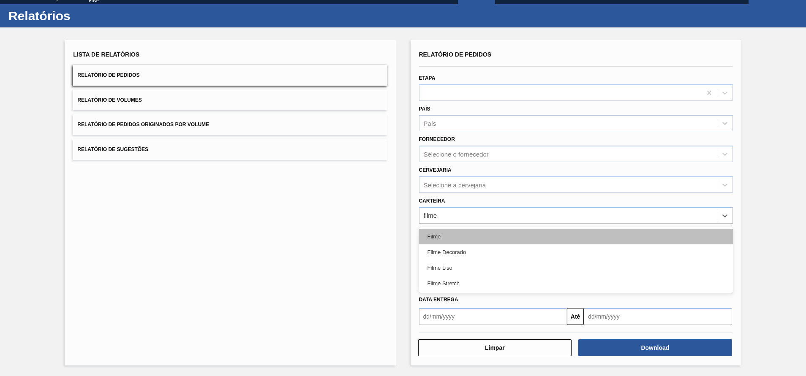
click at [459, 230] on div "Filme" at bounding box center [576, 237] width 314 height 16
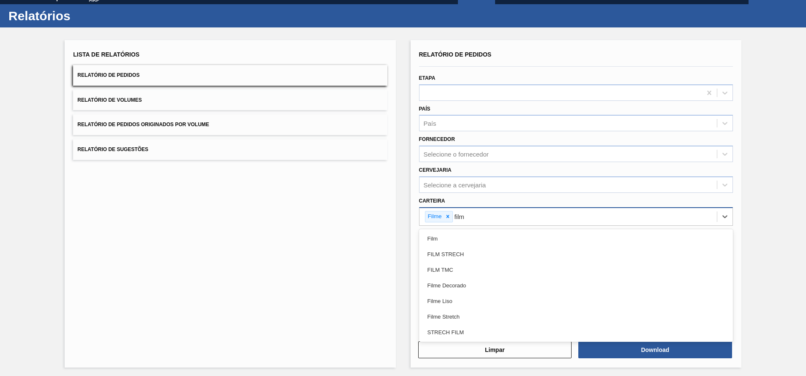
type input "filme"
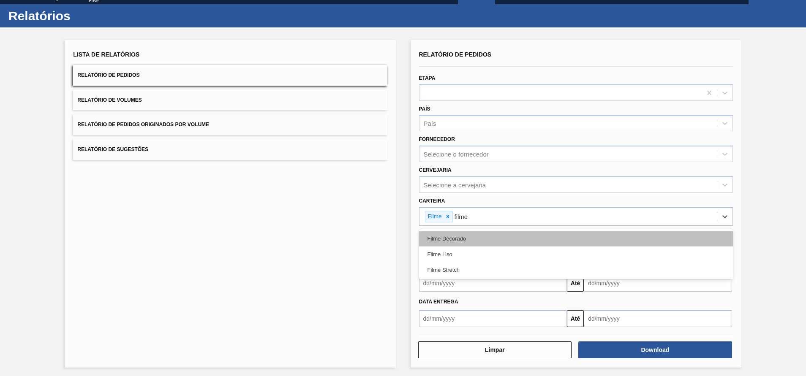
click at [493, 238] on div "Filme Decorado" at bounding box center [576, 239] width 314 height 16
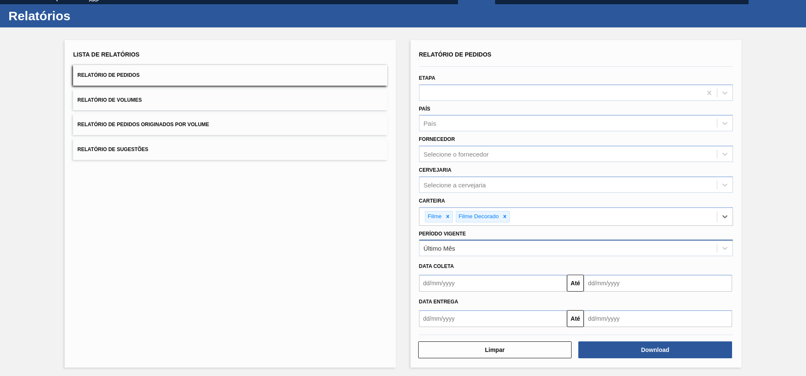
click at [496, 250] on div "Último Mês" at bounding box center [568, 249] width 297 height 12
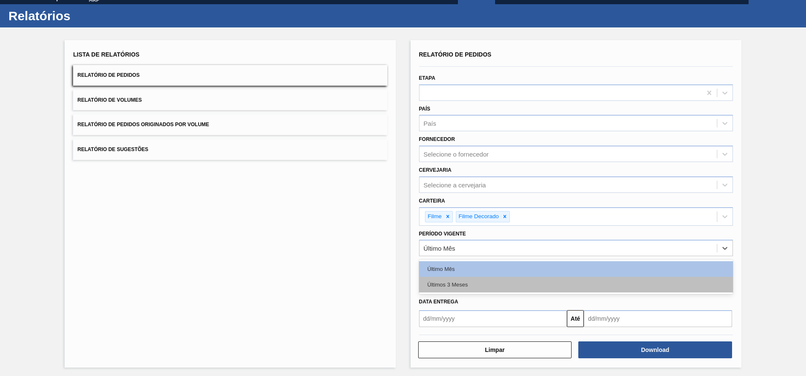
click at [491, 286] on div "Últimos 3 Meses" at bounding box center [576, 285] width 314 height 16
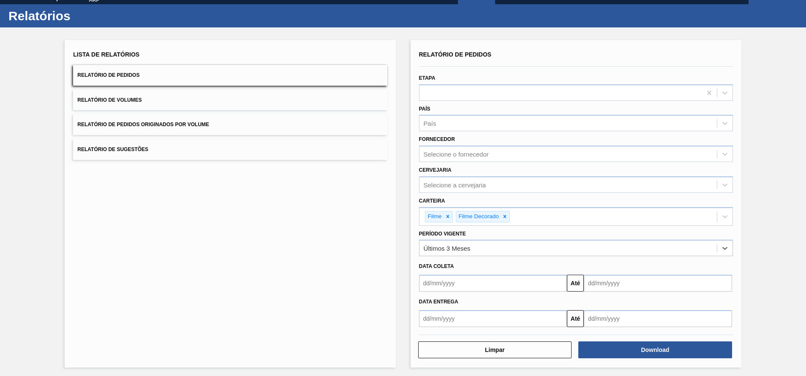
click at [541, 289] on input "text" at bounding box center [493, 283] width 148 height 17
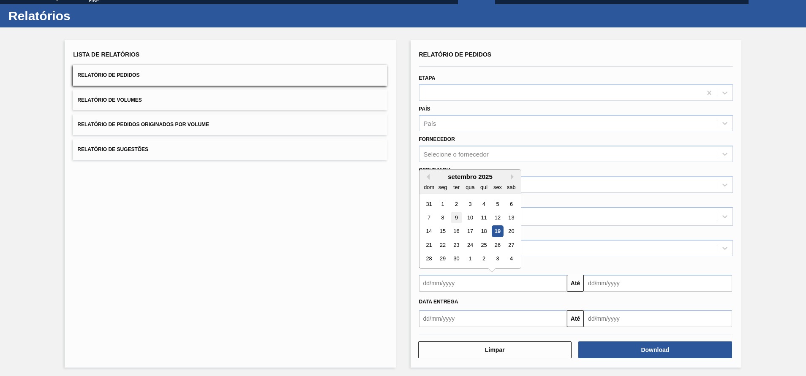
click at [456, 217] on div "9" at bounding box center [455, 217] width 11 height 11
type input "[DATE]"
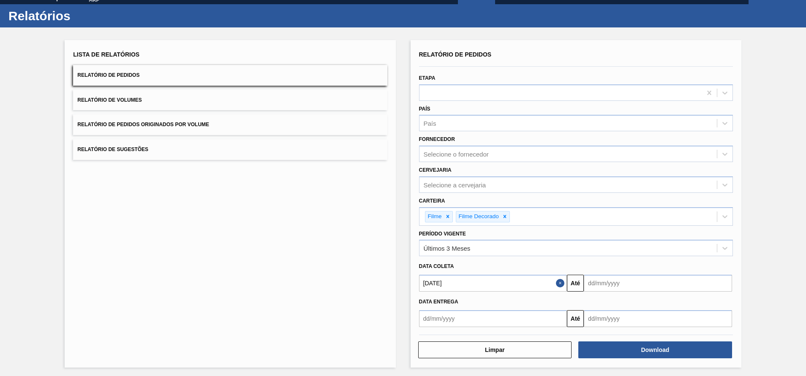
click at [627, 283] on input "text" at bounding box center [658, 283] width 148 height 17
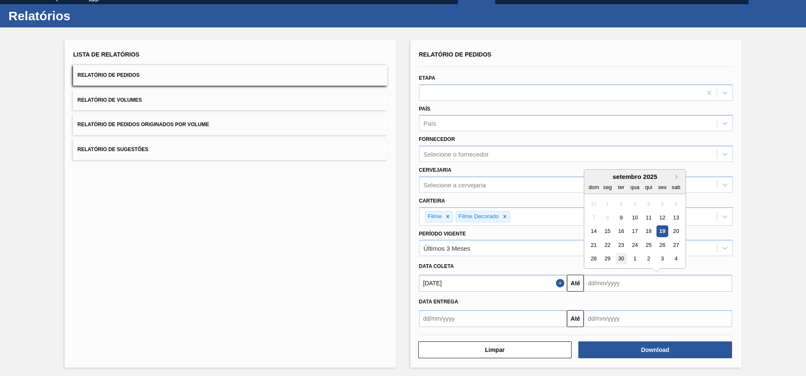
click at [619, 260] on div "30" at bounding box center [621, 259] width 11 height 11
type input "[DATE]"
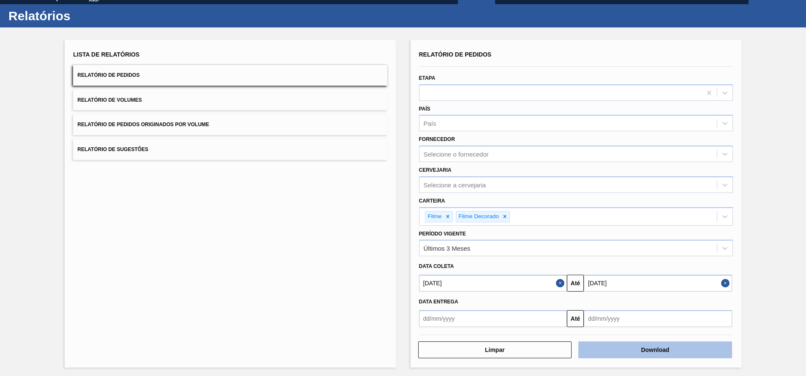
click at [657, 353] on button "Download" at bounding box center [655, 350] width 154 height 17
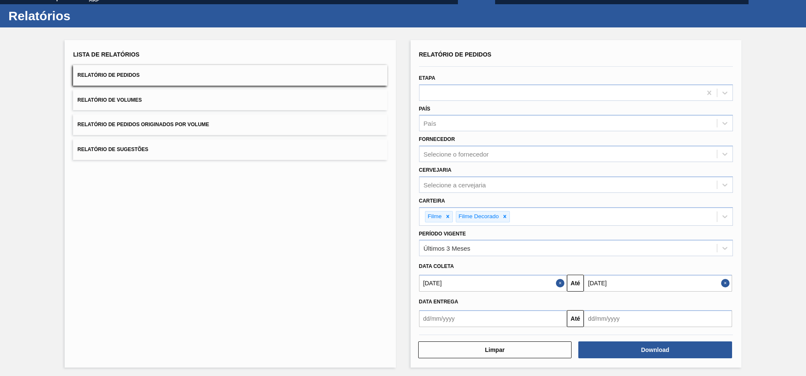
click at [297, 207] on div "Lista de Relatórios Relatório de Pedidos Relatório de Volumes Relatório de Pedi…" at bounding box center [230, 204] width 331 height 328
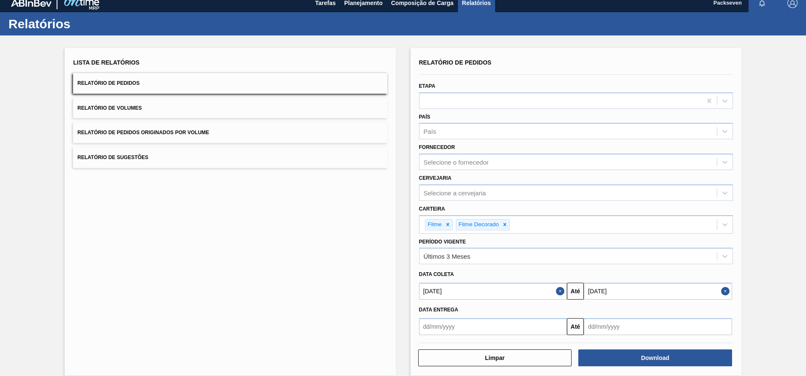
scroll to position [0, 0]
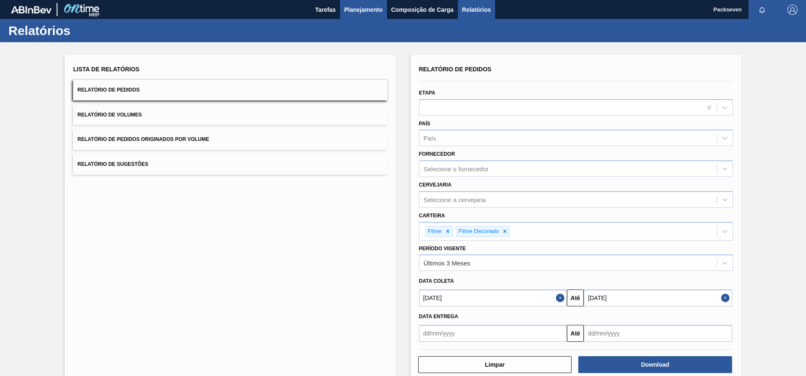
click at [363, 6] on span "Planejamento" at bounding box center [363, 10] width 38 height 10
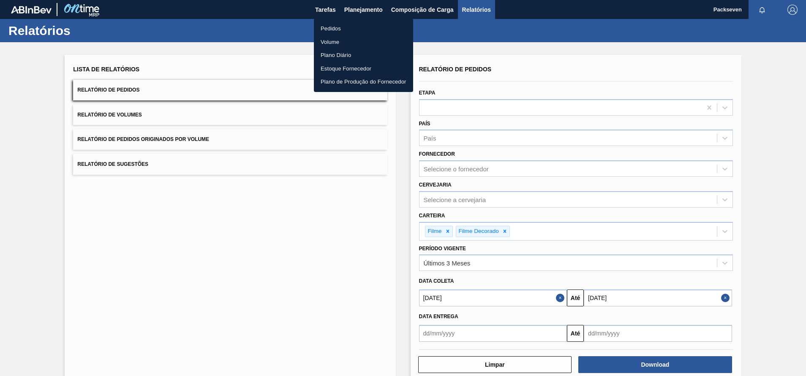
click at [329, 7] on div at bounding box center [403, 188] width 806 height 376
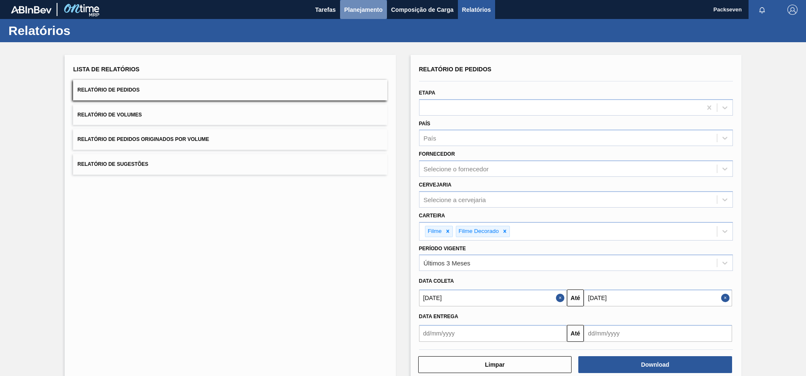
click at [359, 7] on span "Planejamento" at bounding box center [363, 10] width 38 height 10
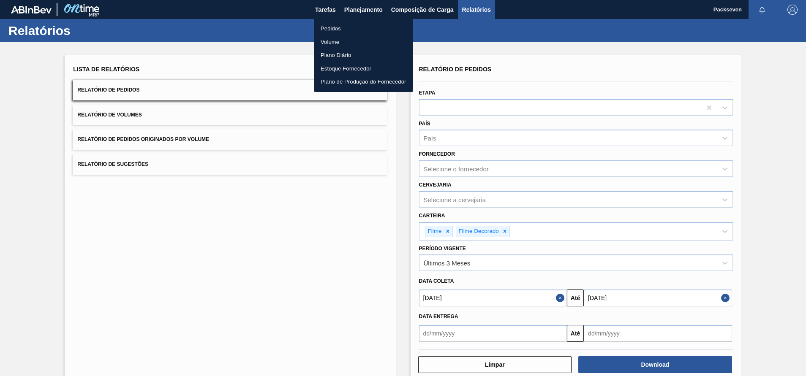
click at [335, 25] on li "Pedidos" at bounding box center [363, 29] width 99 height 14
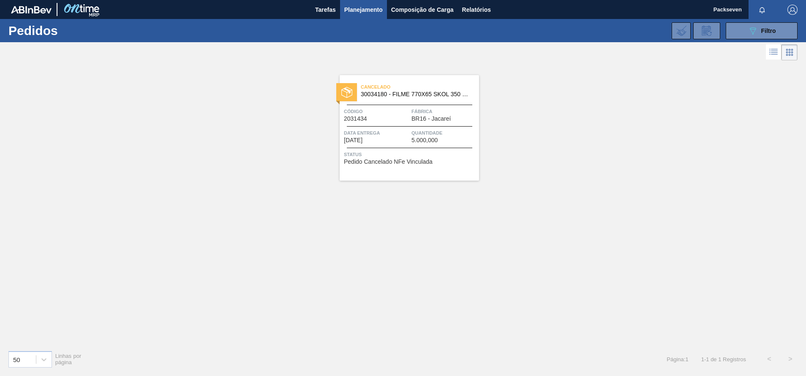
drag, startPoint x: 757, startPoint y: 34, endPoint x: 757, endPoint y: 41, distance: 6.8
click at [757, 34] on icon "089F7B8B-B2A5-4AFE-B5C0-19BA573D28AC" at bounding box center [753, 31] width 10 height 10
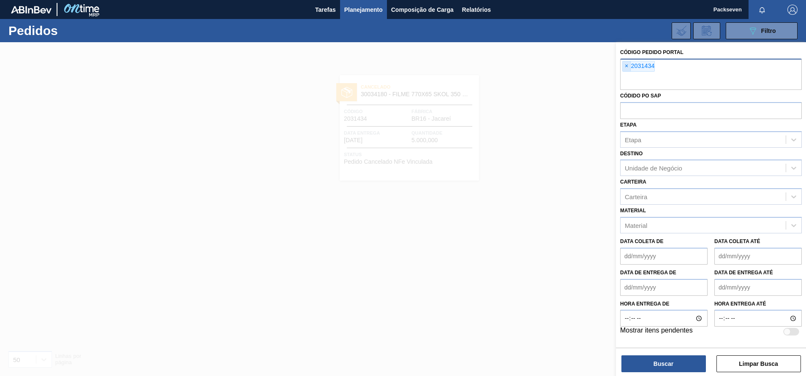
click at [625, 65] on span "×" at bounding box center [627, 66] width 8 height 10
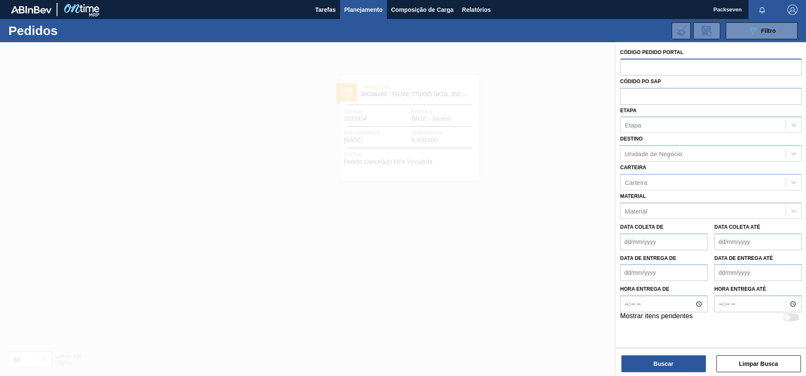
click at [641, 71] on input "text" at bounding box center [711, 67] width 182 height 16
type input "2003111"
click at [669, 362] on button "Buscar" at bounding box center [663, 364] width 85 height 17
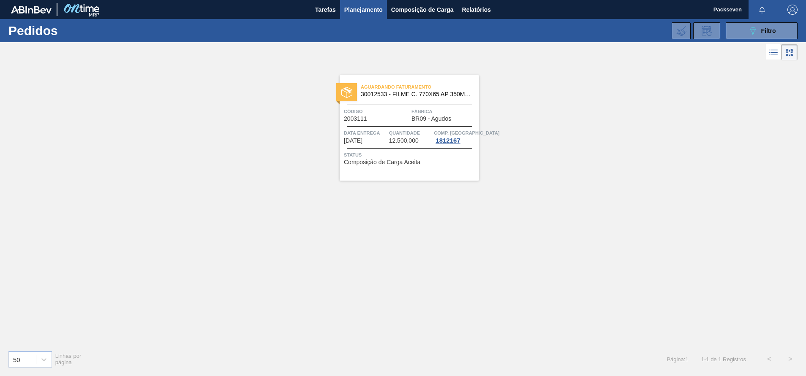
click at [383, 116] on div "Código 2003111" at bounding box center [376, 114] width 65 height 15
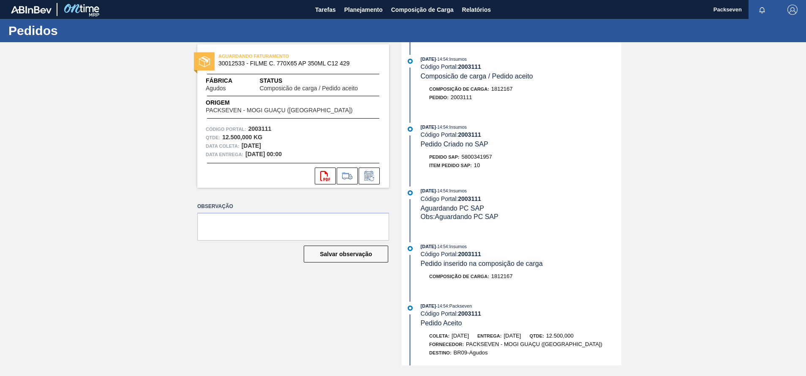
drag, startPoint x: 354, startPoint y: 60, endPoint x: 299, endPoint y: 61, distance: 54.9
drag, startPoint x: 299, startPoint y: 61, endPoint x: 233, endPoint y: 332, distance: 278.7
click at [230, 337] on div "AGUARDANDO FATURAMENTO 30012533 - FILME C. 770X65 AP 350ML C12 429 Fábrica Agud…" at bounding box center [287, 204] width 204 height 324
click at [369, 176] on icon at bounding box center [368, 176] width 6 height 5
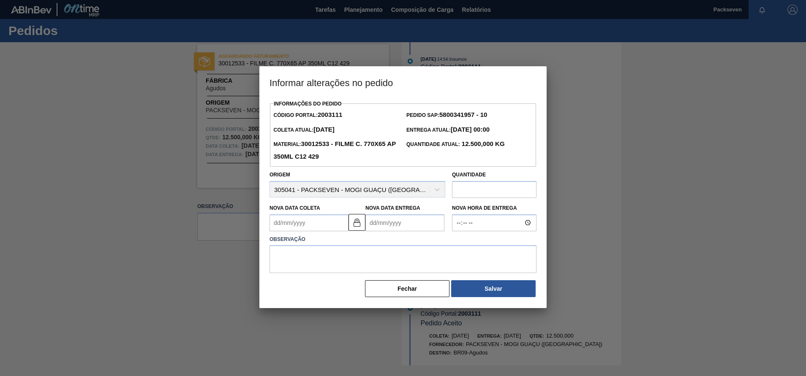
click at [393, 226] on Entrega2003111 "Nova Data Entrega" at bounding box center [404, 223] width 79 height 17
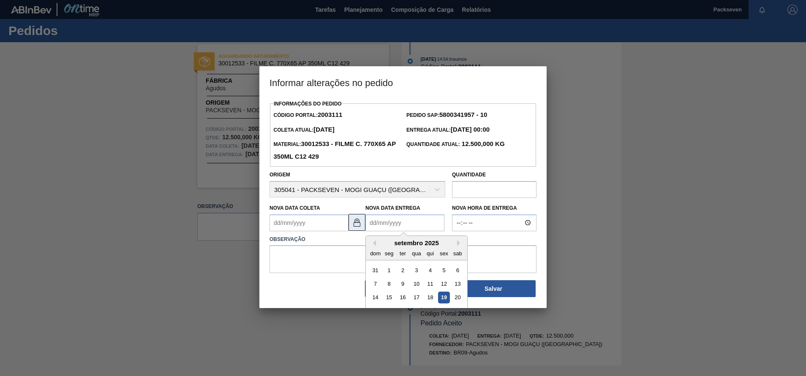
click at [361, 224] on img at bounding box center [357, 223] width 10 height 10
click at [390, 221] on Entrega2003111 "Nova Data Entrega" at bounding box center [404, 223] width 79 height 17
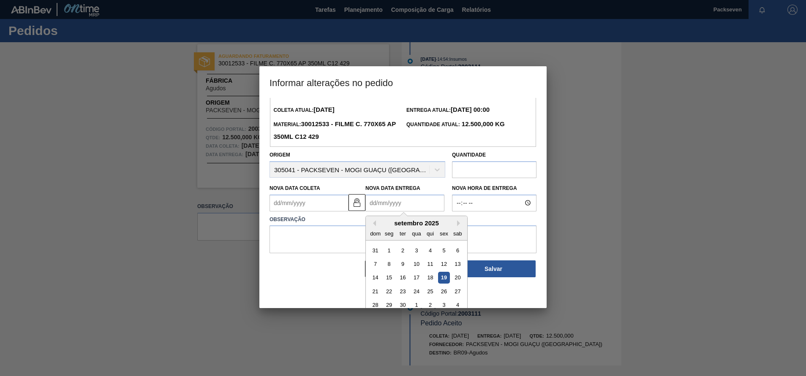
scroll to position [28, 0]
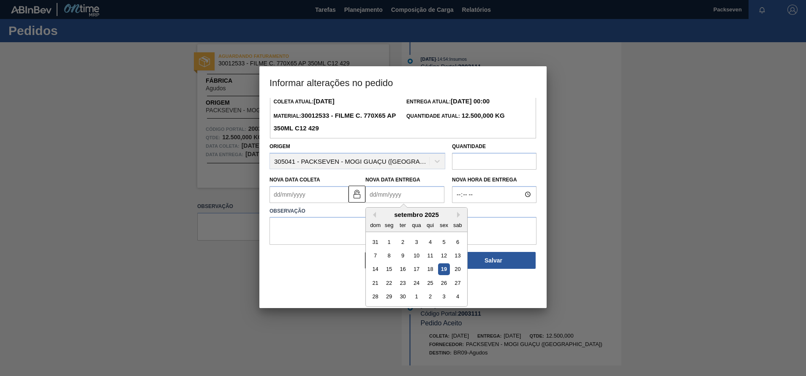
click at [455, 218] on div "setembro 2025" at bounding box center [416, 214] width 101 height 7
click at [454, 214] on div "setembro 2025" at bounding box center [416, 214] width 101 height 7
click at [411, 196] on Entrega2003111 "Nova Data Entrega" at bounding box center [404, 194] width 79 height 17
click at [453, 218] on div "setembro 2025" at bounding box center [416, 214] width 101 height 7
click at [395, 198] on Entrega2003111 "Nova Data Entrega" at bounding box center [404, 194] width 79 height 17
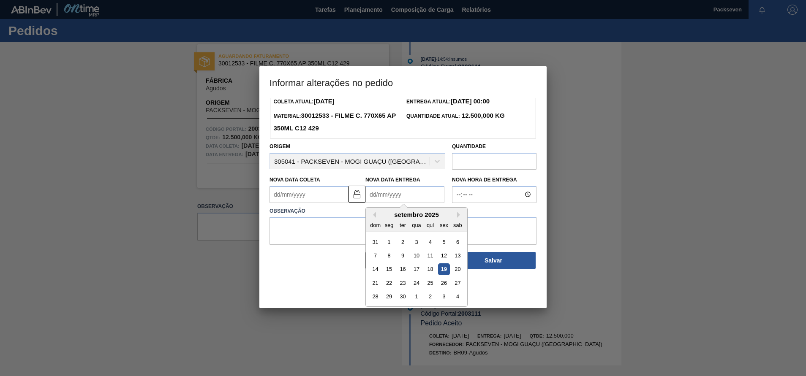
click at [332, 270] on div "Informações do Pedido Código Portal: 2003111 Pedido SAP: 5800341957 - 10 Coleta…" at bounding box center [403, 170] width 267 height 200
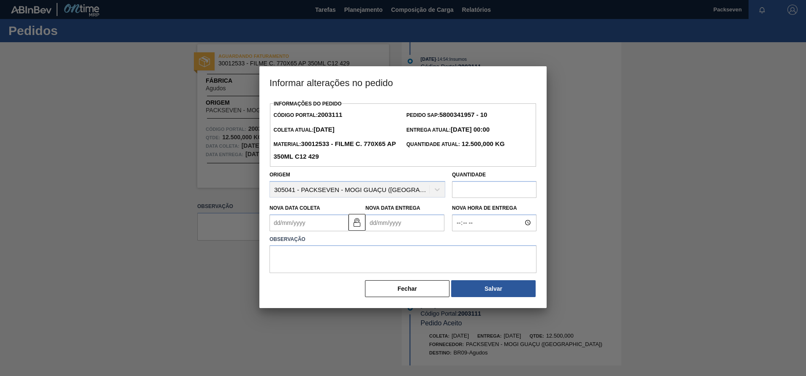
click at [393, 228] on Entrega2003111 "Nova Data Entrega" at bounding box center [404, 223] width 79 height 17
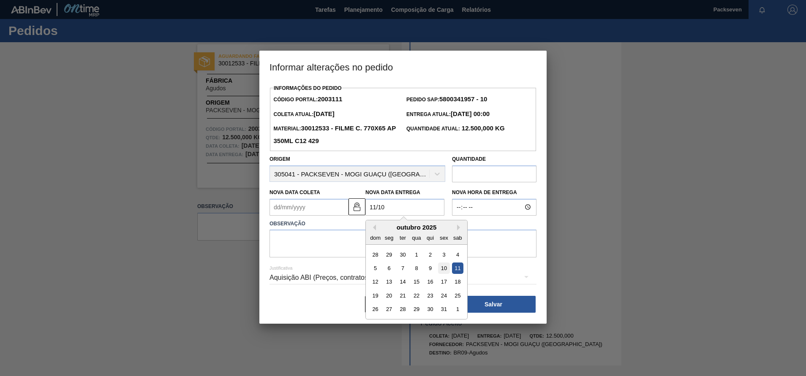
click at [444, 271] on div "10" at bounding box center [443, 268] width 11 height 11
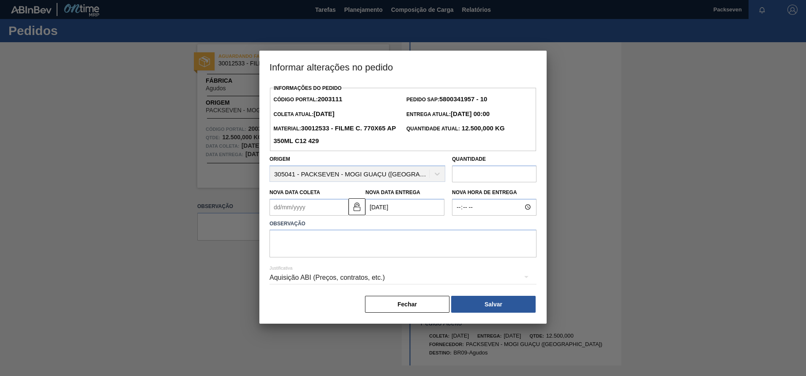
click at [405, 215] on Entrega2003111 "[DATE]" at bounding box center [404, 207] width 79 height 17
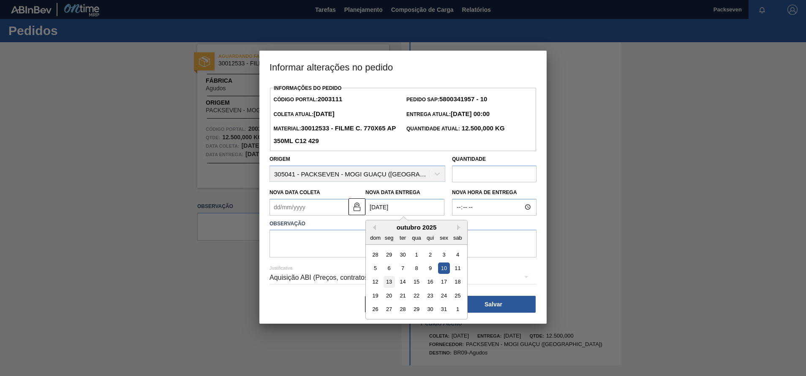
click at [391, 281] on div "13" at bounding box center [389, 281] width 11 height 11
type Entrega2003111 "[DATE]"
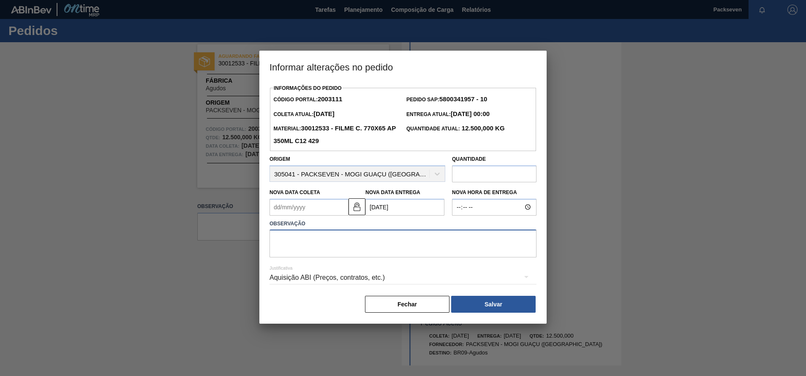
click at [407, 245] on textarea at bounding box center [403, 244] width 267 height 28
type textarea "N"
type textarea "Necessidade de postergação"
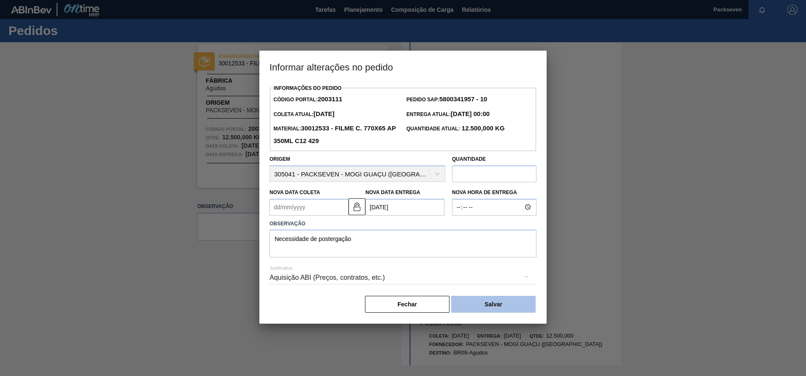
click at [480, 308] on button "Salvar" at bounding box center [493, 304] width 85 height 17
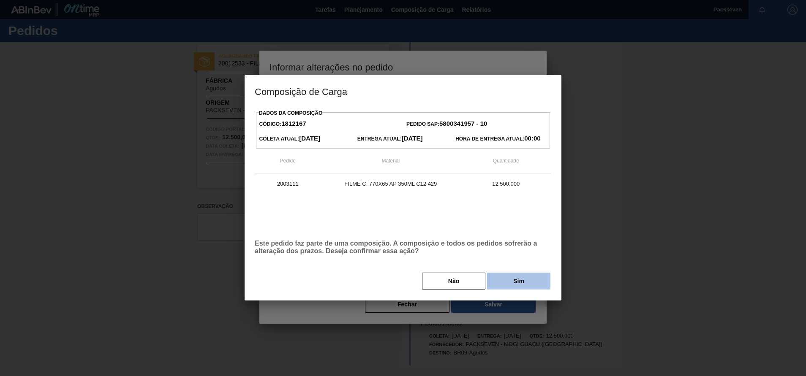
click at [518, 282] on button "Sim" at bounding box center [518, 281] width 63 height 17
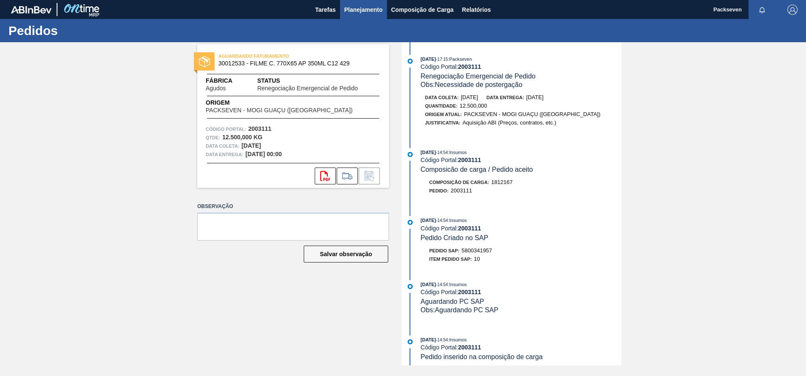
click at [361, 7] on span "Planejamento" at bounding box center [363, 10] width 38 height 10
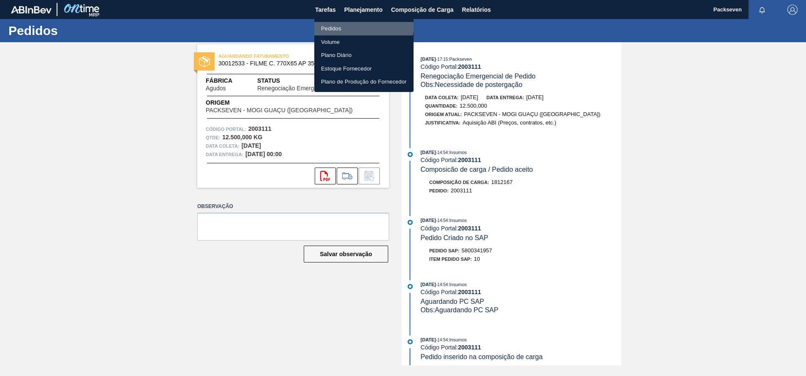
click at [327, 22] on li "Pedidos" at bounding box center [363, 29] width 99 height 14
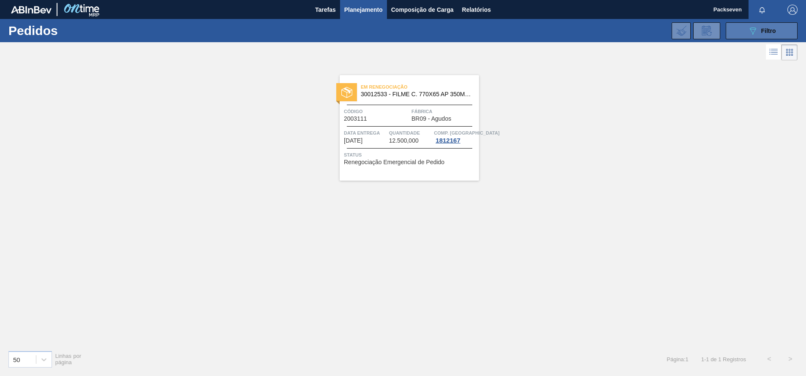
click at [762, 28] on span "Filtro" at bounding box center [768, 30] width 15 height 7
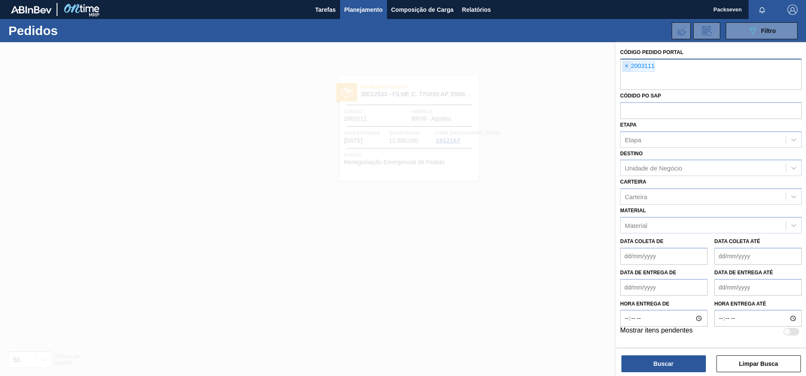
click at [628, 66] on span "×" at bounding box center [627, 66] width 8 height 10
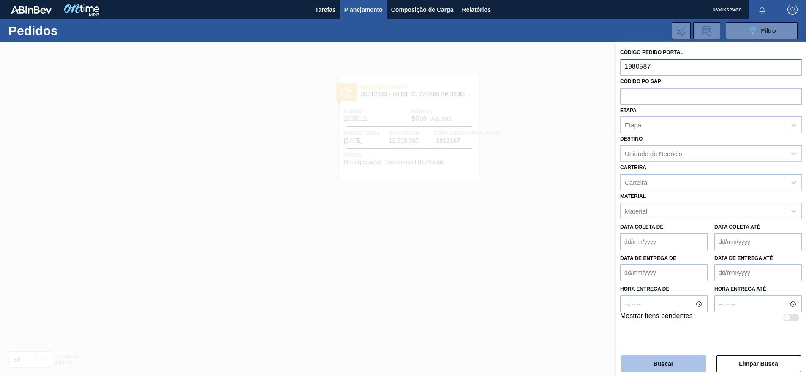
type input "1980587"
click at [671, 359] on button "Buscar" at bounding box center [663, 364] width 85 height 17
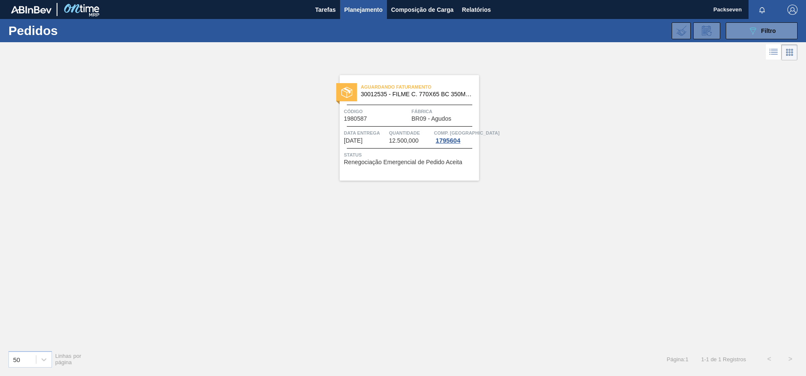
click at [400, 116] on div "Código 1980587" at bounding box center [376, 114] width 65 height 15
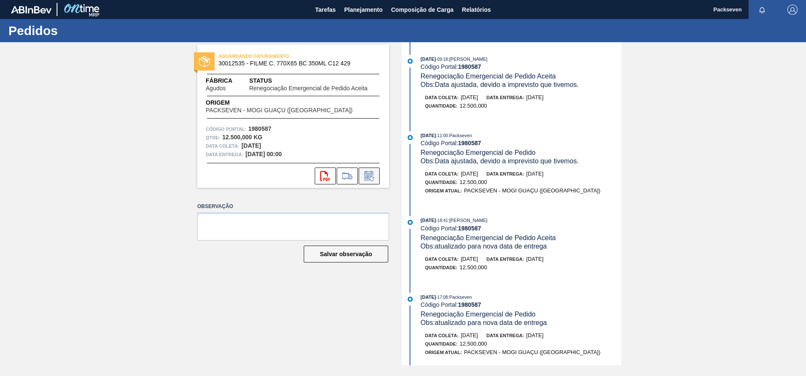
click at [374, 177] on icon at bounding box center [371, 179] width 5 height 5
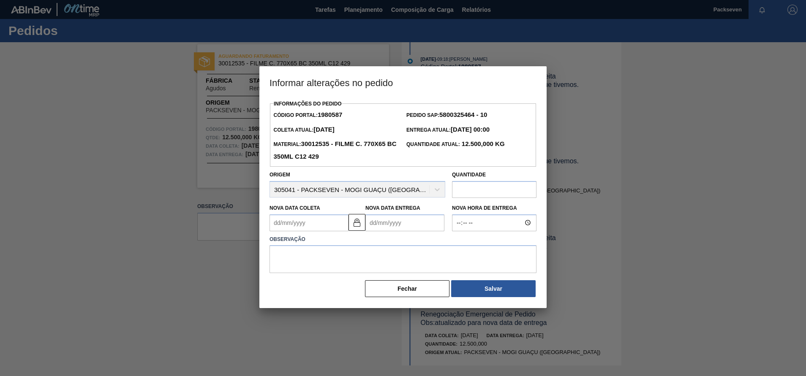
click at [404, 228] on Entrega1980587 "Nova Data Entrega" at bounding box center [404, 223] width 79 height 17
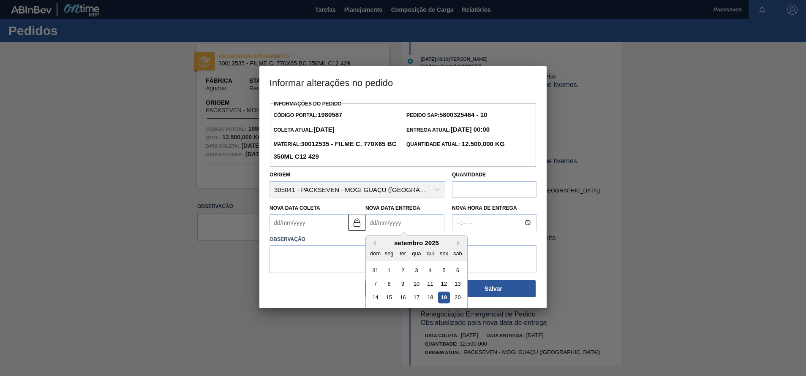
type Entrega1980587 "[DATE]"
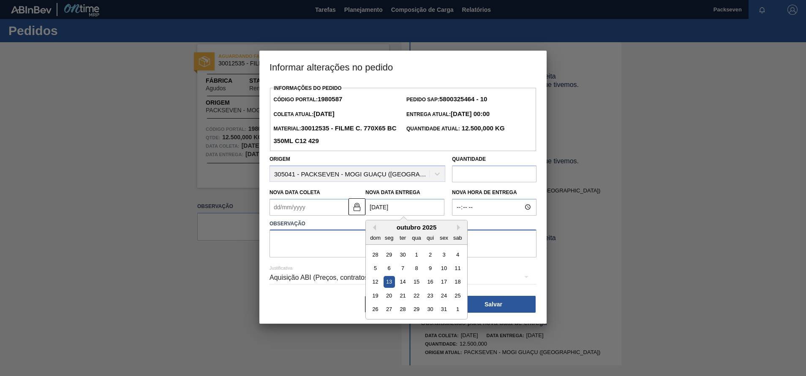
click at [316, 245] on textarea at bounding box center [403, 244] width 267 height 28
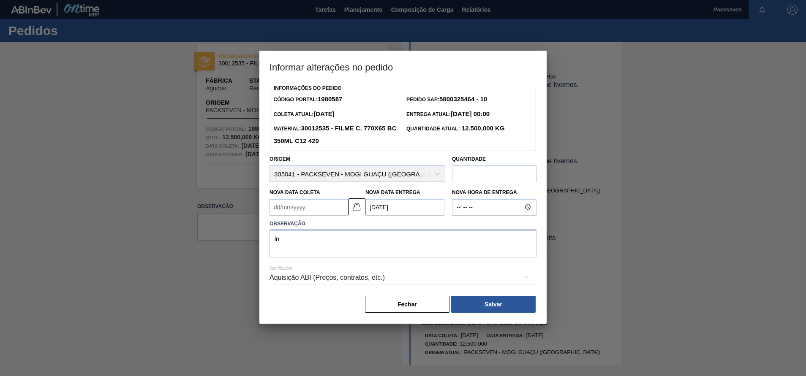
type textarea "i"
type textarea "Necessidade de postergação por não termos recebido produto em processo"
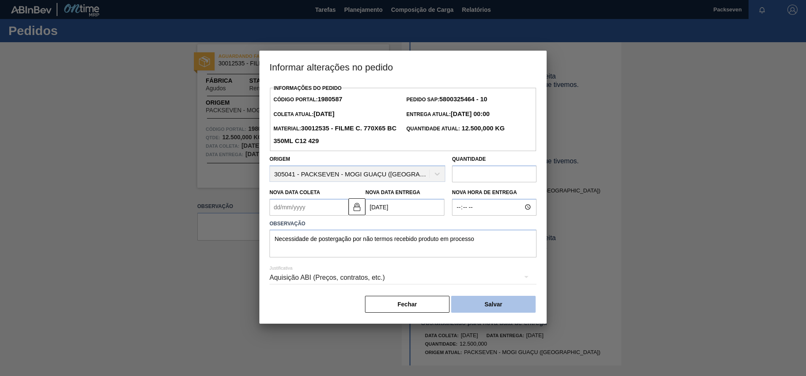
click at [521, 307] on button "Salvar" at bounding box center [493, 304] width 85 height 17
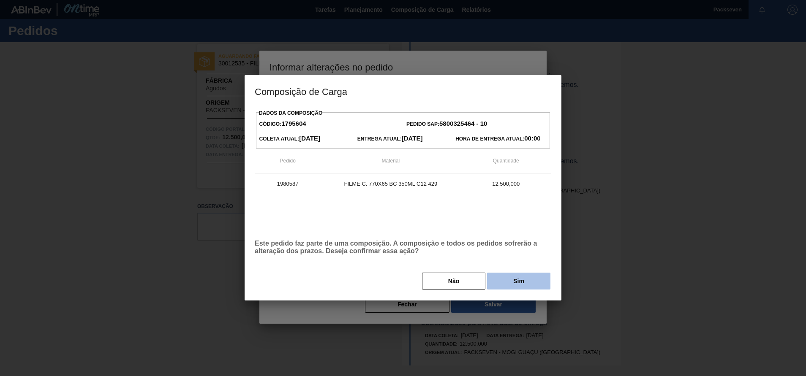
click at [526, 288] on button "Sim" at bounding box center [518, 281] width 63 height 17
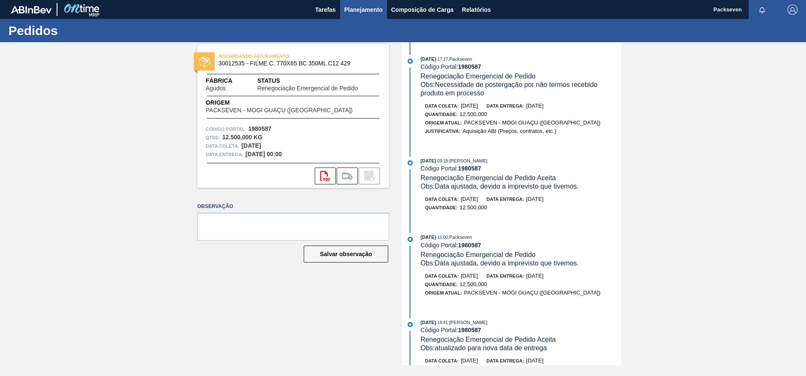
click at [364, 7] on span "Planejamento" at bounding box center [363, 10] width 38 height 10
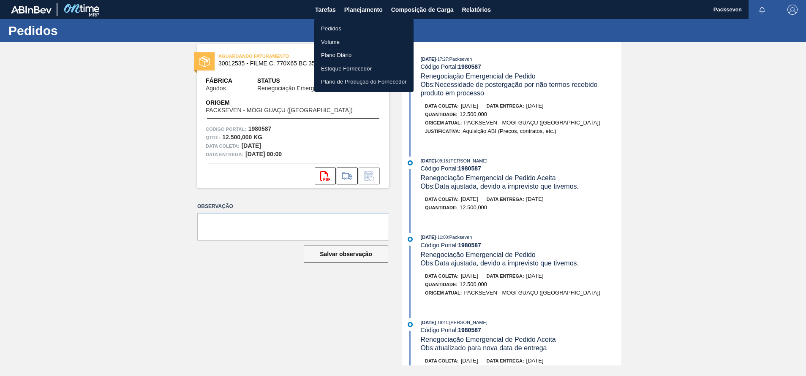
click at [335, 30] on li "Pedidos" at bounding box center [363, 29] width 99 height 14
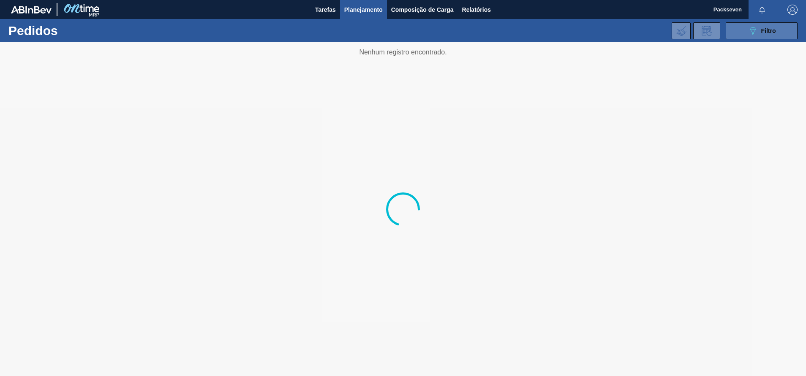
click at [767, 33] on span "Filtro" at bounding box center [768, 30] width 15 height 7
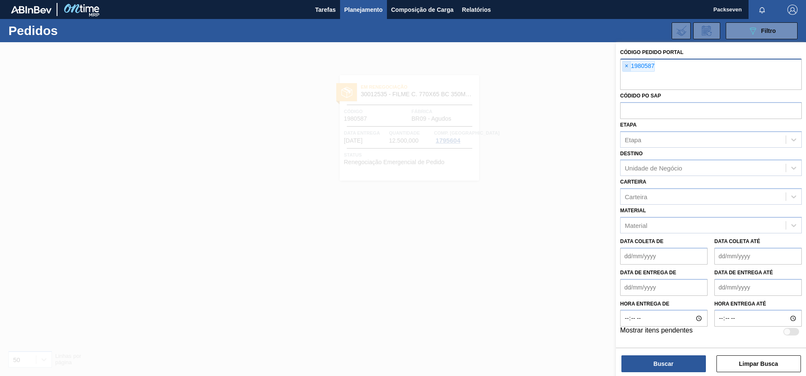
click at [628, 65] on span "×" at bounding box center [627, 66] width 8 height 10
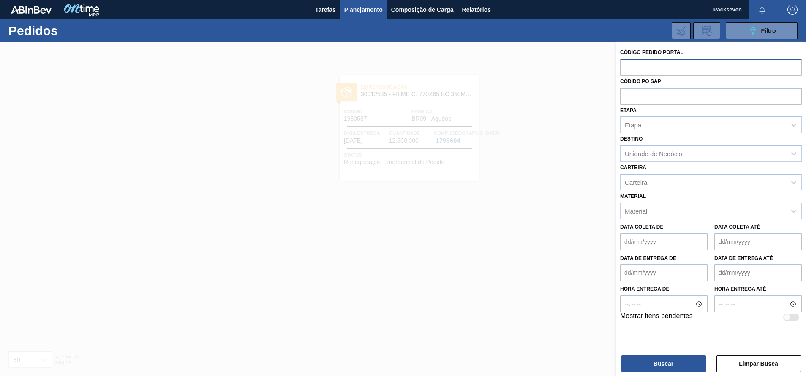
paste input "2016944"
type input "2016944"
click at [660, 360] on button "Buscar" at bounding box center [663, 364] width 85 height 17
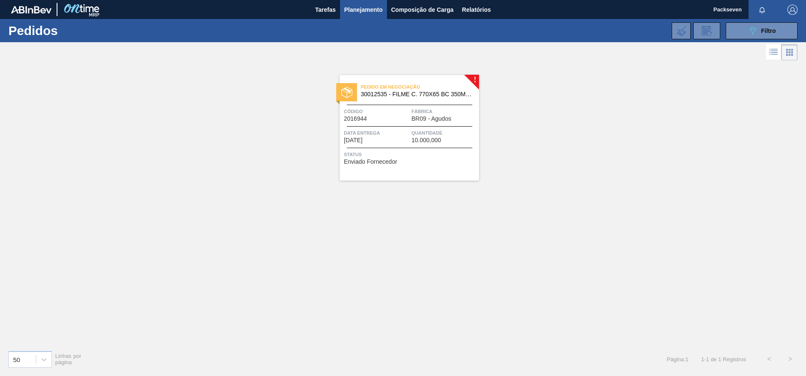
click at [390, 88] on span "Pedido em Negociação" at bounding box center [420, 87] width 118 height 8
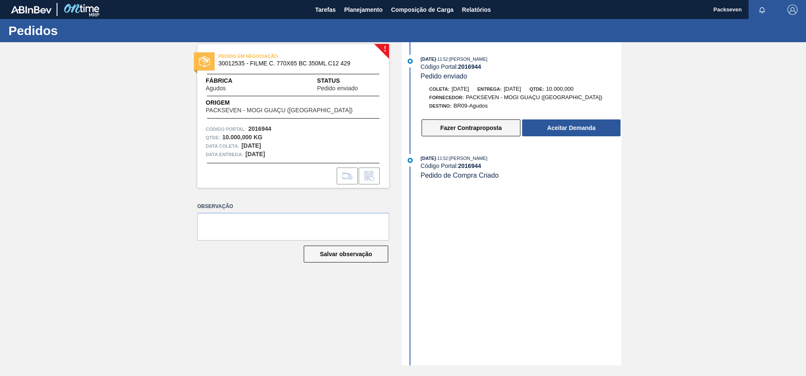
click at [459, 126] on button "Fazer Contraproposta" at bounding box center [471, 128] width 99 height 17
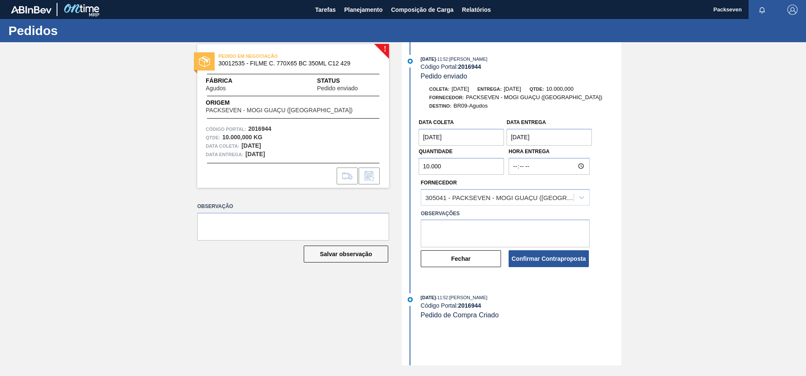
click at [479, 140] on coleta "[DATE]" at bounding box center [461, 137] width 85 height 17
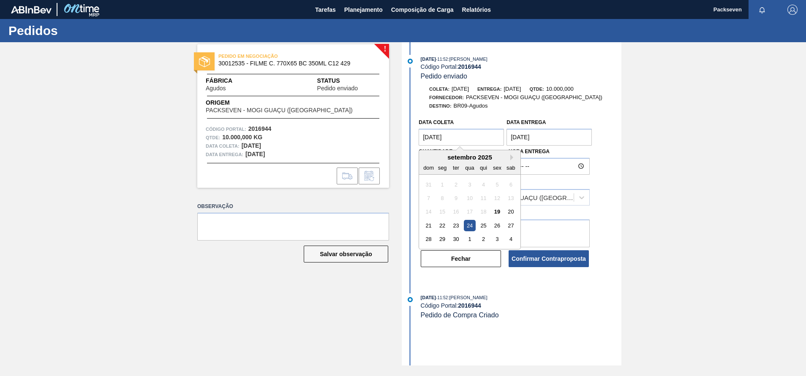
click at [509, 158] on div "setembro 2025" at bounding box center [469, 157] width 101 height 7
click at [453, 136] on coleta "[DATE]" at bounding box center [461, 137] width 85 height 17
drag, startPoint x: 460, startPoint y: 136, endPoint x: 415, endPoint y: 136, distance: 44.8
click at [415, 136] on div "Data coleta [DATE] Next Month [DATE] dom seg ter qua qui sex sab 31 1 2 3 4 5 6…" at bounding box center [513, 191] width 218 height 154
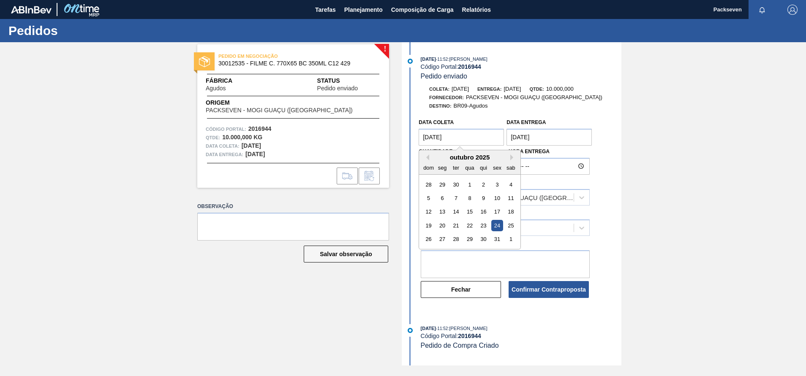
type coleta "[DATE]"
click at [543, 134] on entrega "[DATE]" at bounding box center [549, 137] width 85 height 17
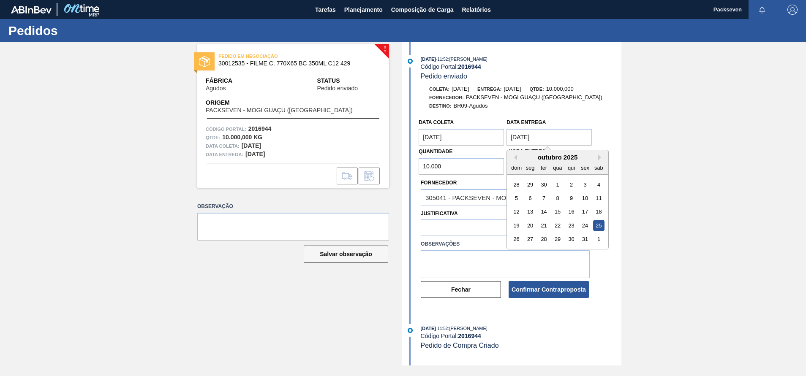
type entrega "[DATE]"
click at [572, 322] on div "[DATE] 11:52 : [PERSON_NAME] Código Portal: 2016944 Pedido enviado Coleta: [DAT…" at bounding box center [513, 204] width 218 height 324
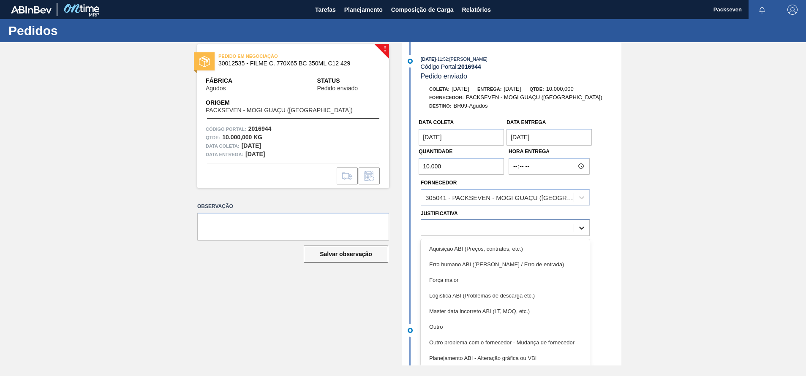
click at [586, 228] on div at bounding box center [581, 228] width 15 height 15
click at [467, 326] on div "Outro" at bounding box center [505, 327] width 169 height 16
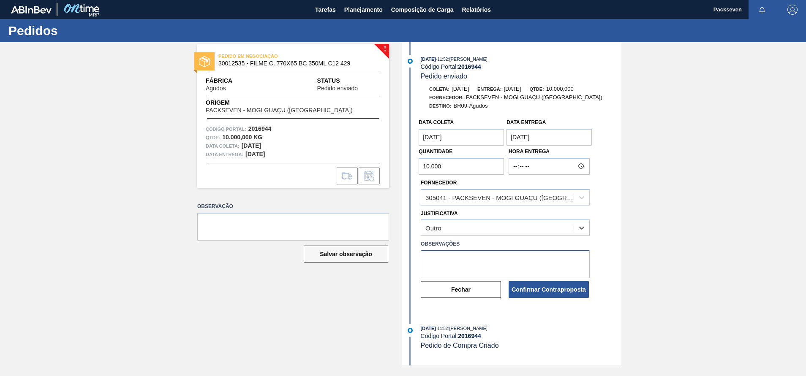
click at [445, 257] on textarea at bounding box center [505, 265] width 169 height 28
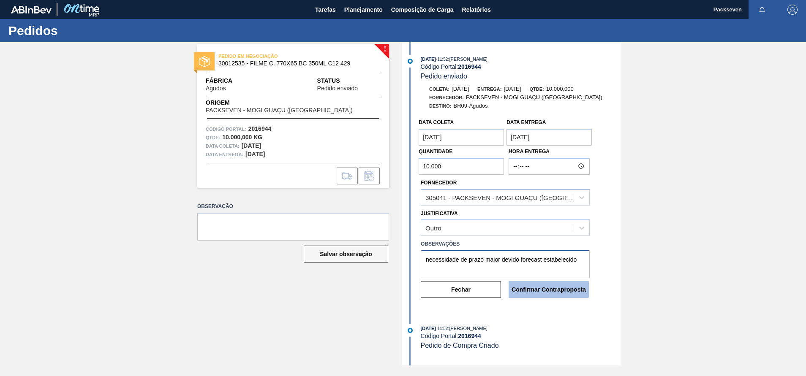
type textarea "necessidade de prazo maior devido forecast estabelecido"
click at [556, 291] on button "Confirmar Contraproposta" at bounding box center [549, 289] width 80 height 17
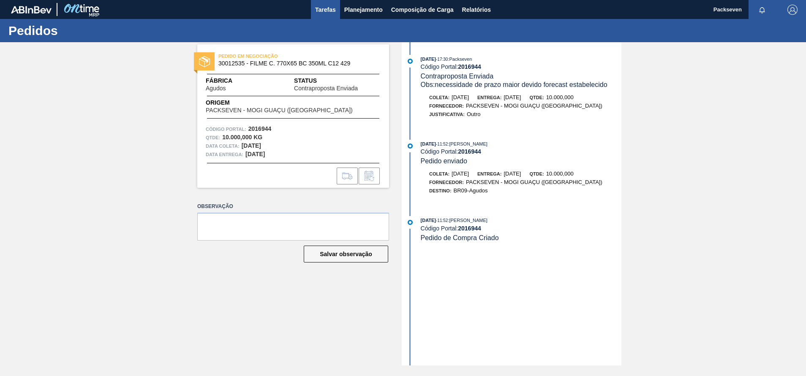
click at [328, 5] on span "Tarefas" at bounding box center [325, 10] width 21 height 10
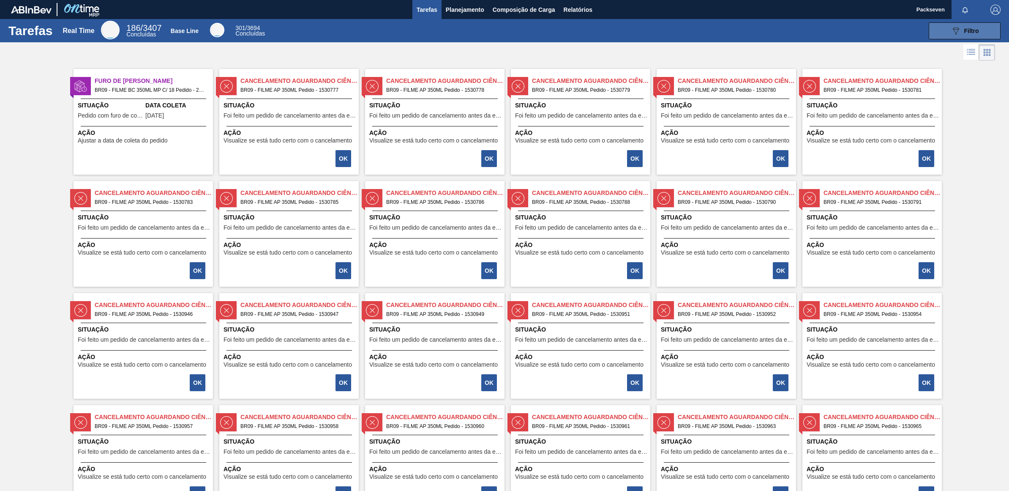
click at [955, 32] on icon at bounding box center [956, 30] width 6 height 7
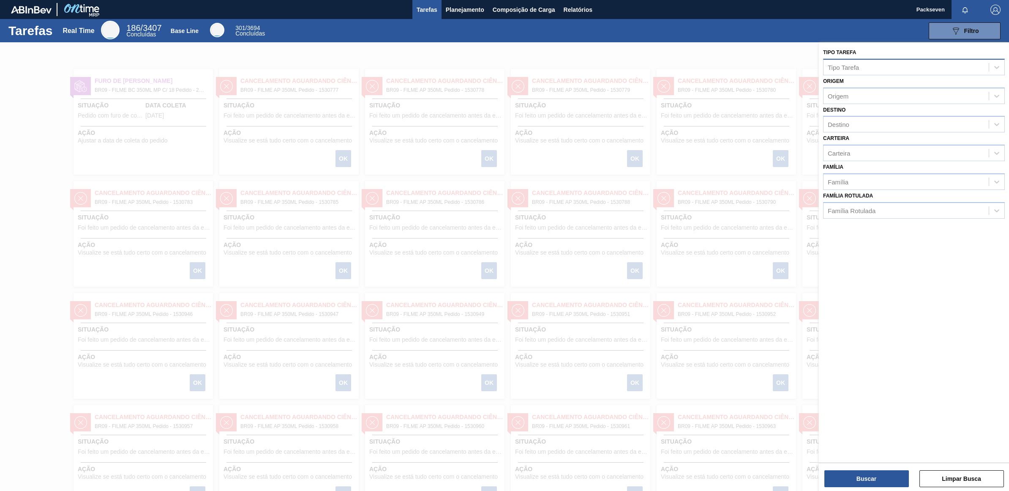
click at [857, 68] on div "Tipo Tarefa" at bounding box center [843, 66] width 31 height 7
type Tarefa "2003133"
click at [884, 478] on button "Buscar" at bounding box center [866, 478] width 85 height 17
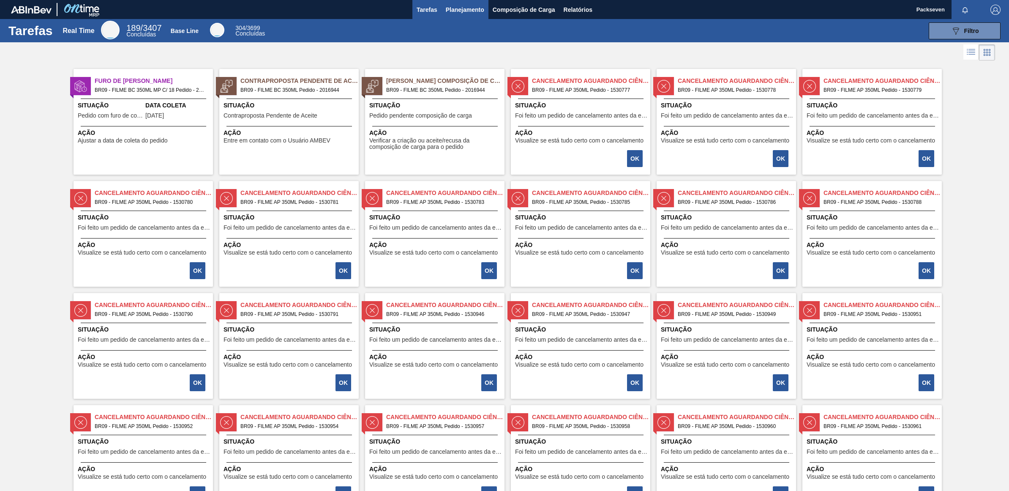
click at [469, 5] on span "Planejamento" at bounding box center [465, 10] width 38 height 10
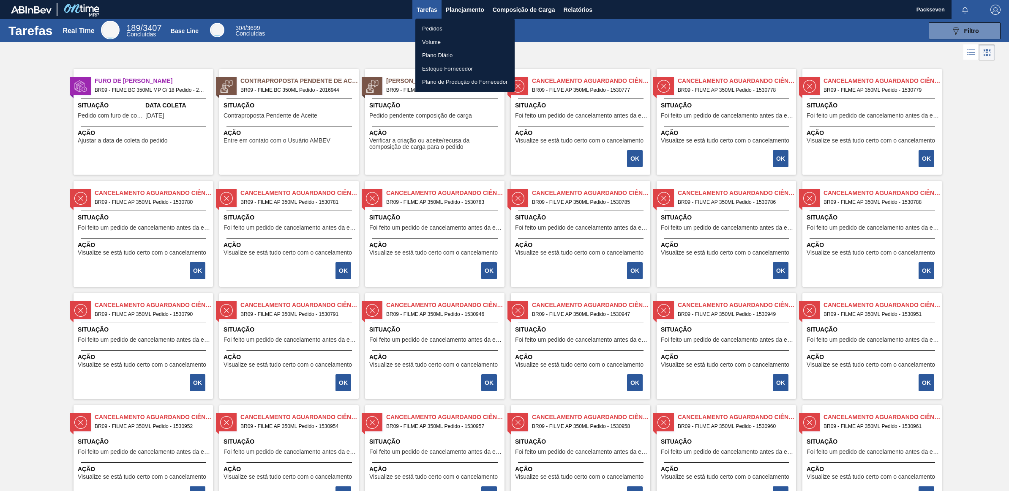
click at [441, 23] on li "Pedidos" at bounding box center [464, 29] width 99 height 14
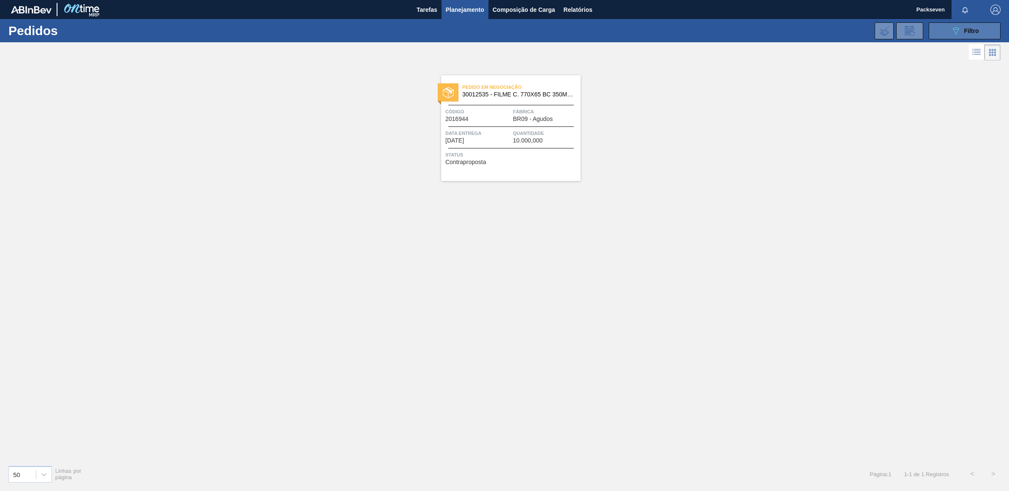
click at [973, 27] on span "Filtro" at bounding box center [971, 30] width 15 height 7
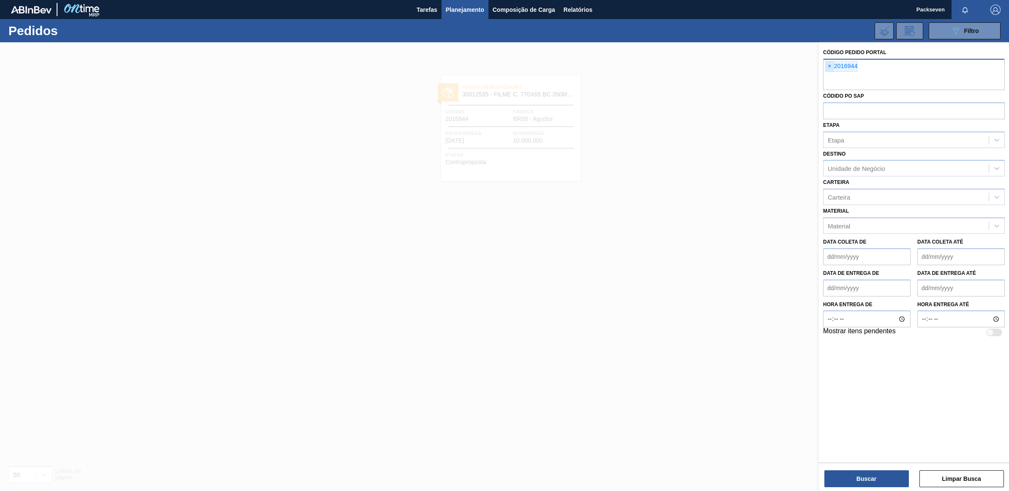
click at [829, 67] on span "×" at bounding box center [830, 66] width 8 height 10
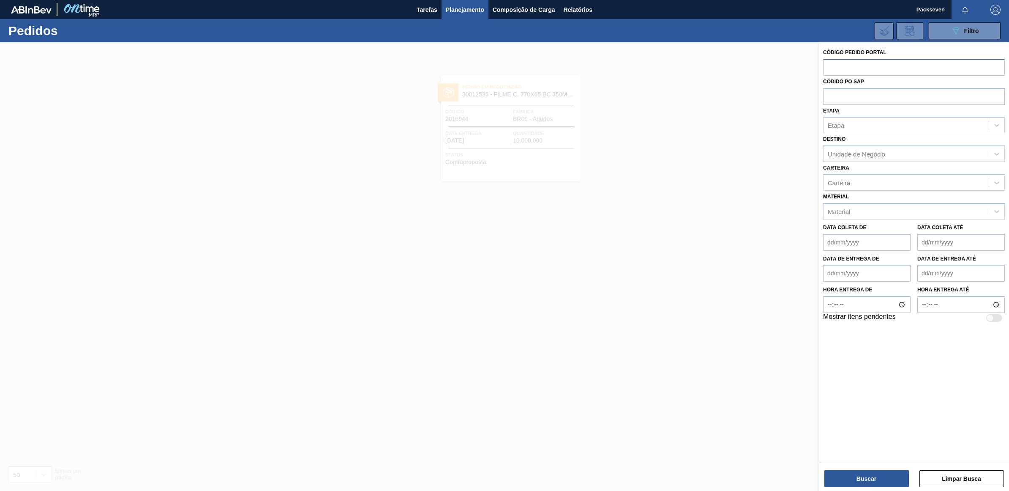
click at [838, 66] on input "text" at bounding box center [914, 67] width 182 height 16
type input "2003133"
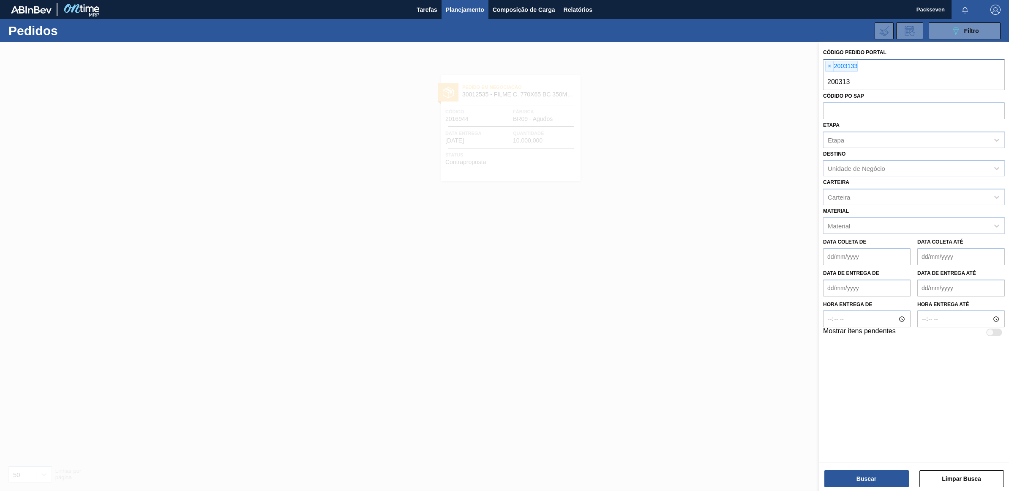
type input "2003131"
click at [866, 478] on button "Buscar" at bounding box center [866, 478] width 85 height 17
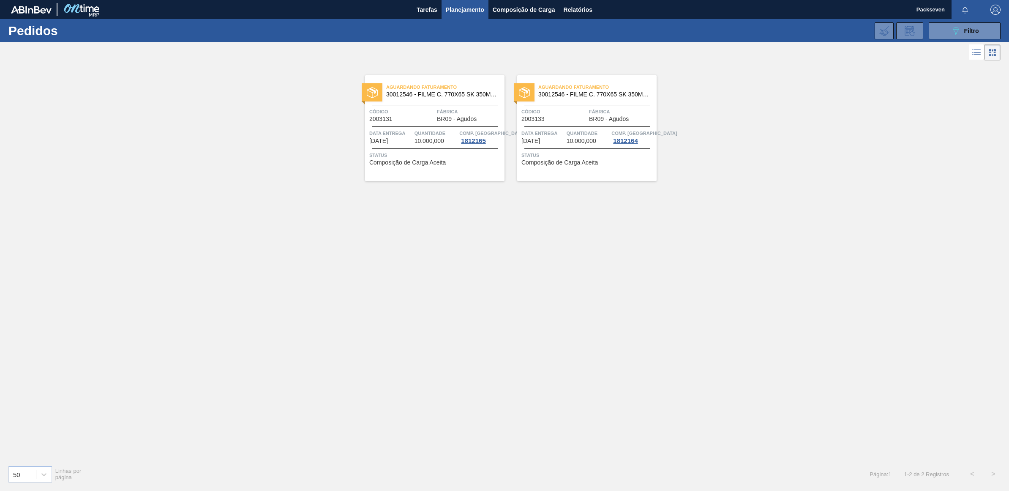
click at [428, 127] on div "Aguardando Faturamento 30012546 - FILME C. 770X65 SK 350ML C12 429 Código 20031…" at bounding box center [434, 128] width 139 height 106
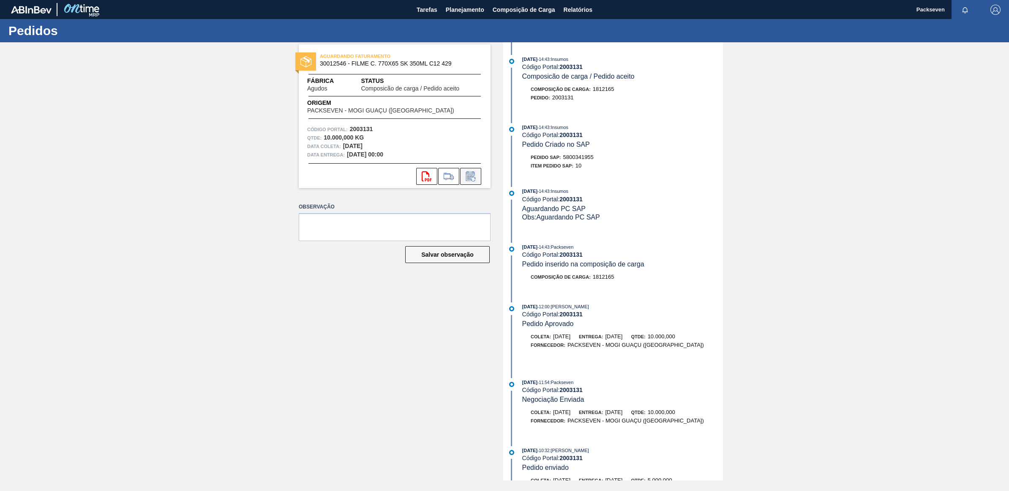
click at [474, 172] on icon at bounding box center [471, 176] width 14 height 10
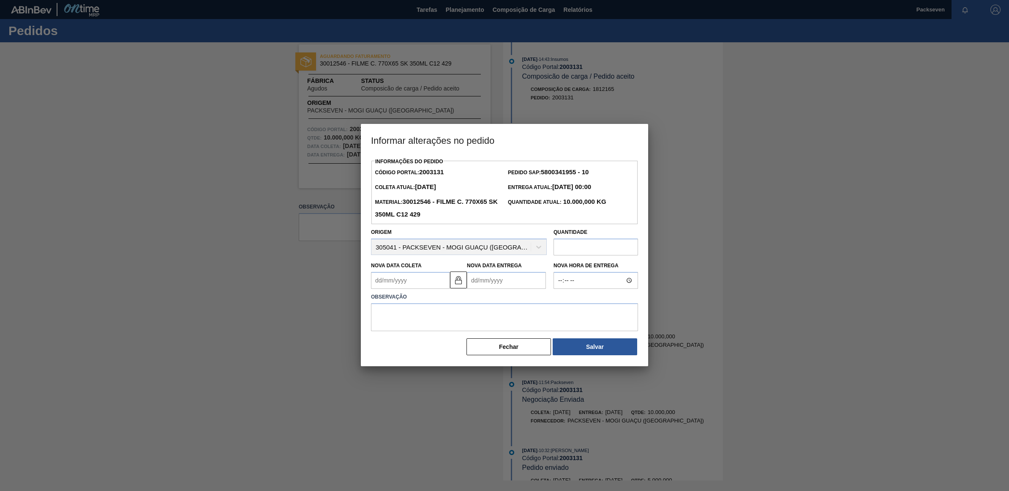
click at [506, 284] on Entrega2003131 "Nova Data Entrega" at bounding box center [506, 280] width 79 height 17
type Coleta2003131 "[DATE]"
type Entrega2003131 "1"
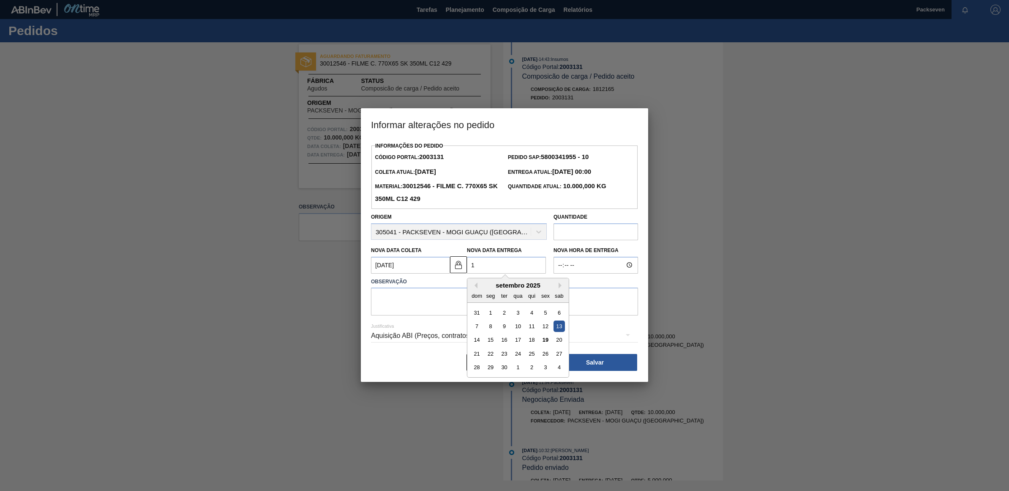
type Coleta2003131 "[DATE]"
type Entrega2003131 "13/"
type Coleta2003131 "[DATE]"
type Entrega2003131 "13/1"
type Coleta2003131 "[DATE]"
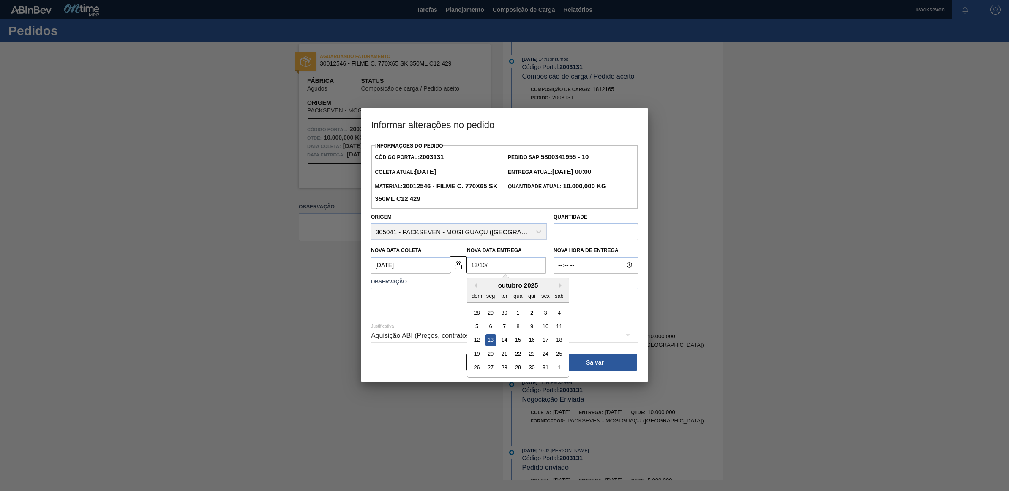
type Entrega2003131 "[DATE]"
type Coleta2003131 "[DATE]"
type Entrega2003131 "13/10/202"
type Coleta2003131 "[DATE]"
type Entrega2003131 "[DATE]"
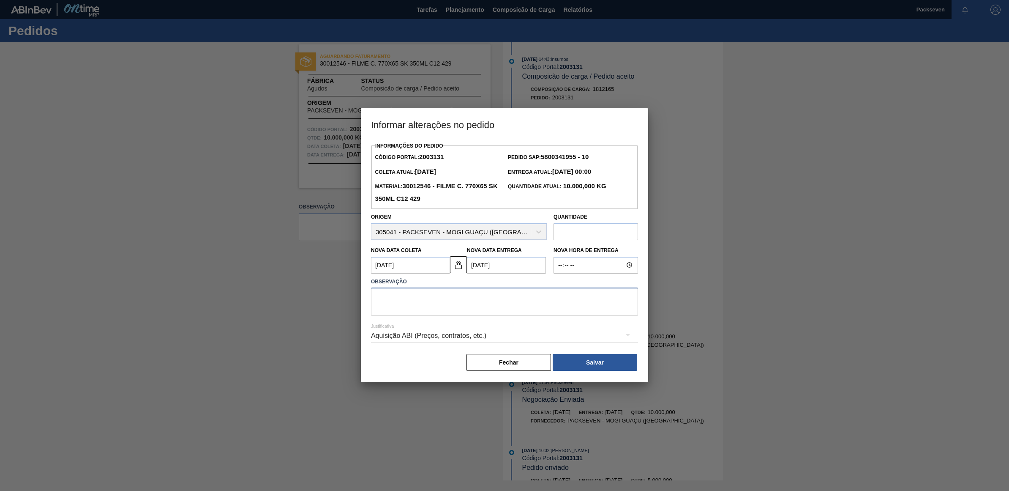
click at [488, 303] on textarea at bounding box center [504, 301] width 267 height 28
type textarea "N"
type textarea "Necessária a postergação devido excesso forecast"
click at [597, 369] on button "Salvar" at bounding box center [595, 362] width 85 height 17
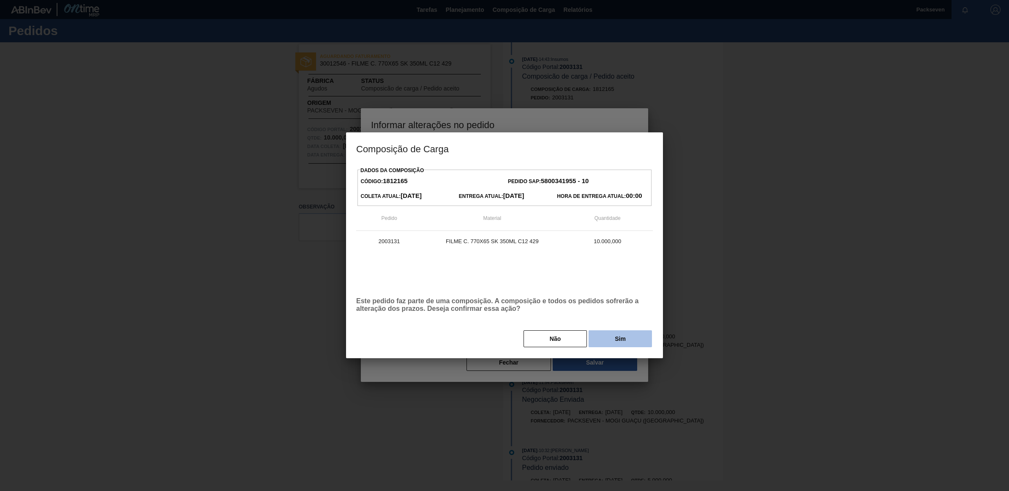
click at [620, 333] on button "Sim" at bounding box center [620, 338] width 63 height 17
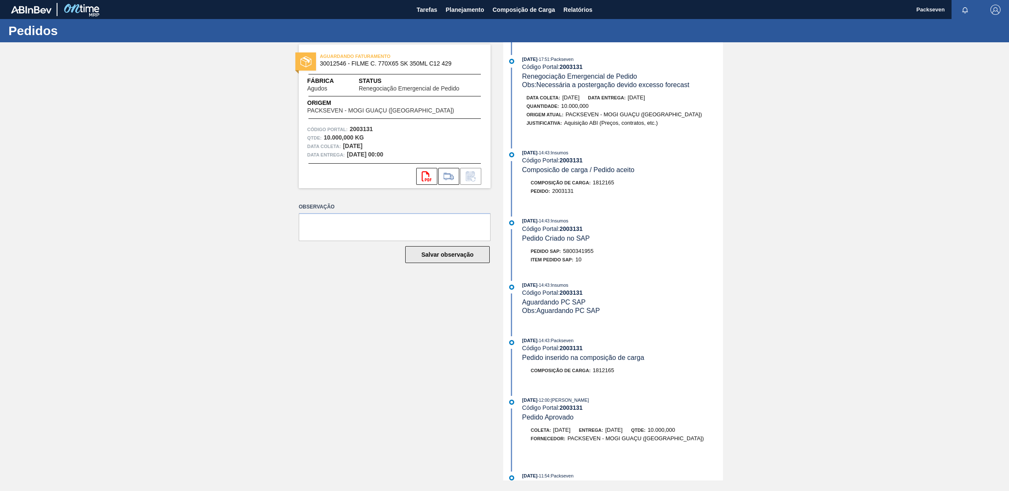
click at [463, 254] on button "Salvar observação" at bounding box center [447, 254] width 85 height 17
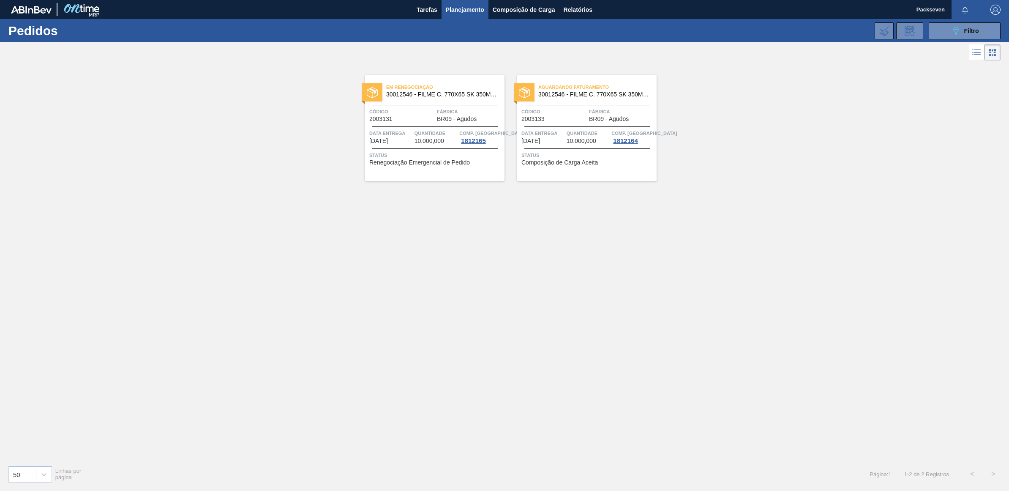
click at [583, 120] on div "Código 2003133" at bounding box center [553, 114] width 65 height 15
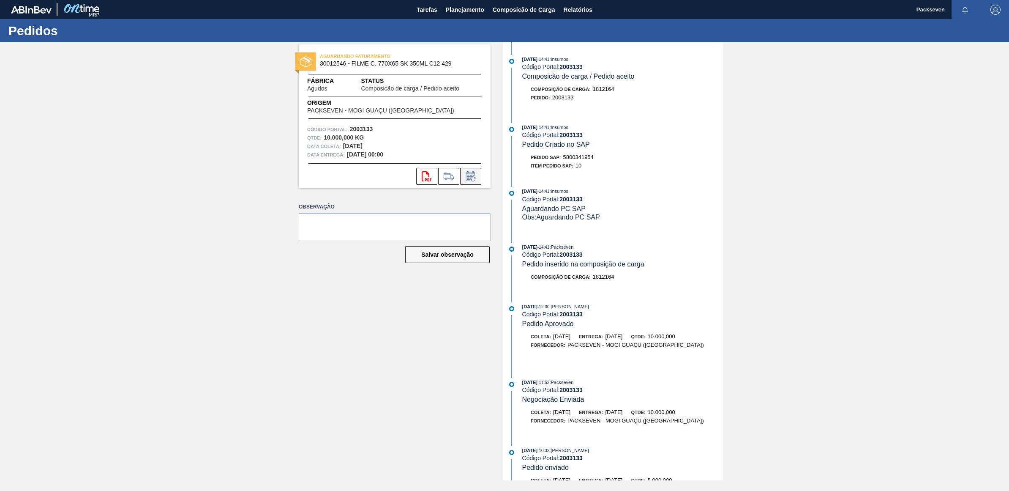
click at [472, 174] on icon at bounding box center [471, 176] width 14 height 10
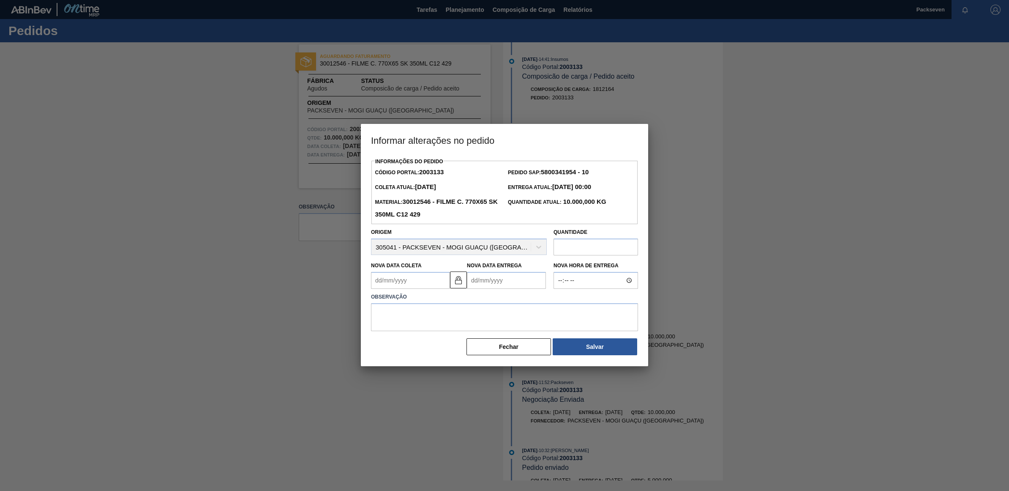
click at [507, 272] on div "Nova Data Entrega" at bounding box center [506, 273] width 79 height 29
click at [502, 281] on Entrega2003133 "Nova Data Entrega" at bounding box center [506, 280] width 79 height 17
type Coleta2003133 "[DATE]"
type Entrega2003133 "1"
type Coleta2003133 "[DATE]"
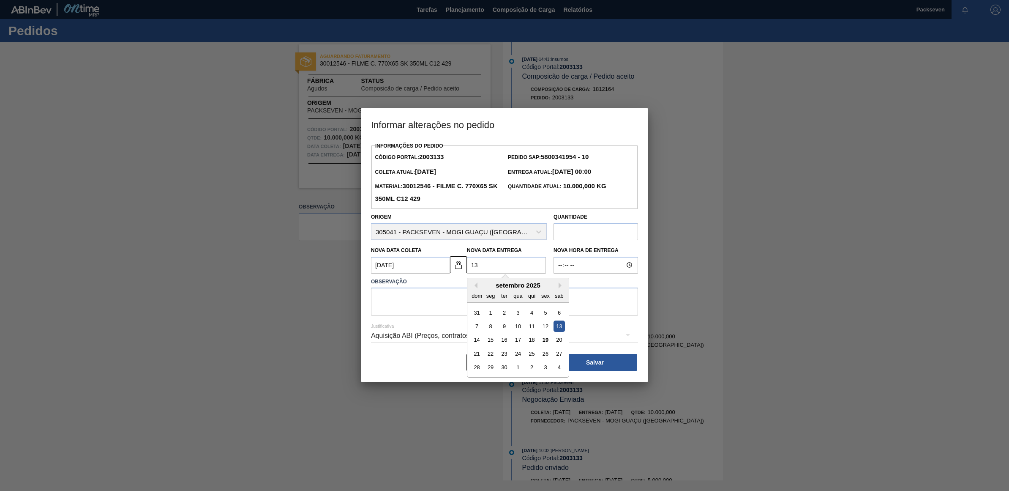
type Entrega2003133 "13/"
type Coleta2003133 "[DATE]"
type Entrega2003133 "13/1"
type Coleta2003133 "[DATE]"
type Entrega2003133 "[DATE]"
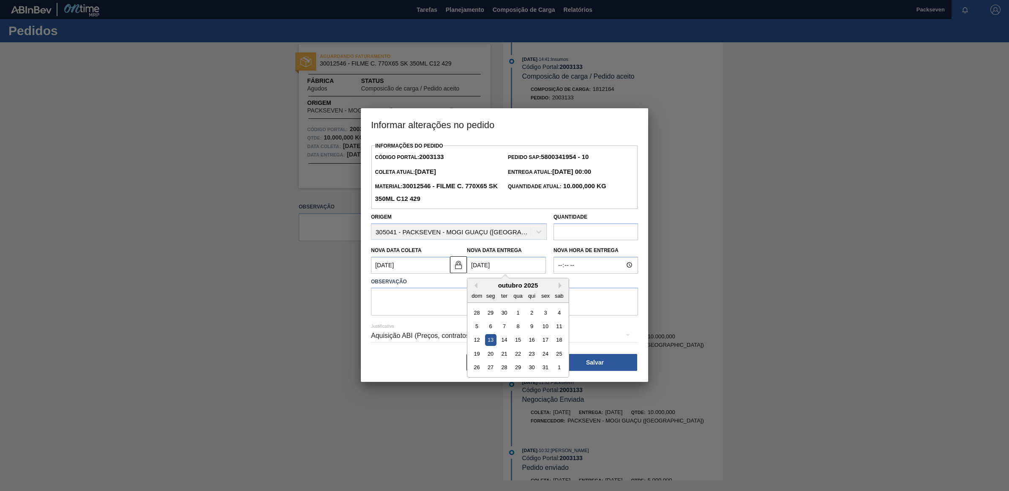
type Coleta2003133 "[DATE]"
type Entrega2003133 "13/10/202"
type Coleta2003133 "[DATE]"
type Entrega2003133 "[DATE]"
click at [587, 284] on label "Observação" at bounding box center [504, 281] width 267 height 12
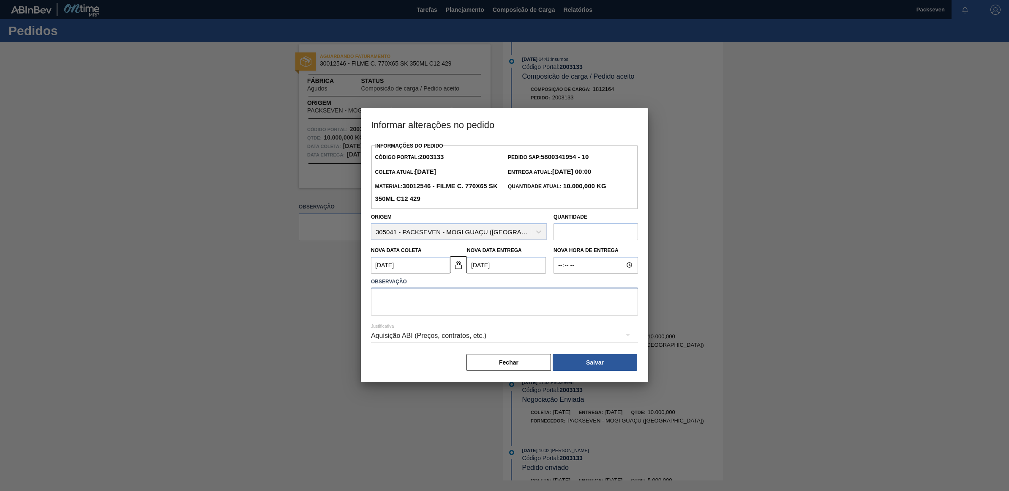
click at [433, 298] on textarea at bounding box center [504, 301] width 267 height 28
type textarea "n"
type textarea "Necessaria a postergação devido excesso de forecast"
click at [601, 360] on button "Salvar" at bounding box center [595, 362] width 85 height 17
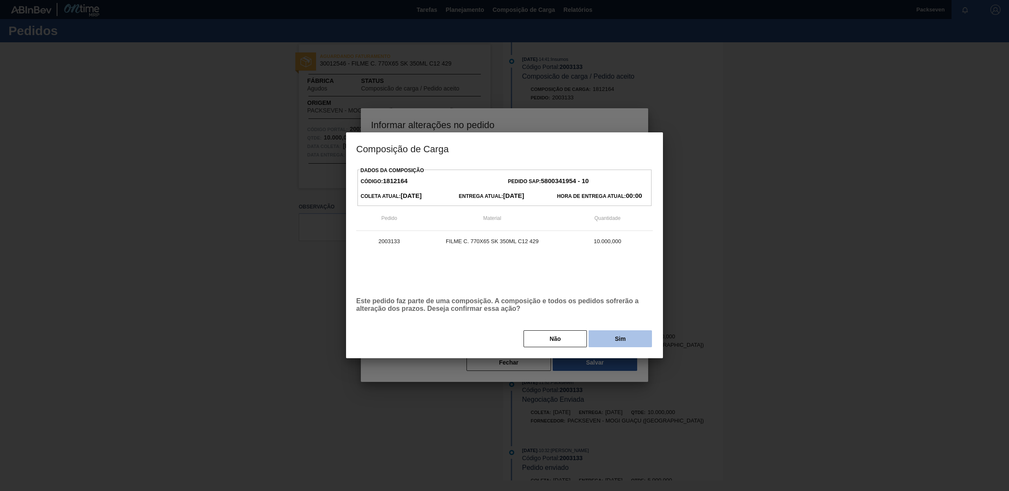
click at [611, 335] on button "Sim" at bounding box center [620, 338] width 63 height 17
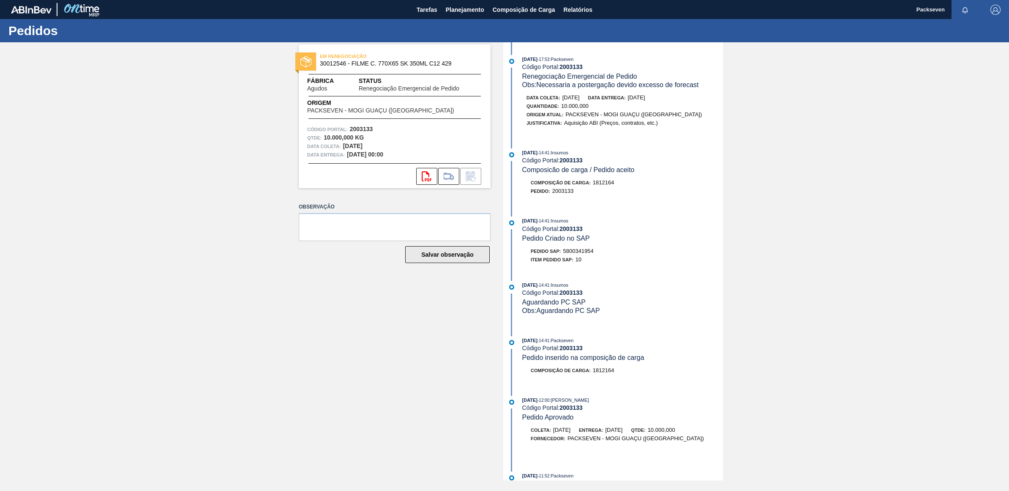
click at [450, 258] on button "Salvar observação" at bounding box center [447, 254] width 85 height 17
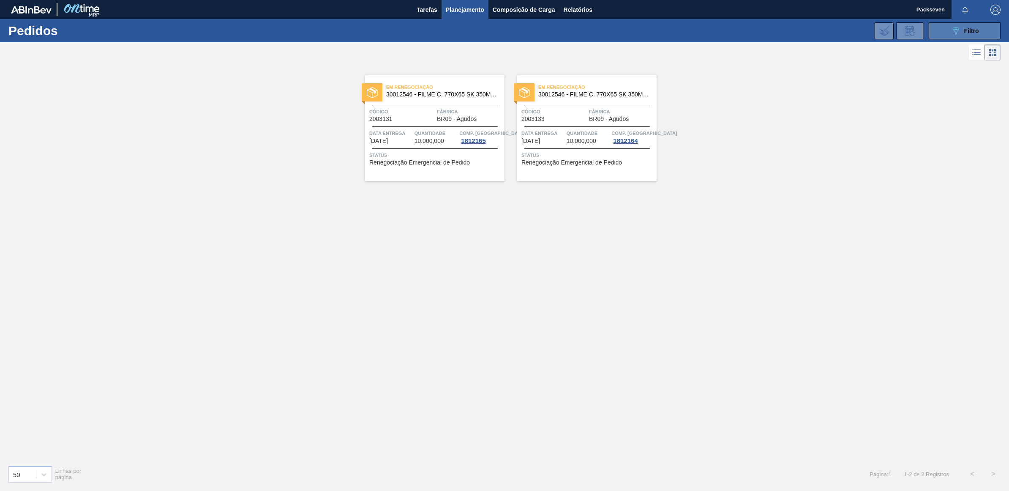
click at [954, 29] on icon at bounding box center [956, 30] width 6 height 7
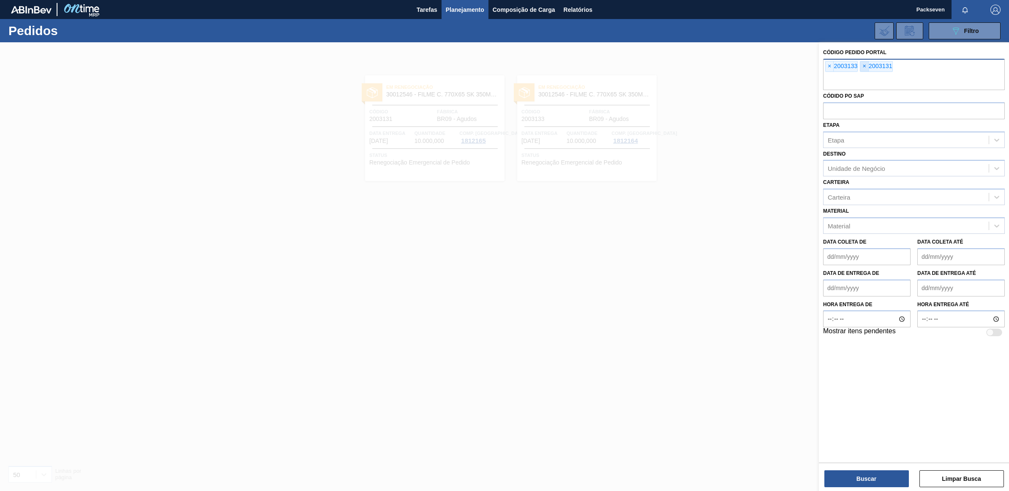
click at [862, 63] on span "×" at bounding box center [864, 66] width 8 height 10
click at [829, 64] on span "×" at bounding box center [830, 66] width 8 height 10
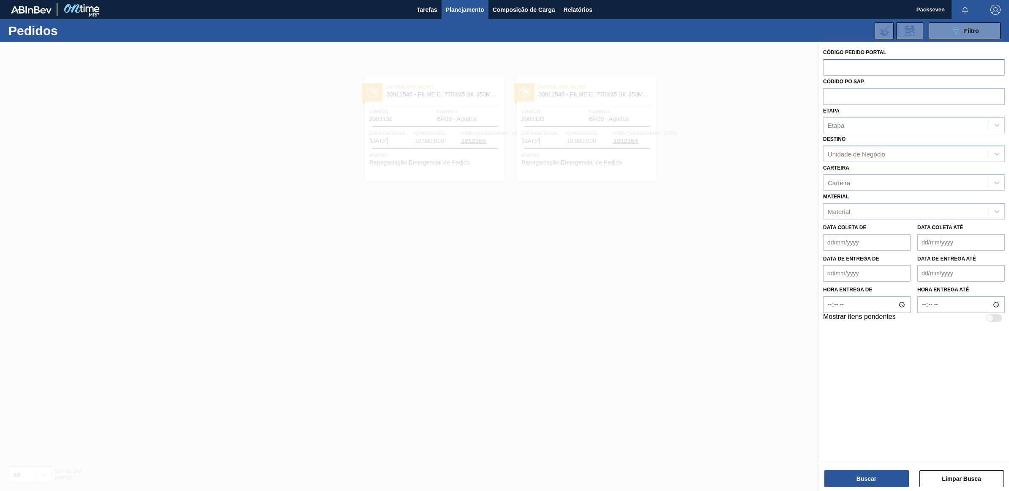
click at [831, 68] on input "text" at bounding box center [914, 67] width 182 height 16
type input "1985134"
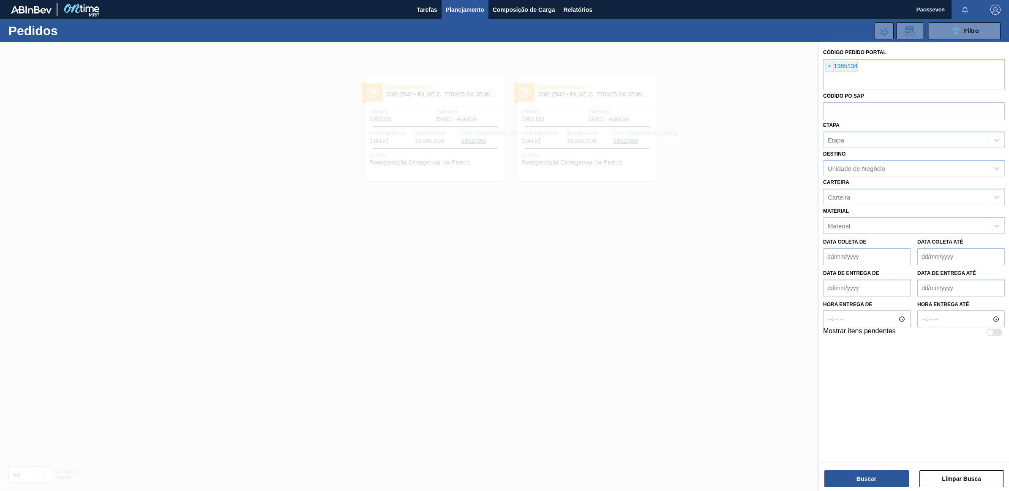
click at [868, 488] on div "Código Pedido Portal × 1985134 Códido PO SAP Etapa Etapa Destino Unidade de Neg…" at bounding box center [914, 267] width 190 height 450
click at [869, 480] on button "Buscar" at bounding box center [866, 478] width 85 height 17
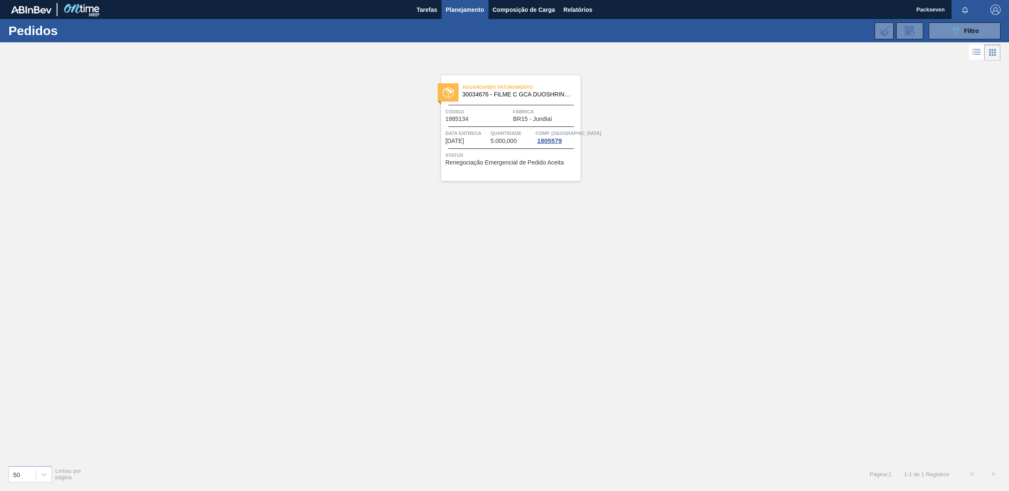
click at [489, 112] on span "Código" at bounding box center [477, 111] width 65 height 8
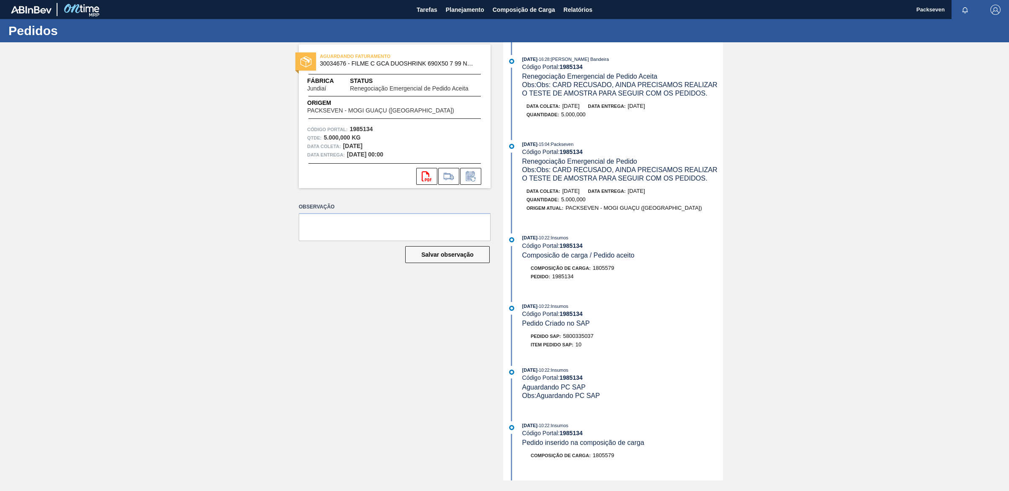
drag, startPoint x: 684, startPoint y: 90, endPoint x: 582, endPoint y: 140, distance: 112.8
click at [598, 137] on div "[DATE] 16:28 : [PERSON_NAME] Bandeira Código Portal: 1985134 Renegociação Emerg…" at bounding box center [614, 261] width 218 height 438
click at [335, 231] on textarea at bounding box center [395, 227] width 192 height 28
type textarea "card recusado amostra ainda não testada"
click at [472, 179] on icon at bounding box center [471, 176] width 14 height 10
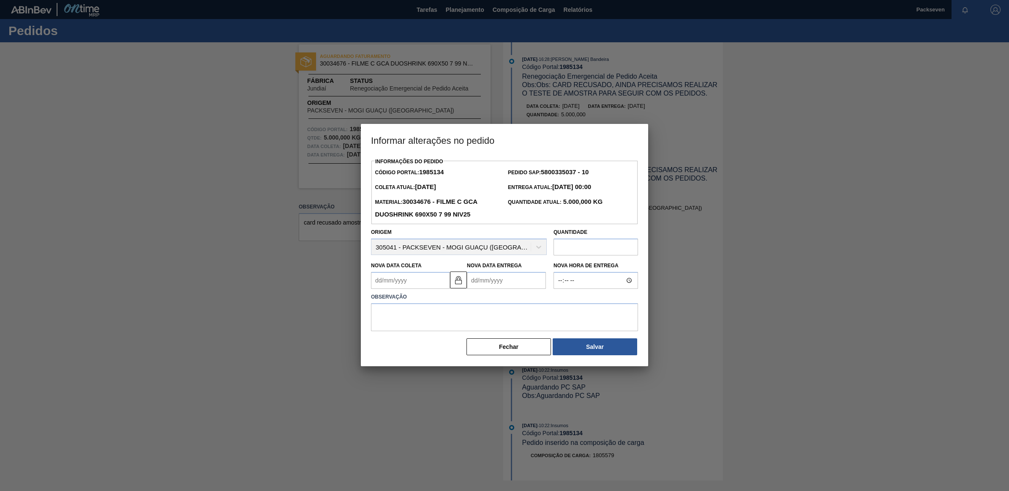
click at [502, 280] on Entrega1985134 "Nova Data Entrega" at bounding box center [506, 280] width 79 height 17
type Coleta1985134 "[DATE]"
type Entrega1985134 "1"
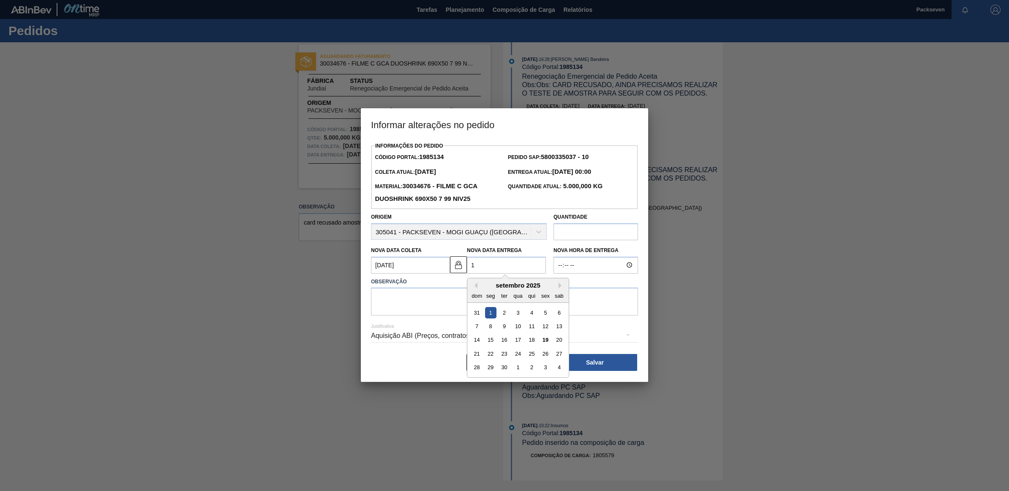
type Coleta1985134 "[DATE]"
type Entrega1985134 "10/"
type Coleta1985134 "[DATE]"
type Entrega1985134 "10/1"
type Coleta1985134 "[DATE]"
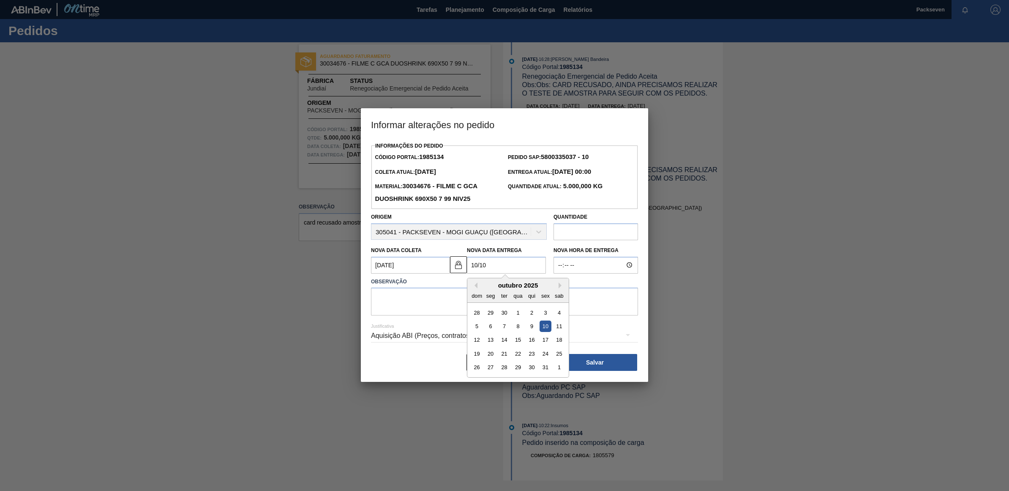
type Entrega1985134 "10/10/"
type Coleta1985134 "[DATE]"
type Entrega1985134 "[DATE]"
type Coleta1985134 "[DATE]"
type Entrega1985134 "10/10/202"
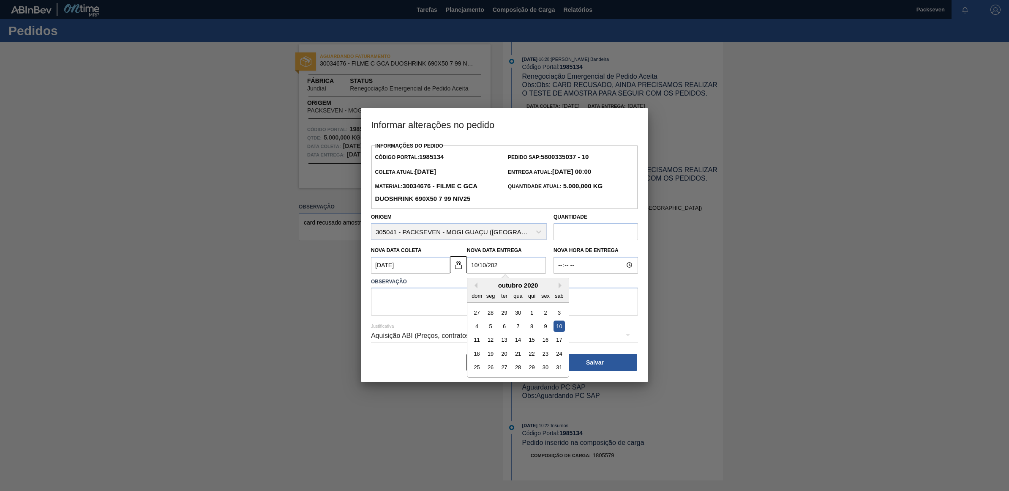
type Coleta1985134 "[DATE]"
type Entrega1985134 "[DATE]"
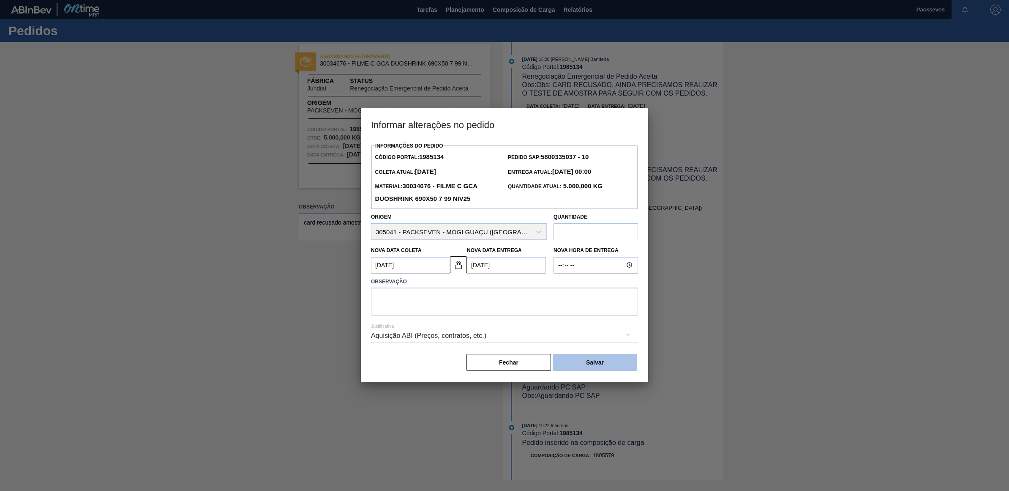
click at [594, 363] on button "Salvar" at bounding box center [595, 362] width 85 height 17
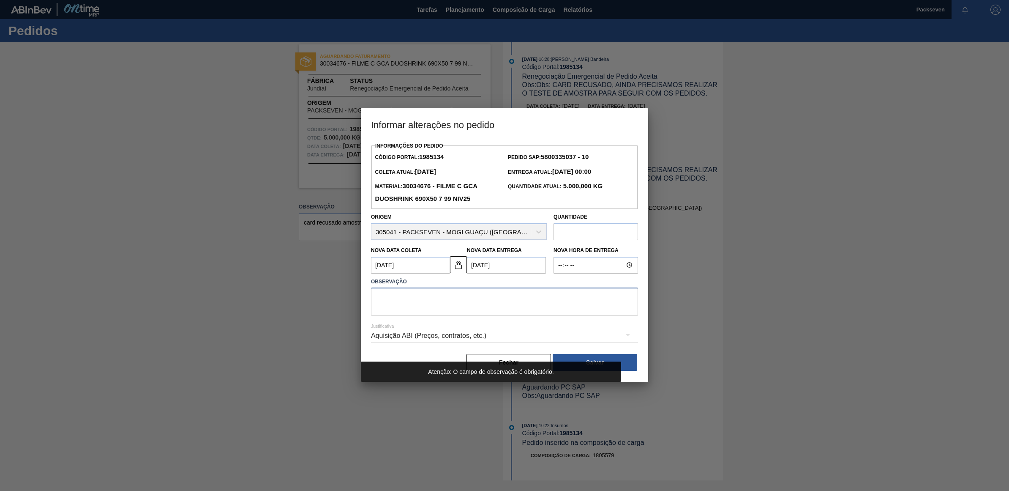
click at [449, 298] on textarea at bounding box center [504, 301] width 267 height 28
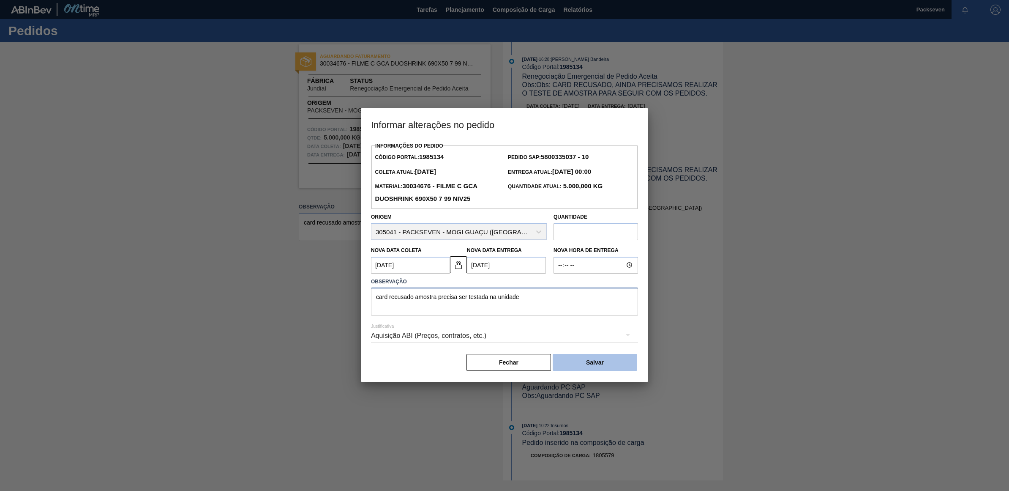
type textarea "card recusado amostra precisa ser testada na unidade"
click at [621, 364] on button "Salvar" at bounding box center [595, 362] width 85 height 17
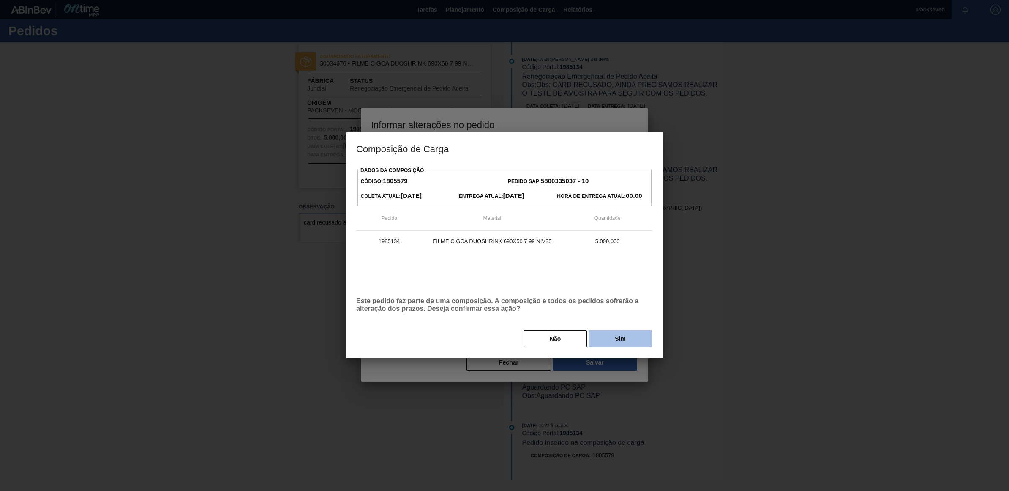
click at [627, 339] on button "Sim" at bounding box center [620, 338] width 63 height 17
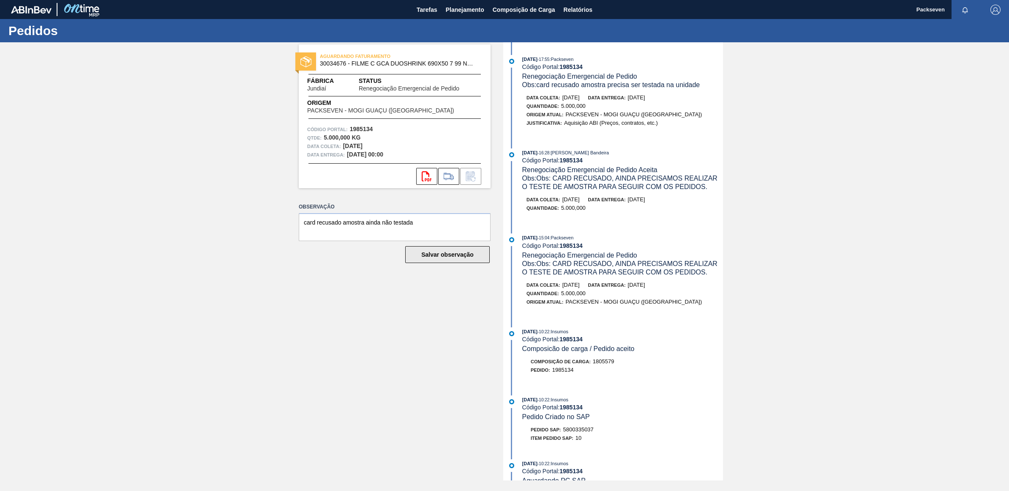
click at [454, 250] on button "Salvar observação" at bounding box center [447, 254] width 85 height 17
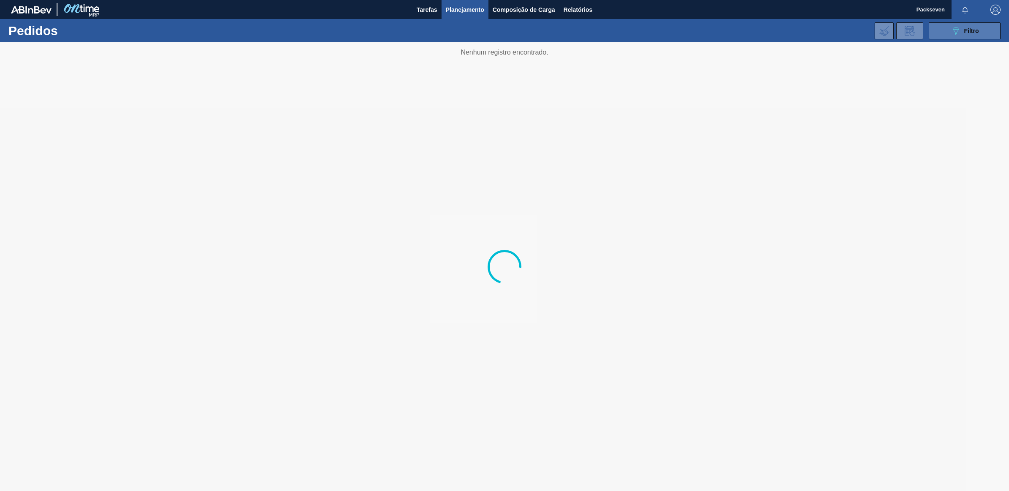
click at [952, 24] on button "089F7B8B-B2A5-4AFE-B5C0-19BA573D28AC Filtro" at bounding box center [965, 30] width 72 height 17
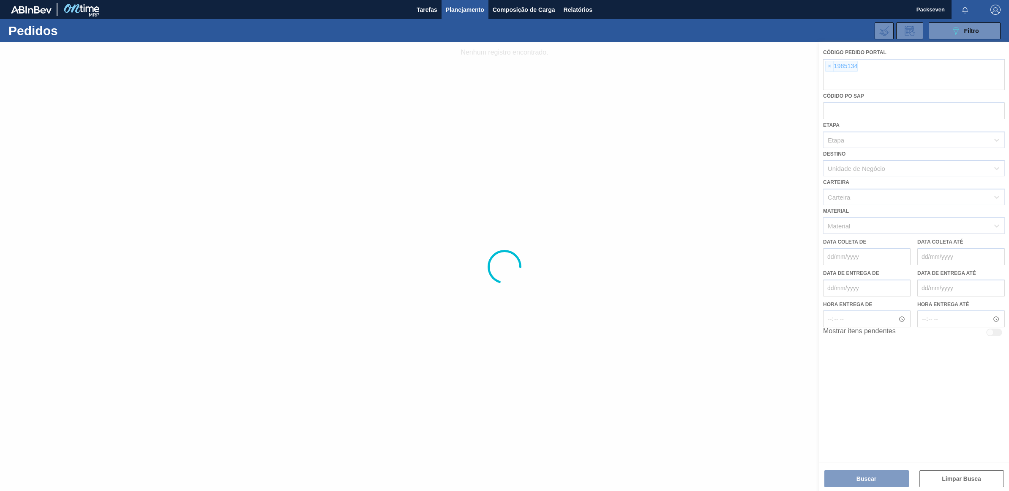
click at [827, 65] on div at bounding box center [504, 266] width 1009 height 448
click at [831, 66] on div at bounding box center [504, 266] width 1009 height 448
click at [828, 65] on div at bounding box center [504, 266] width 1009 height 448
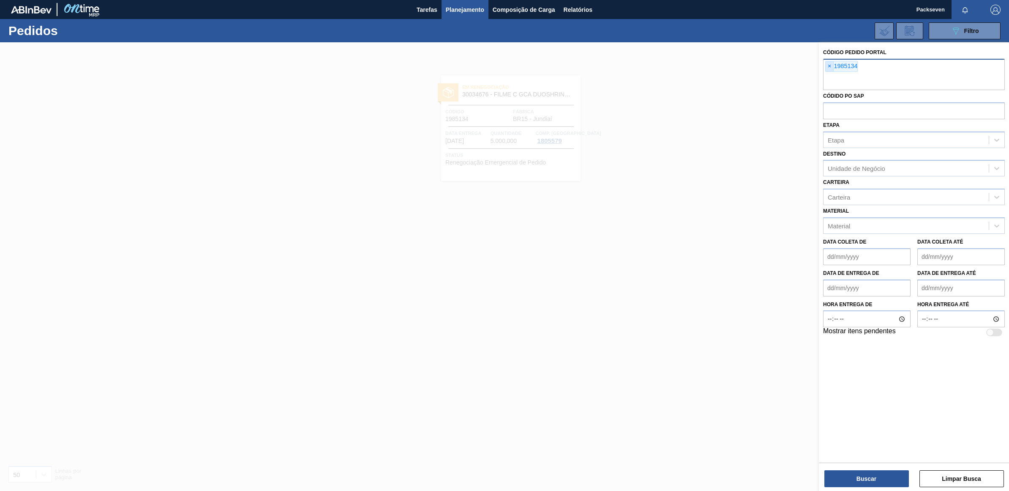
click at [828, 61] on span "×" at bounding box center [830, 66] width 8 height 10
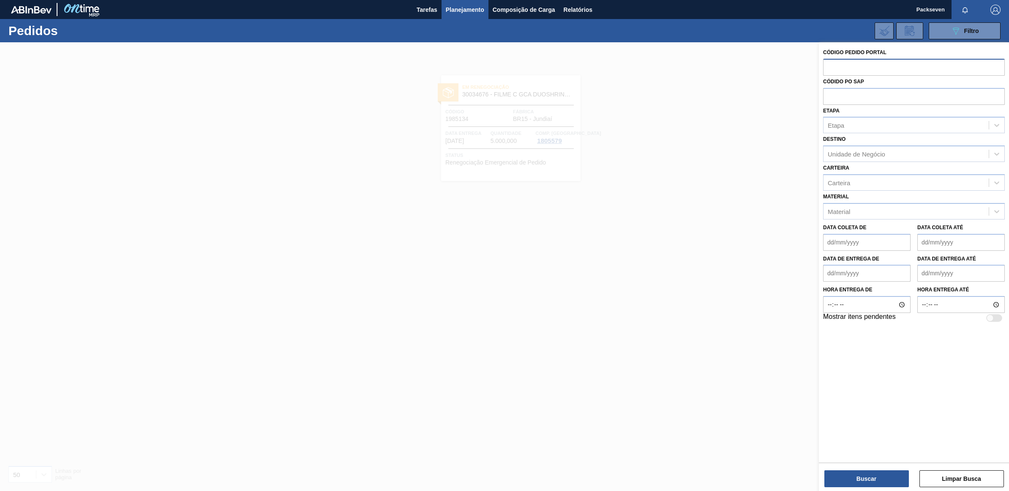
paste input "1980587"
type input "1980587"
click at [852, 471] on button "Buscar" at bounding box center [866, 478] width 85 height 17
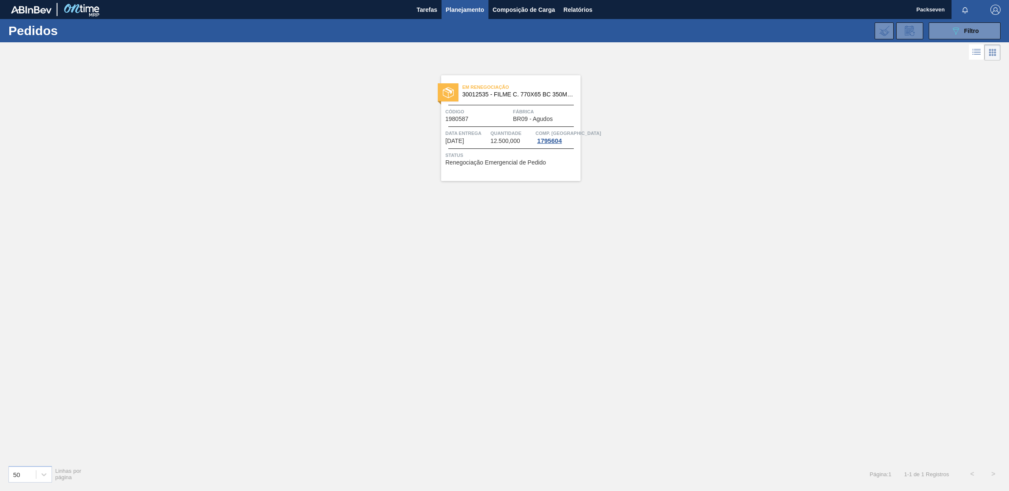
click at [506, 122] on div "Código 1980587" at bounding box center [477, 114] width 65 height 15
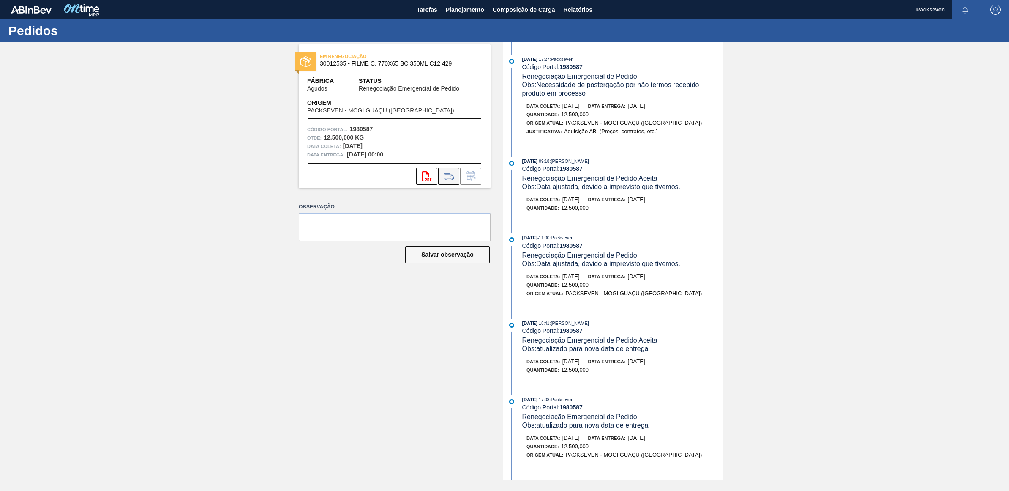
click at [445, 176] on icon at bounding box center [449, 176] width 14 height 10
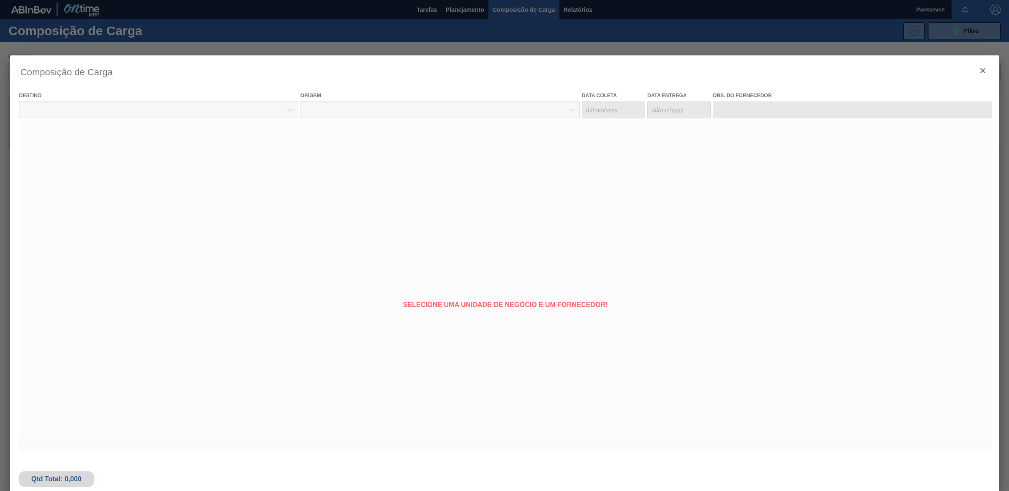
type coleta "[DATE]"
type entrega "[DATE]"
click at [984, 68] on div at bounding box center [504, 245] width 989 height 380
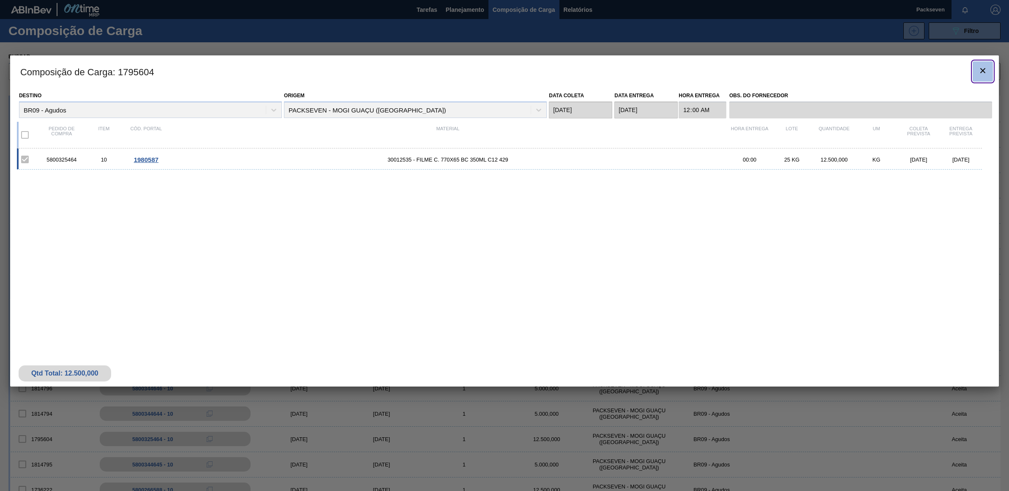
click at [980, 71] on icon "botão de ícone" at bounding box center [983, 70] width 10 height 10
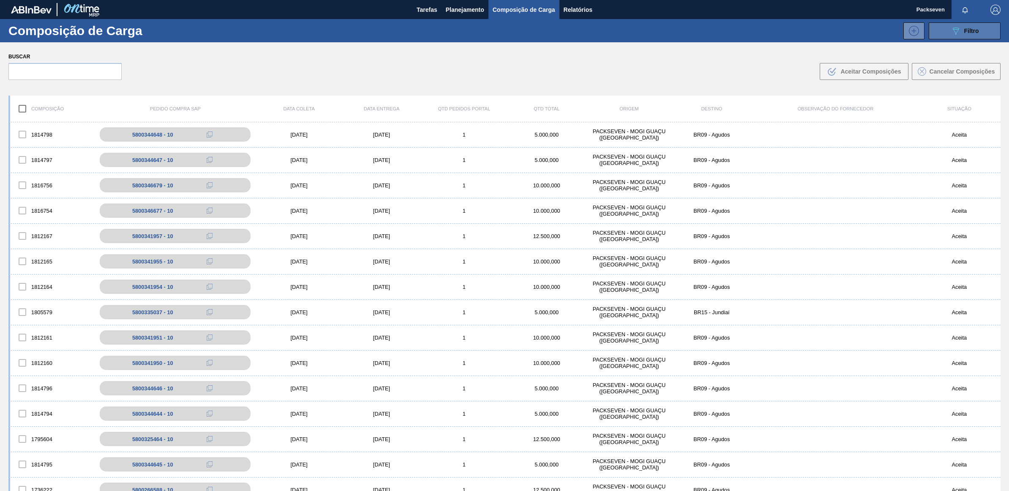
click at [966, 28] on span "Filtro" at bounding box center [971, 30] width 15 height 7
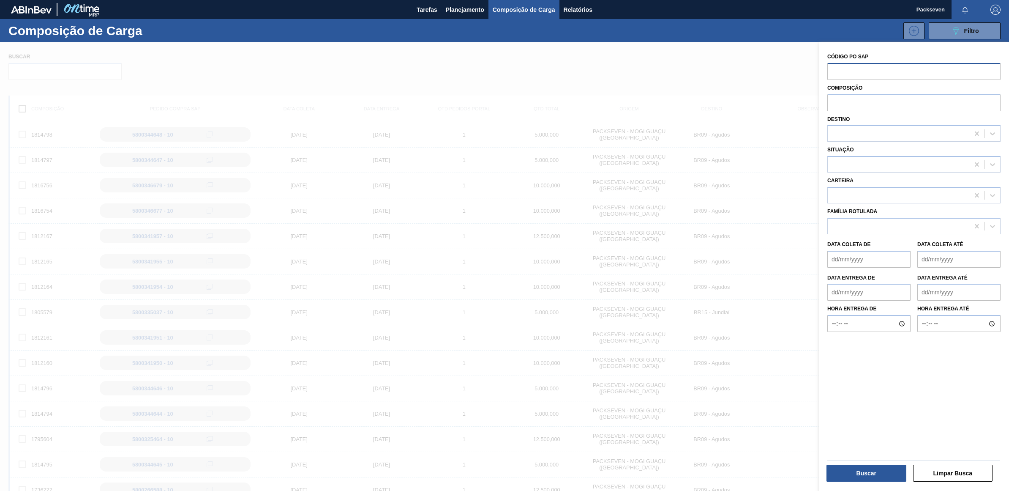
click at [859, 71] on input "text" at bounding box center [913, 71] width 173 height 16
type input "1980587"
click at [876, 466] on button "Buscar" at bounding box center [866, 472] width 80 height 17
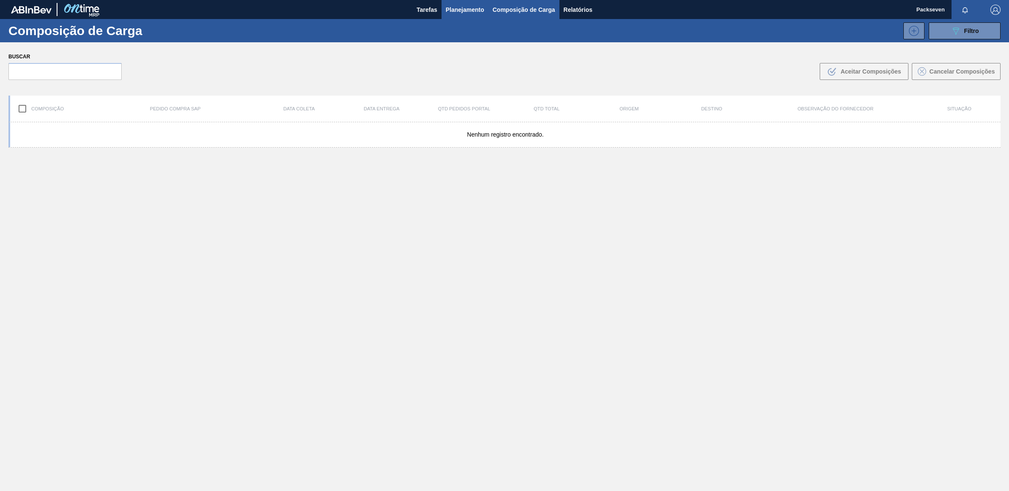
click at [459, 3] on button "Planejamento" at bounding box center [465, 9] width 47 height 19
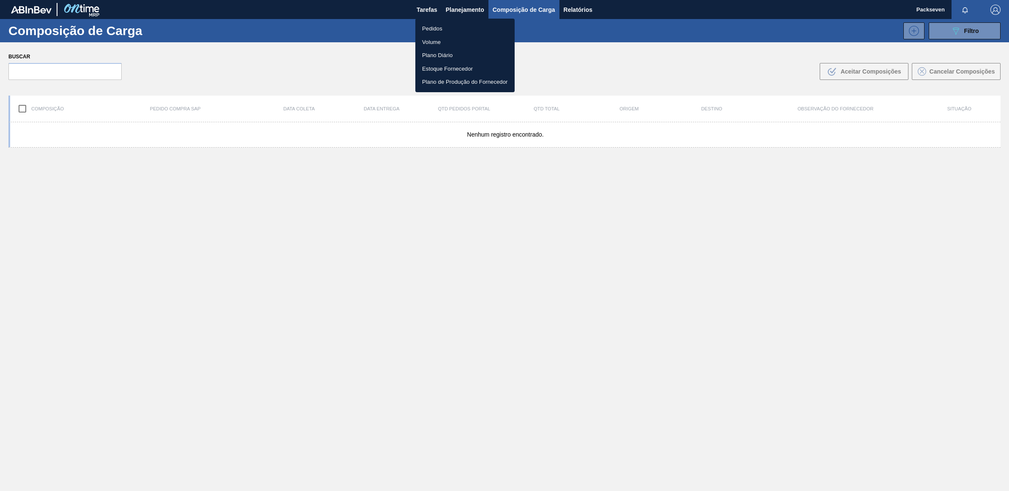
click at [430, 23] on li "Pedidos" at bounding box center [464, 29] width 99 height 14
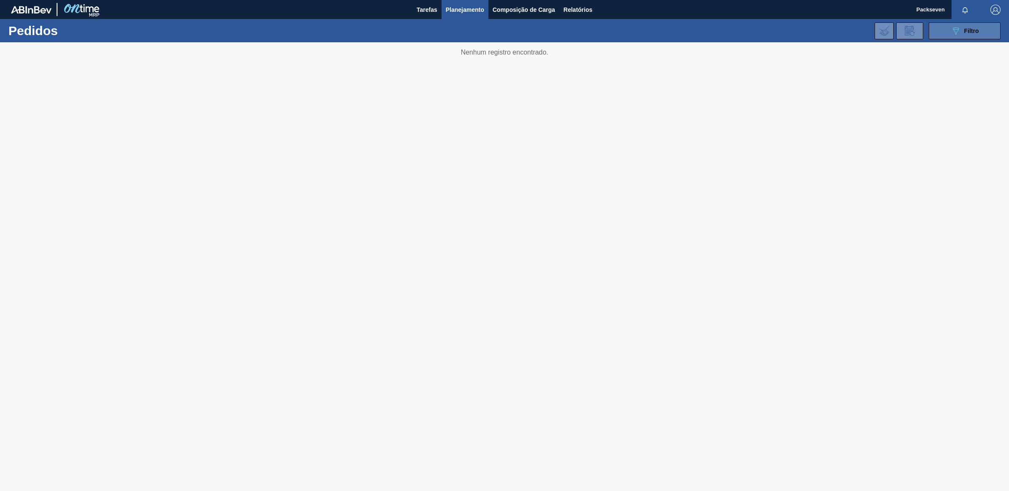
click at [970, 29] on span "Filtro" at bounding box center [971, 30] width 15 height 7
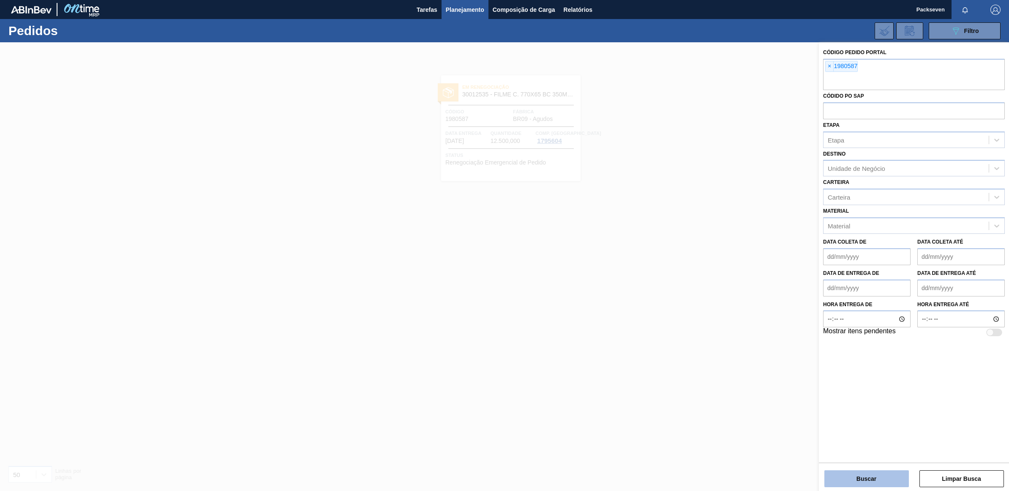
click at [880, 477] on button "Buscar" at bounding box center [866, 478] width 85 height 17
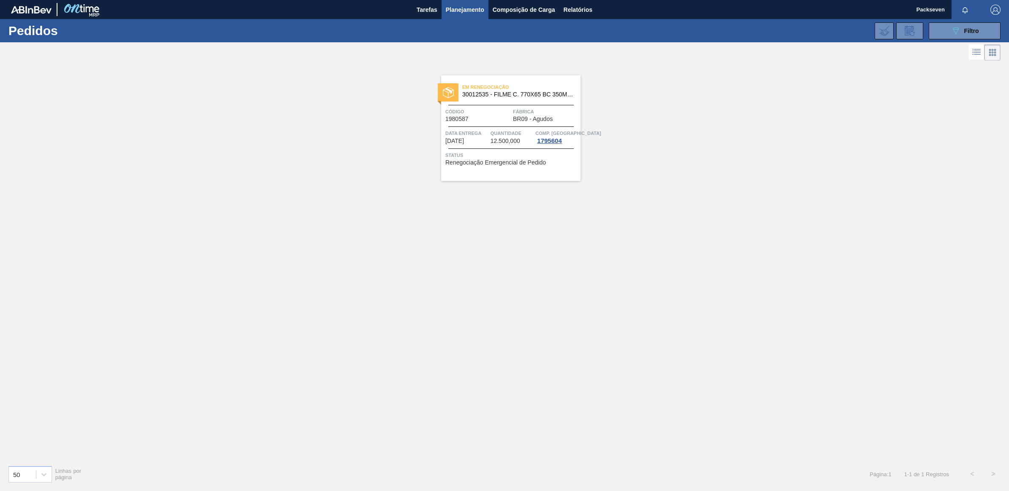
click at [504, 107] on span "Código" at bounding box center [477, 111] width 65 height 8
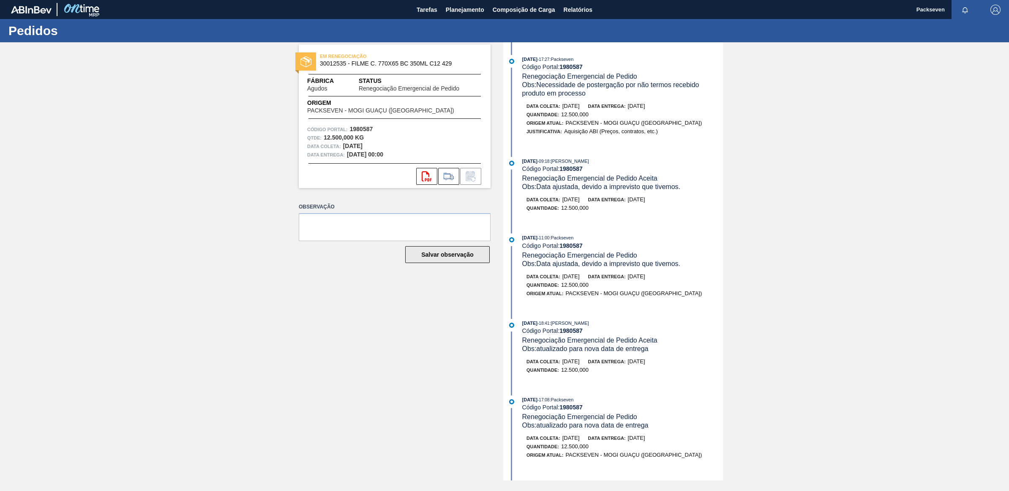
click at [458, 253] on button "Salvar observação" at bounding box center [447, 254] width 85 height 17
click at [468, 8] on span "Planejamento" at bounding box center [465, 10] width 38 height 10
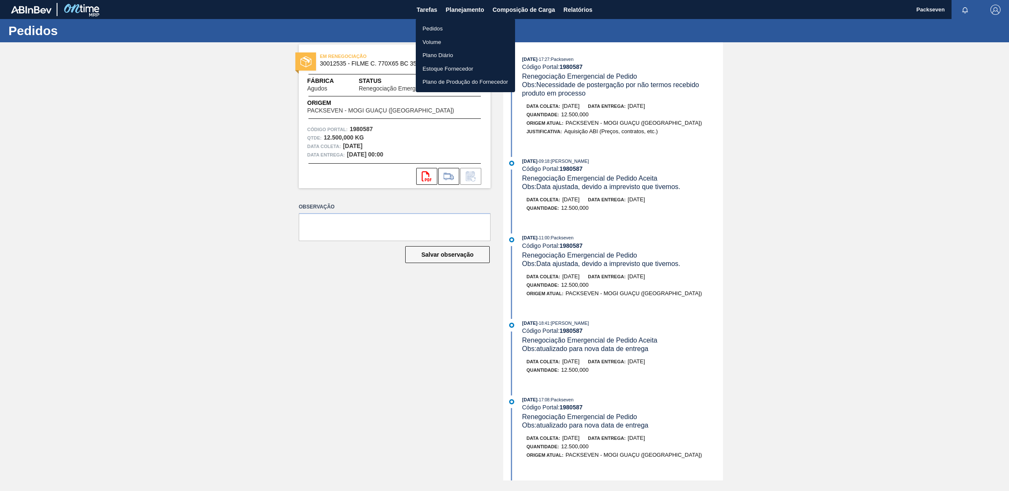
click at [430, 24] on li "Pedidos" at bounding box center [465, 29] width 99 height 14
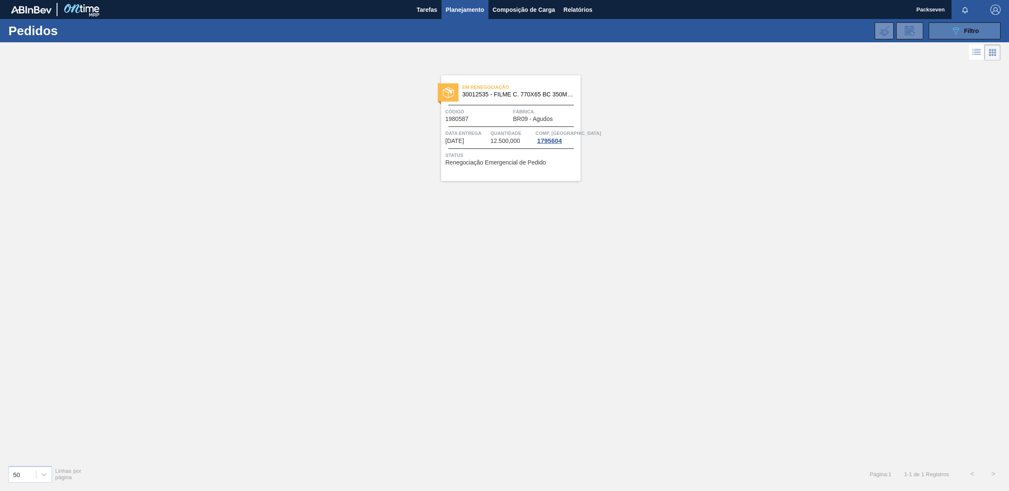
click at [963, 26] on div "089F7B8B-B2A5-4AFE-B5C0-19BA573D28AC Filtro" at bounding box center [965, 31] width 28 height 10
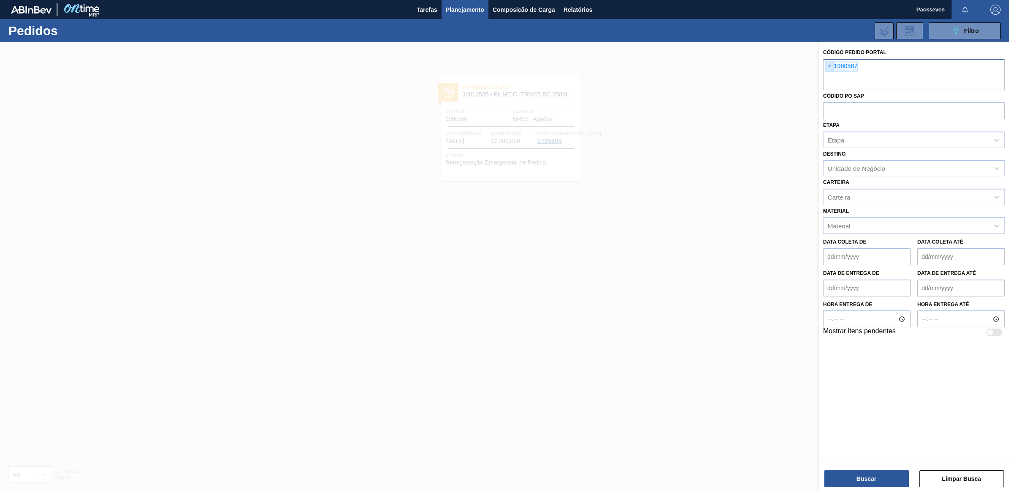
click at [827, 65] on span "×" at bounding box center [830, 66] width 8 height 10
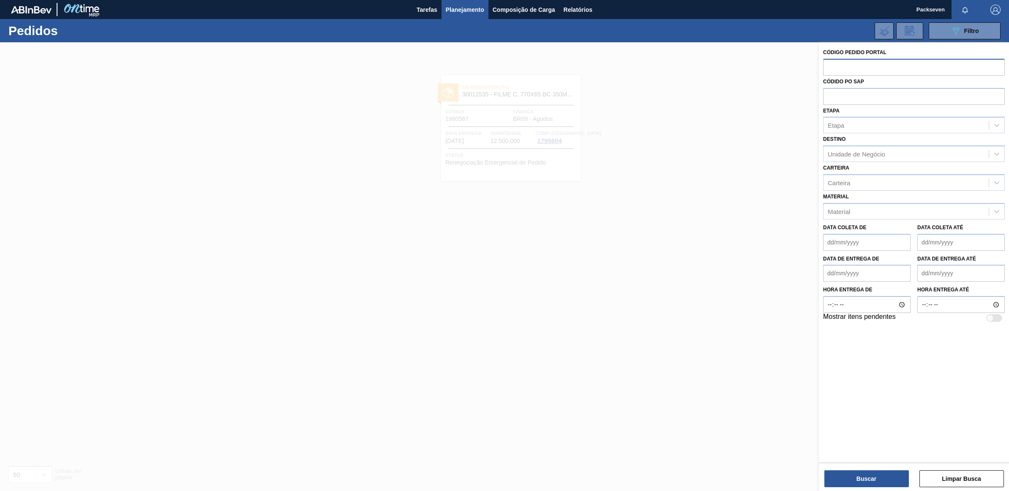
click at [837, 66] on input "text" at bounding box center [914, 67] width 182 height 16
type input "2003154"
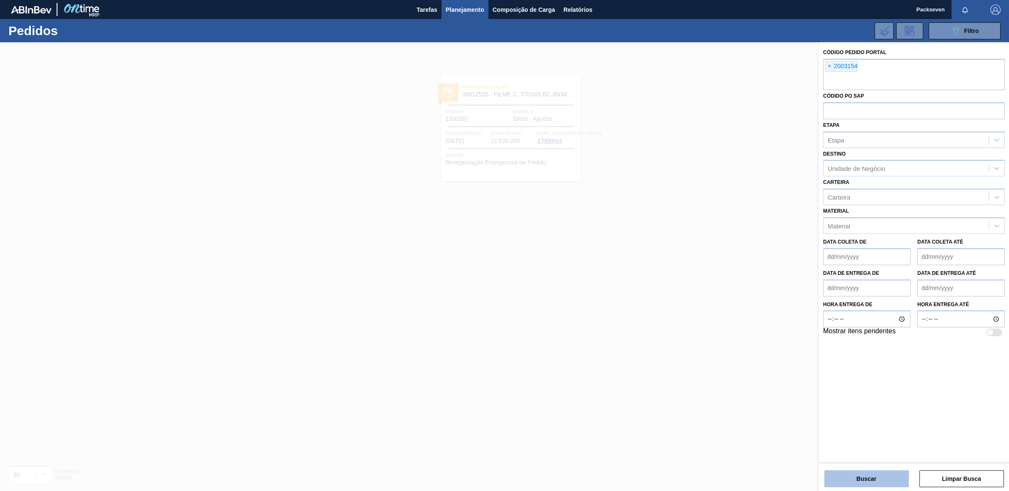
click at [867, 472] on button "Buscar" at bounding box center [866, 478] width 85 height 17
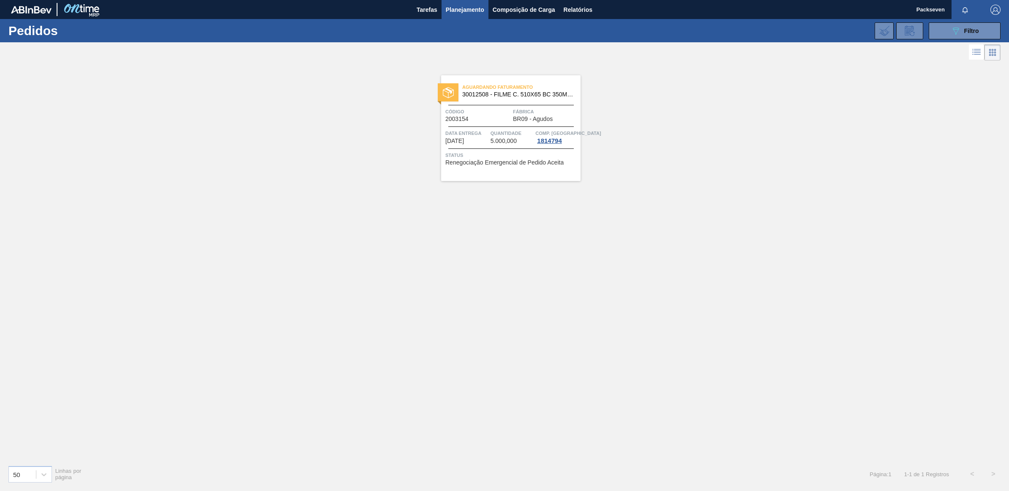
click at [463, 4] on button "Planejamento" at bounding box center [465, 9] width 47 height 19
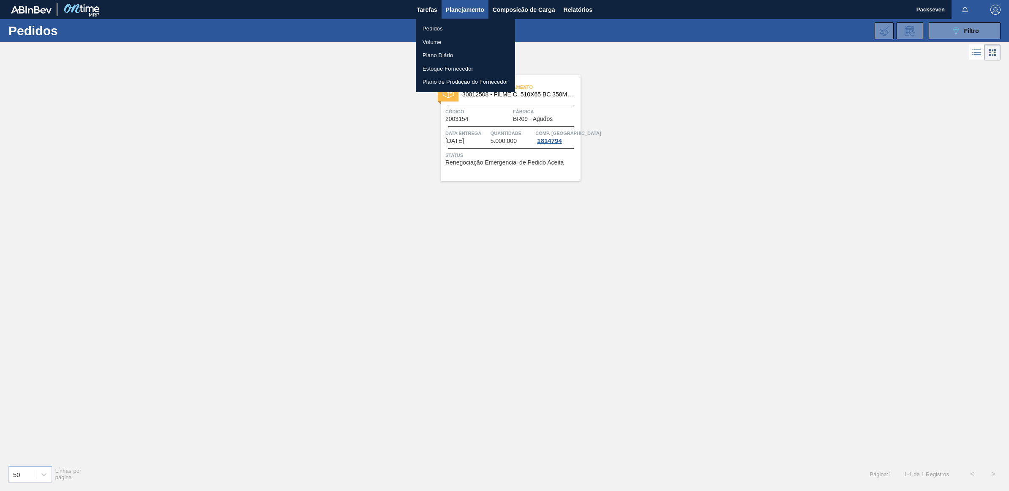
click at [442, 23] on li "Pedidos" at bounding box center [465, 29] width 99 height 14
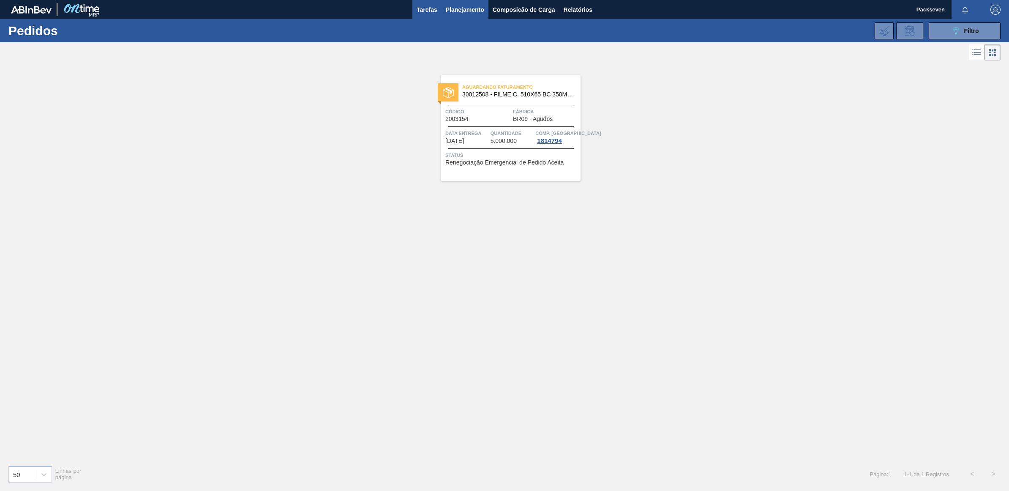
click at [425, 5] on span "Tarefas" at bounding box center [427, 10] width 21 height 10
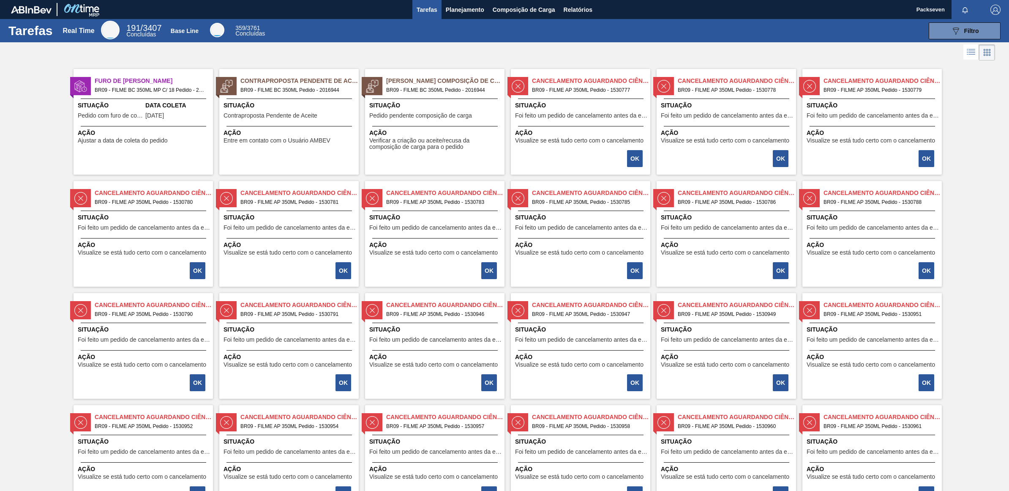
click at [117, 101] on span "Situação" at bounding box center [110, 105] width 65 height 9
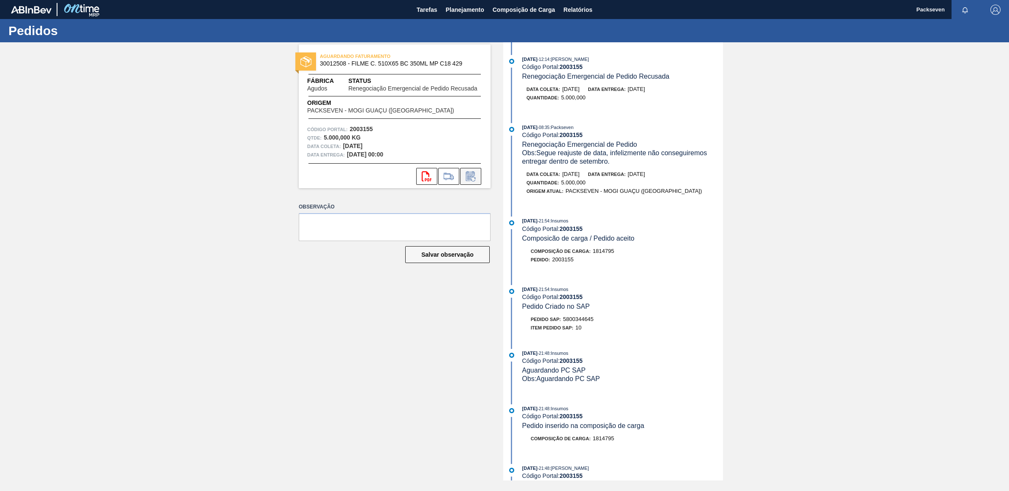
click at [469, 175] on icon at bounding box center [471, 176] width 14 height 10
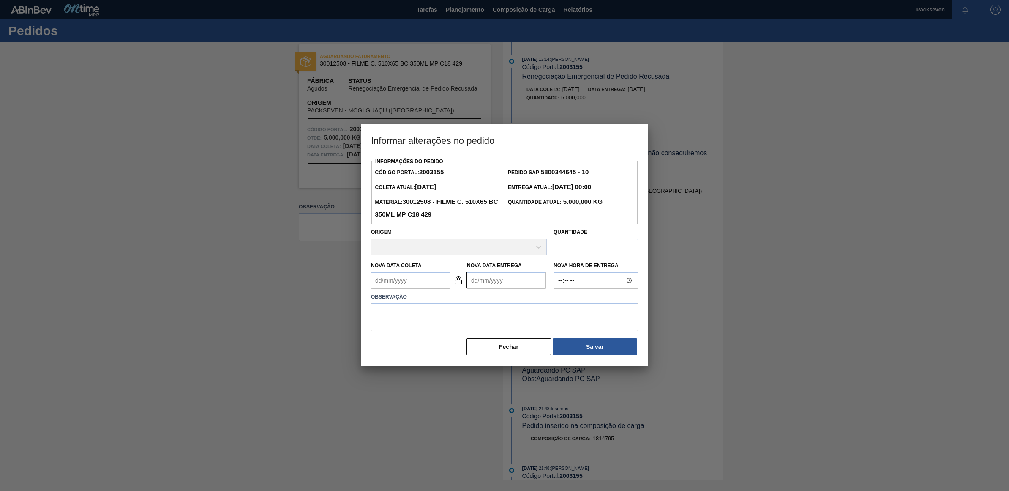
click at [436, 279] on Coleta2003155 "Nova Data Coleta" at bounding box center [410, 280] width 79 height 17
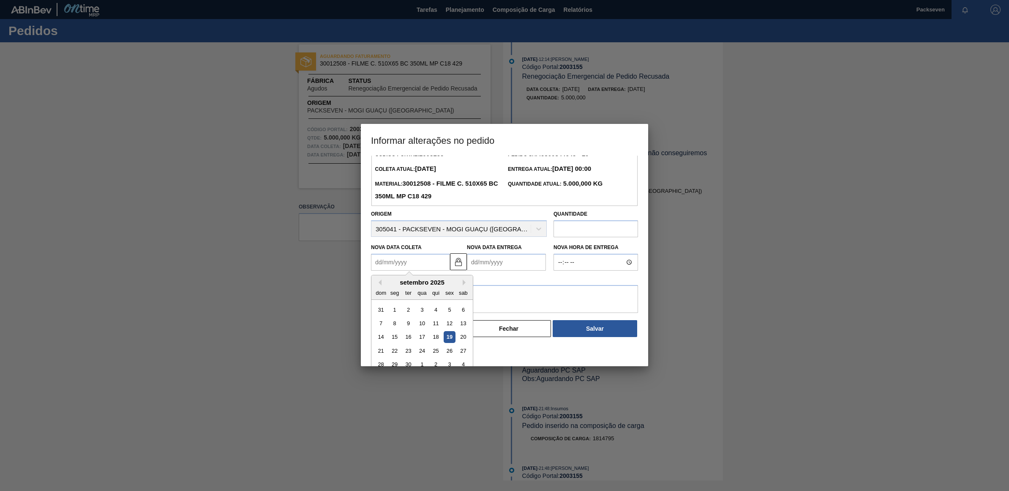
scroll to position [28, 0]
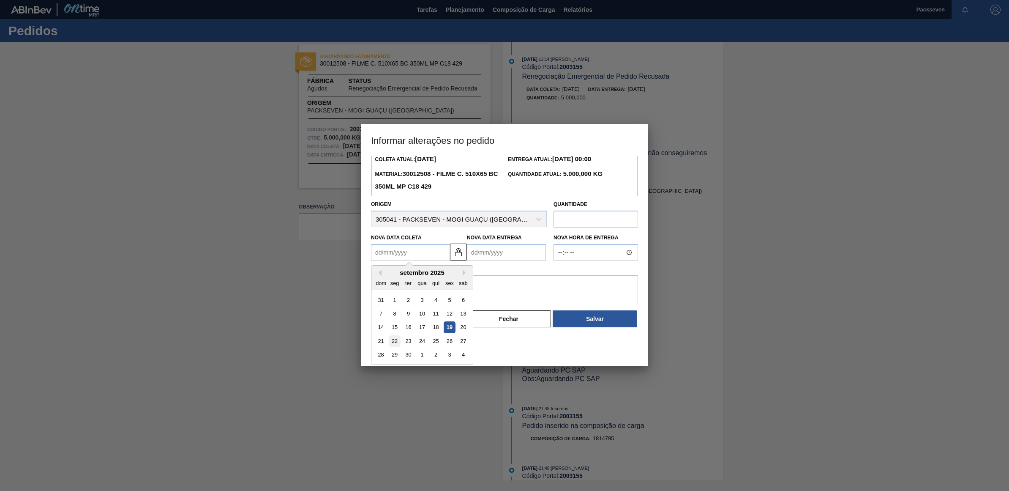
click at [393, 341] on div "22" at bounding box center [394, 340] width 11 height 11
type Coleta2003155 "[DATE]"
type Entrega2003155 "[DATE]"
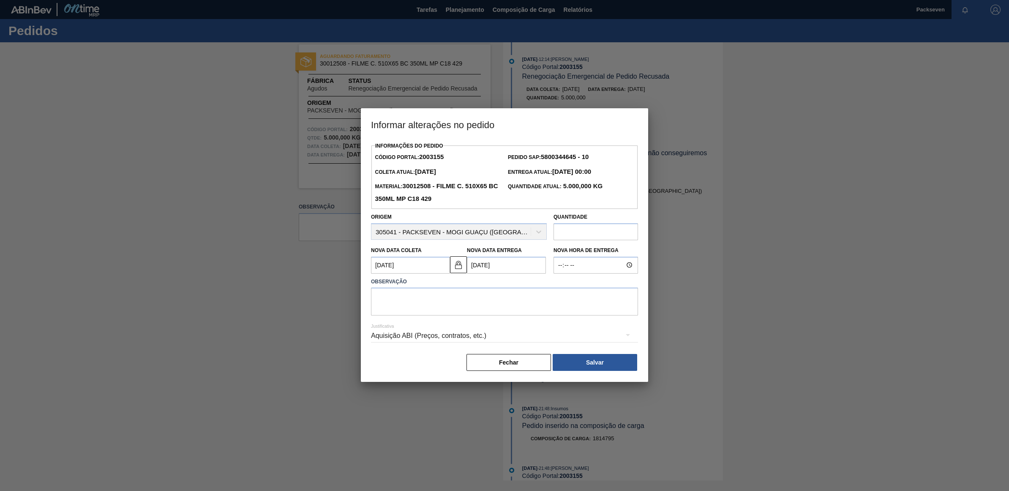
scroll to position [0, 0]
click at [412, 304] on textarea at bounding box center [504, 301] width 267 height 28
type textarea "m"
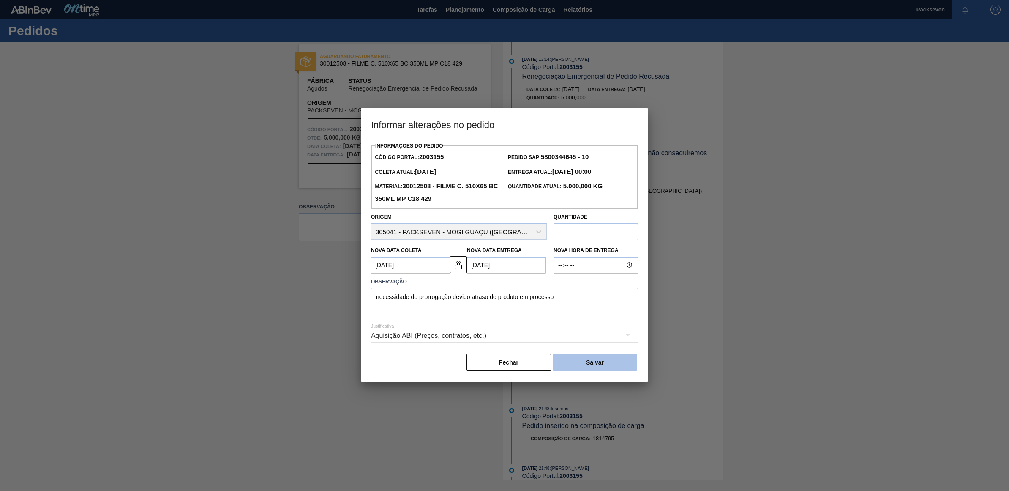
type textarea "necessidade de prorrogação devido atraso de produto em processo"
click at [601, 363] on button "Salvar" at bounding box center [595, 362] width 85 height 17
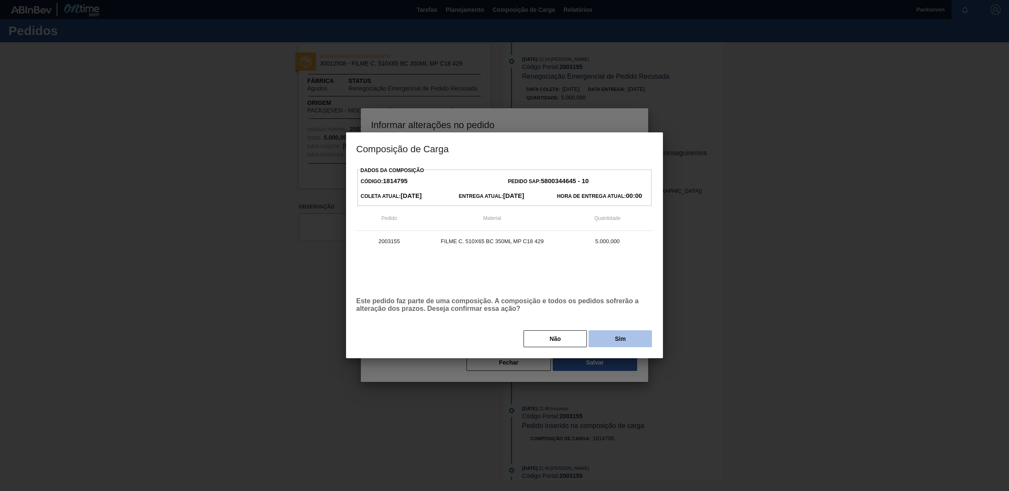
click at [608, 337] on button "Sim" at bounding box center [620, 338] width 63 height 17
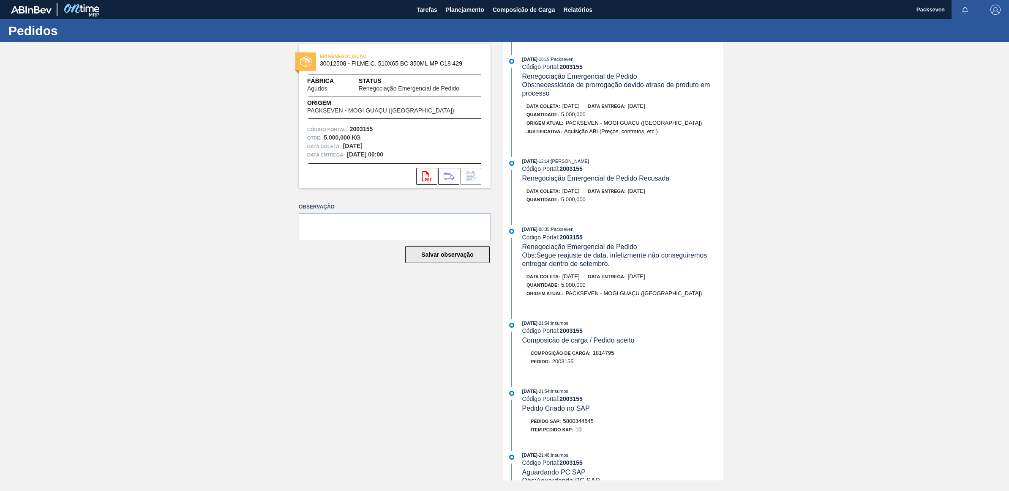
click at [447, 253] on button "Salvar observação" at bounding box center [447, 254] width 85 height 17
click at [458, 8] on span "Planejamento" at bounding box center [465, 10] width 38 height 10
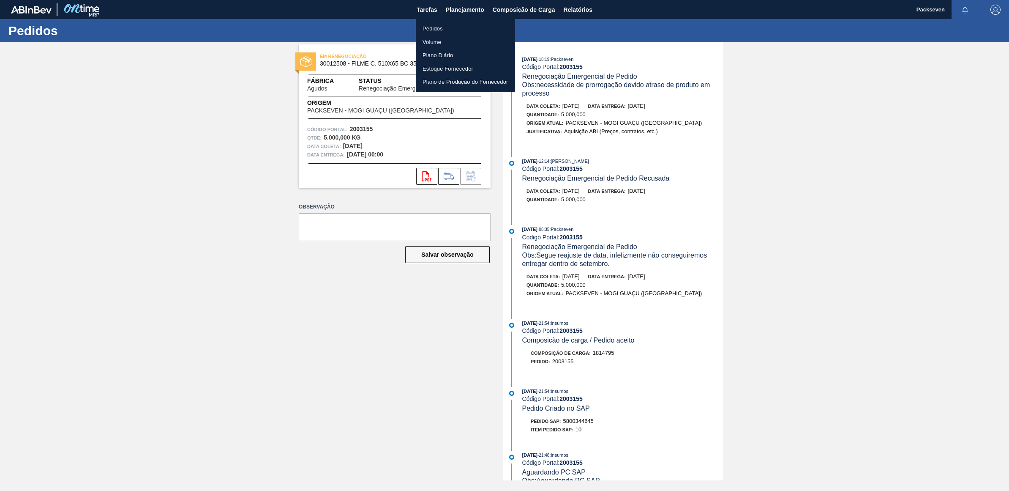
click at [429, 7] on div at bounding box center [504, 245] width 1009 height 491
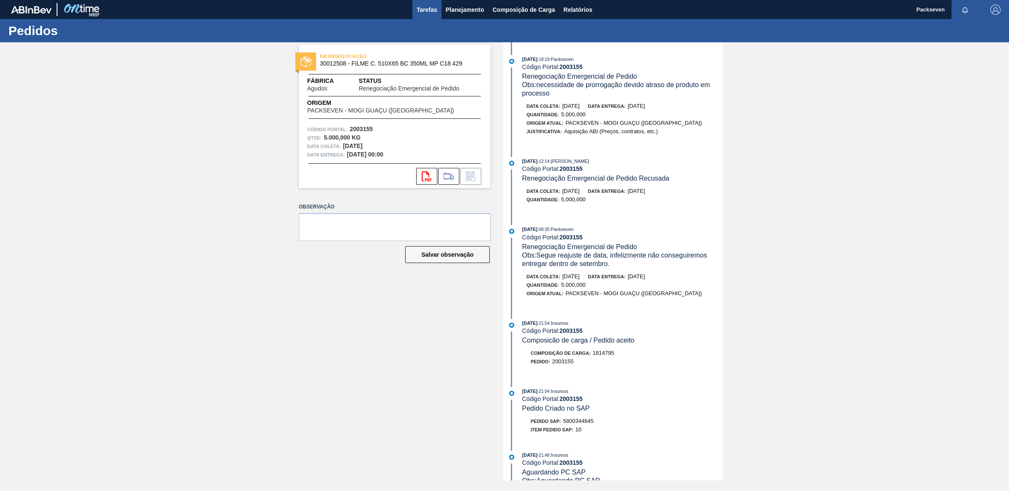
click at [431, 9] on span "Tarefas" at bounding box center [427, 10] width 21 height 10
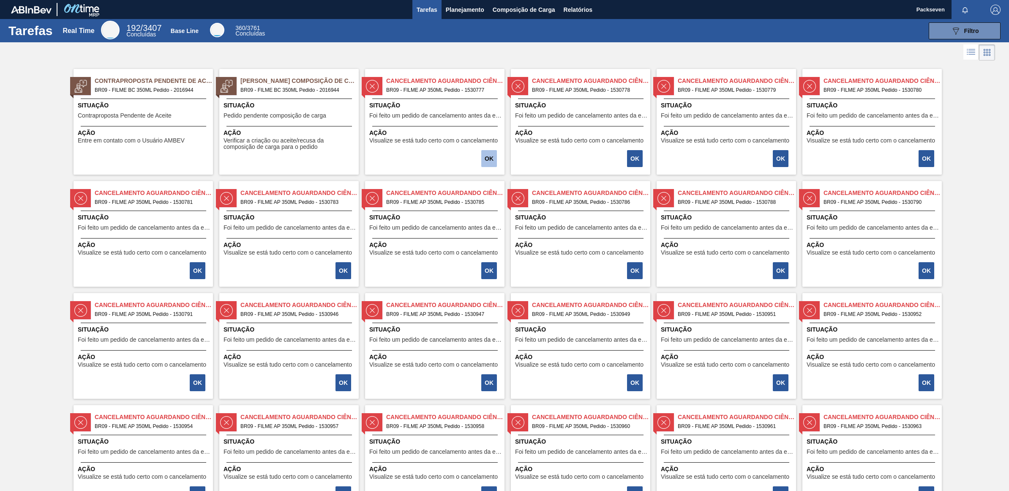
click at [485, 153] on button "OK" at bounding box center [489, 158] width 16 height 17
click at [435, 103] on span "Situação" at bounding box center [435, 105] width 133 height 9
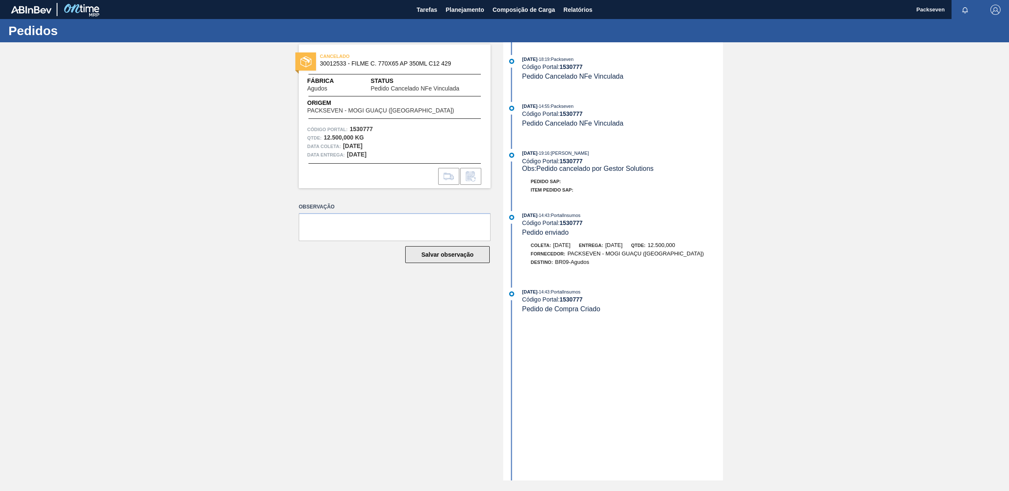
click at [442, 249] on button "Salvar observação" at bounding box center [447, 254] width 85 height 17
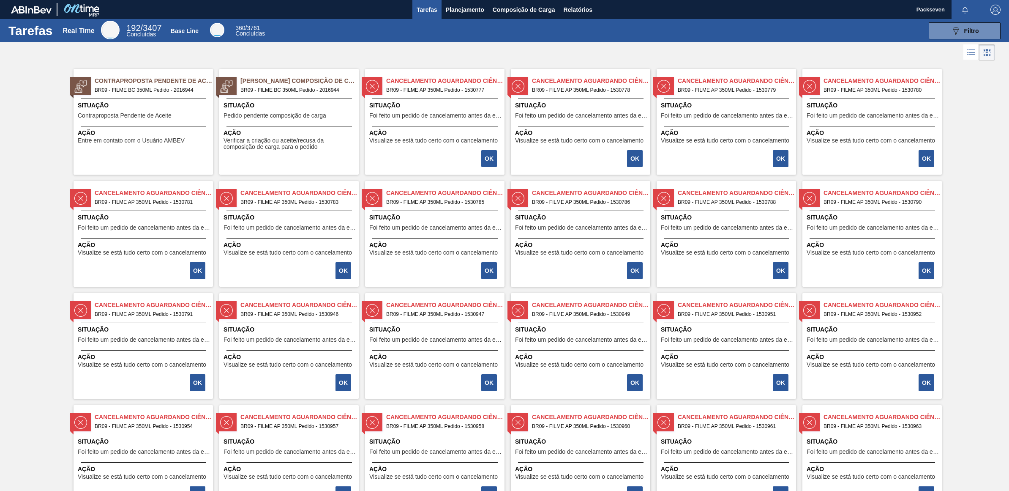
click at [464, 108] on span "Situação" at bounding box center [435, 105] width 133 height 9
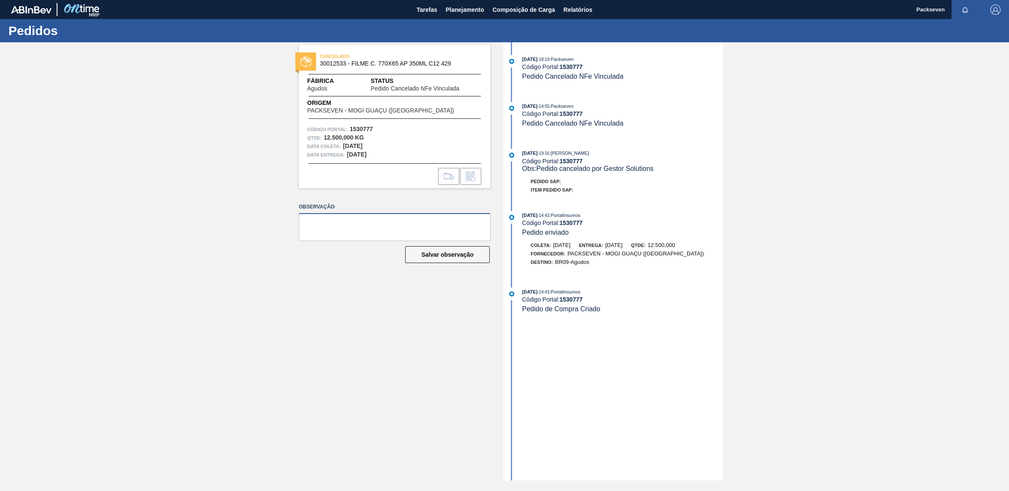
click at [380, 221] on textarea at bounding box center [395, 227] width 192 height 28
type textarea "ok"
click at [450, 251] on button "Salvar observação" at bounding box center [447, 254] width 85 height 17
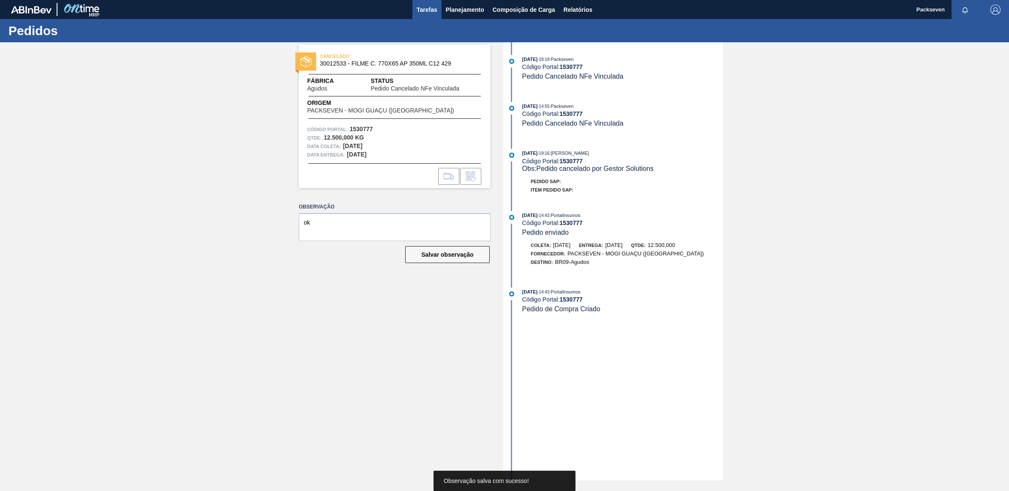
click at [422, 9] on span "Tarefas" at bounding box center [427, 10] width 21 height 10
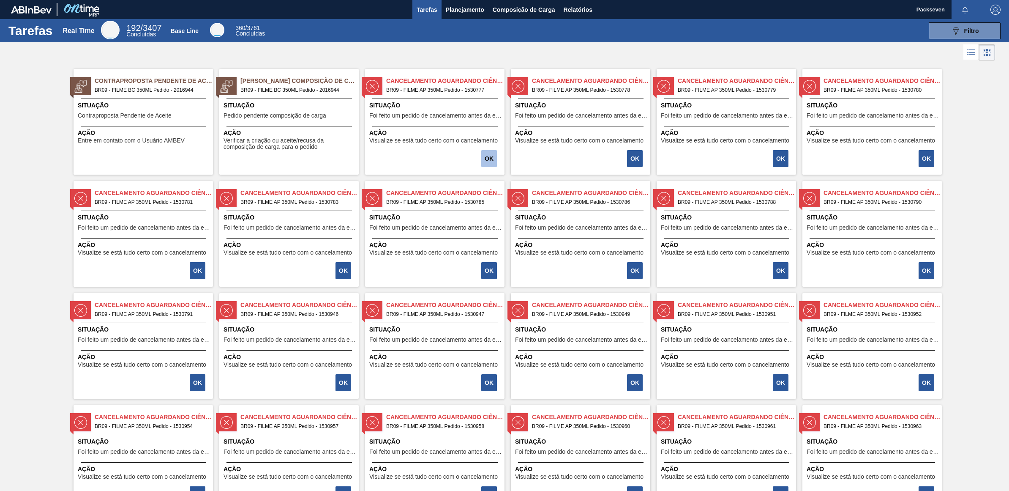
click at [491, 153] on button "OK" at bounding box center [489, 158] width 16 height 17
click at [630, 156] on button "OK" at bounding box center [635, 158] width 16 height 17
click at [781, 162] on button "OK" at bounding box center [781, 158] width 16 height 17
click at [139, 95] on div "Contraproposta Pendente de Aceite BR09 - FILME BC 350ML Pedido - 2016944 Situaç…" at bounding box center [143, 122] width 139 height 106
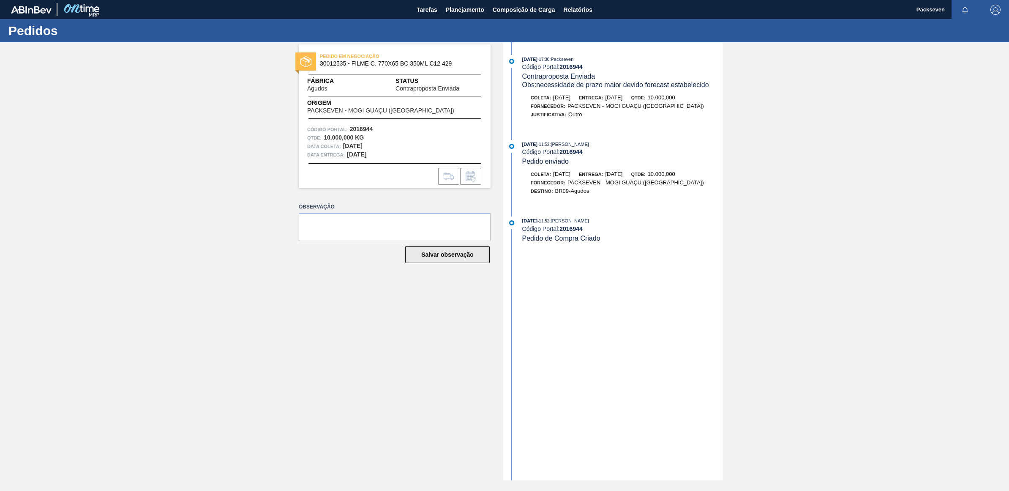
click at [452, 249] on button "Salvar observação" at bounding box center [447, 254] width 85 height 17
click at [423, 6] on span "Tarefas" at bounding box center [427, 10] width 21 height 10
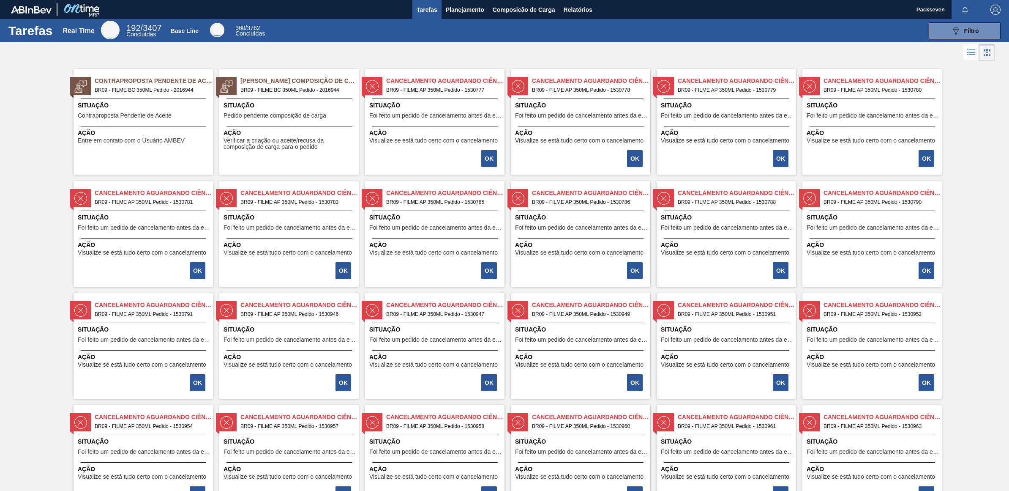
click at [308, 120] on div "Situação Pedido pendente composição de carga" at bounding box center [290, 111] width 133 height 21
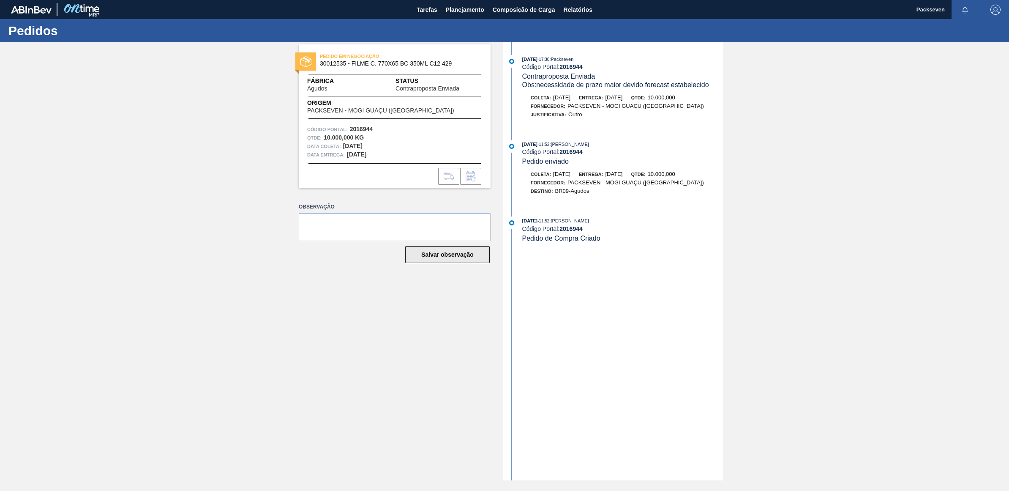
click at [454, 255] on button "Salvar observação" at bounding box center [447, 254] width 85 height 17
click at [425, 6] on span "Tarefas" at bounding box center [427, 10] width 21 height 10
